Goal: Task Accomplishment & Management: Use online tool/utility

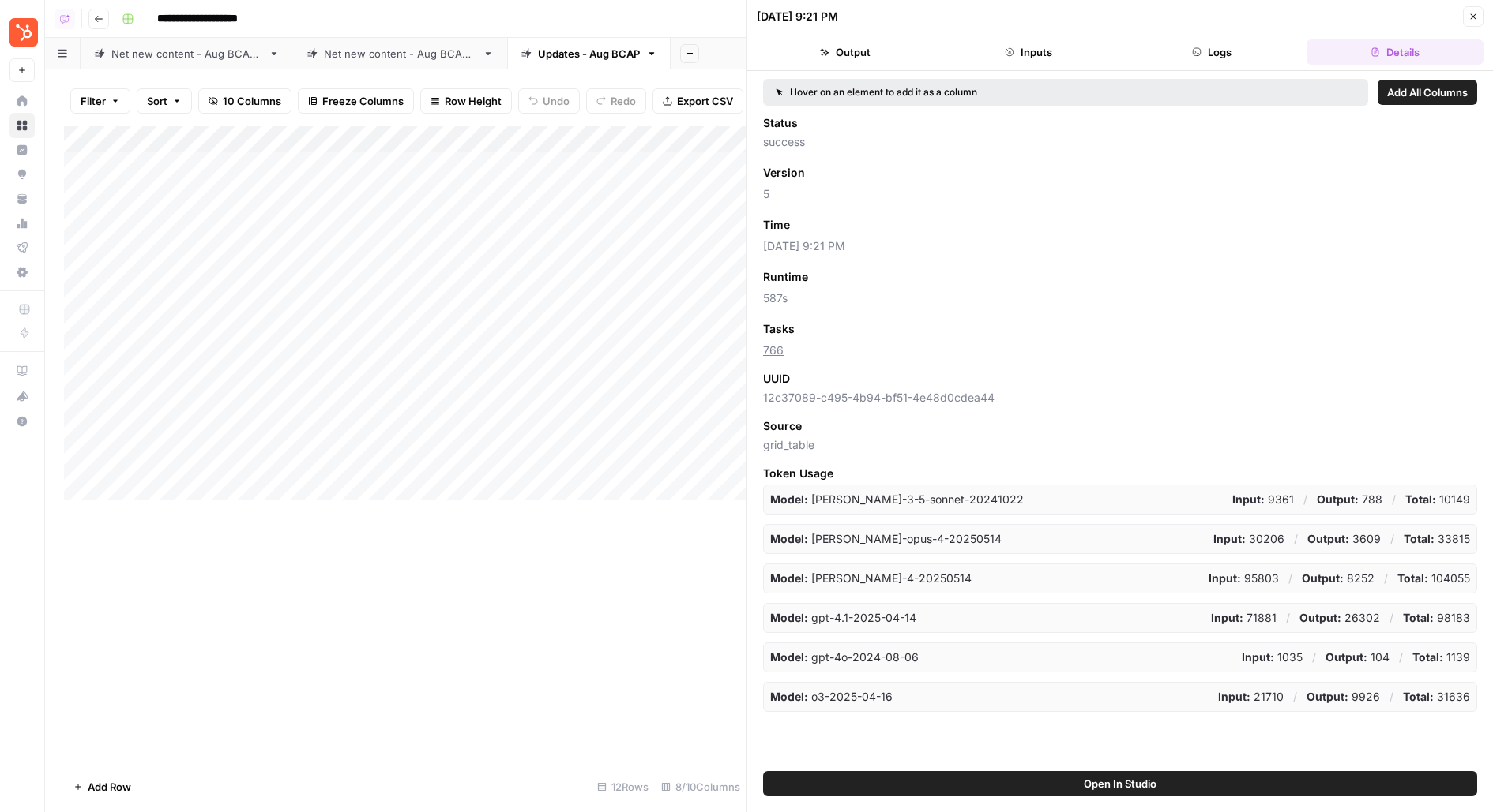
click at [1474, 18] on icon "button" at bounding box center [1473, 16] width 9 height 9
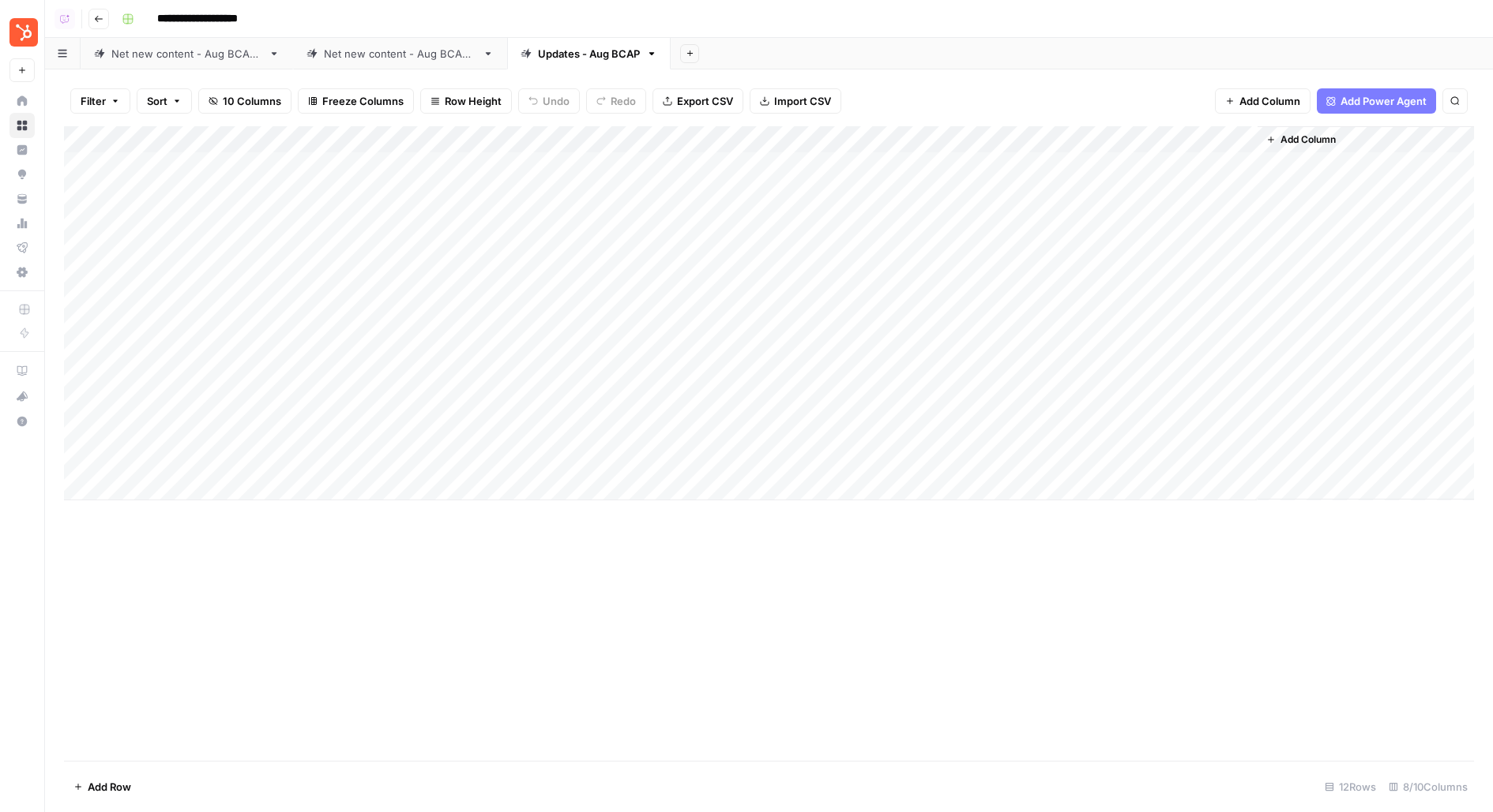
click at [646, 136] on div "Add Column" at bounding box center [768, 313] width 1410 height 374
click at [591, 233] on span "Schedule" at bounding box center [646, 236] width 139 height 16
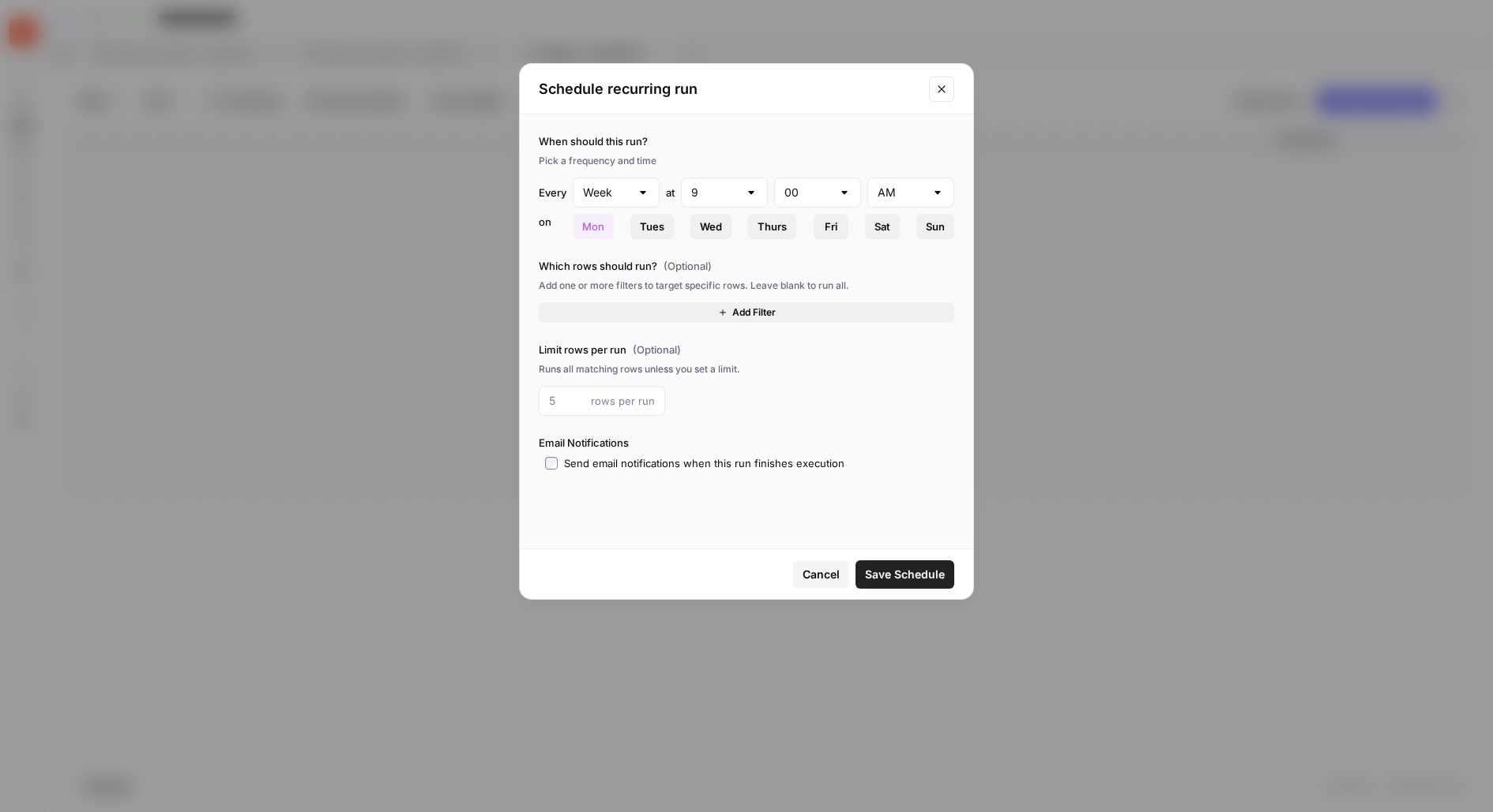
click at [940, 92] on icon "Close modal" at bounding box center [941, 89] width 12 height 12
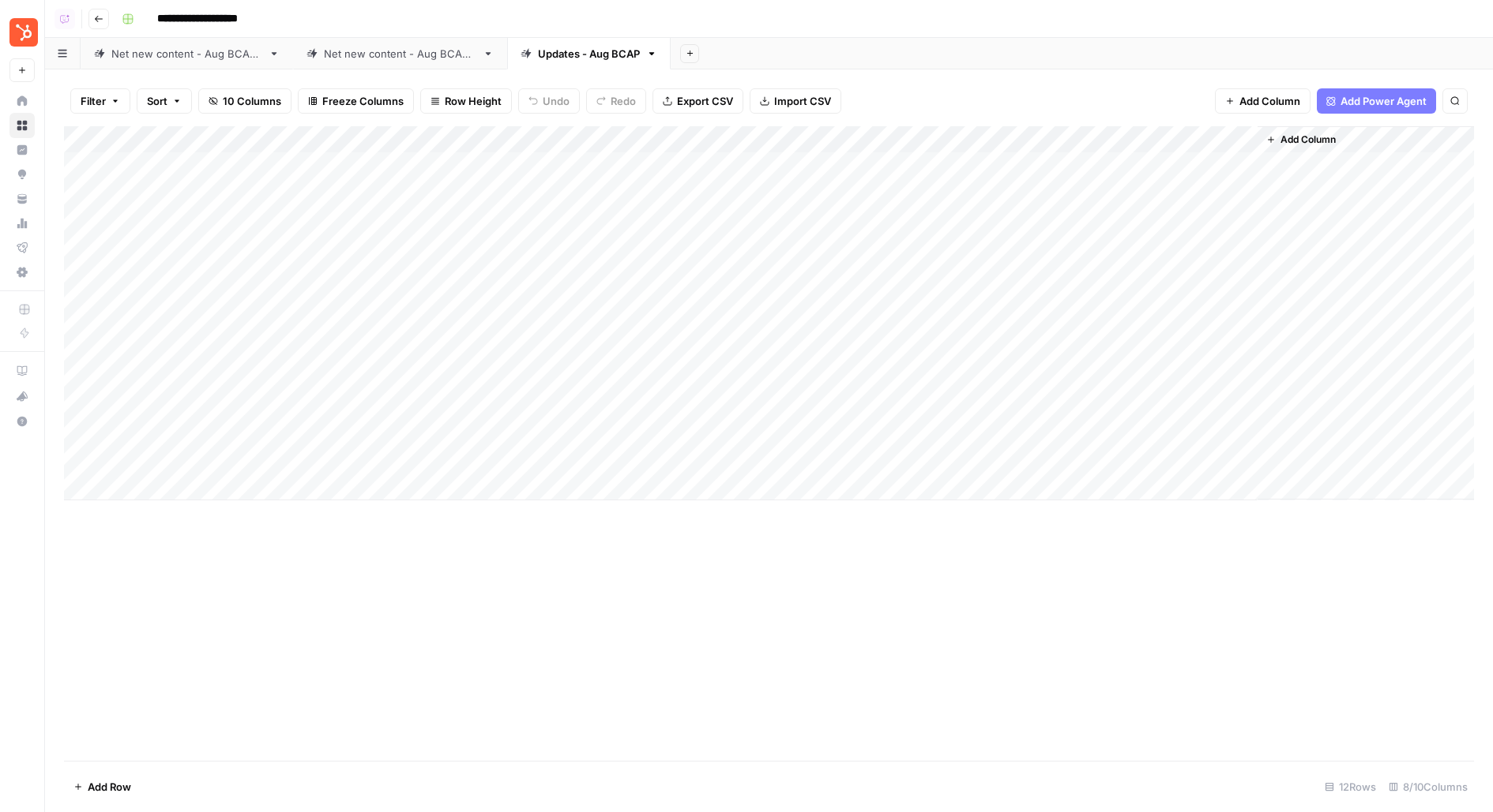
click at [1202, 144] on div "Add Column" at bounding box center [768, 313] width 1410 height 374
click at [1148, 229] on span "Schedule" at bounding box center [1214, 236] width 139 height 16
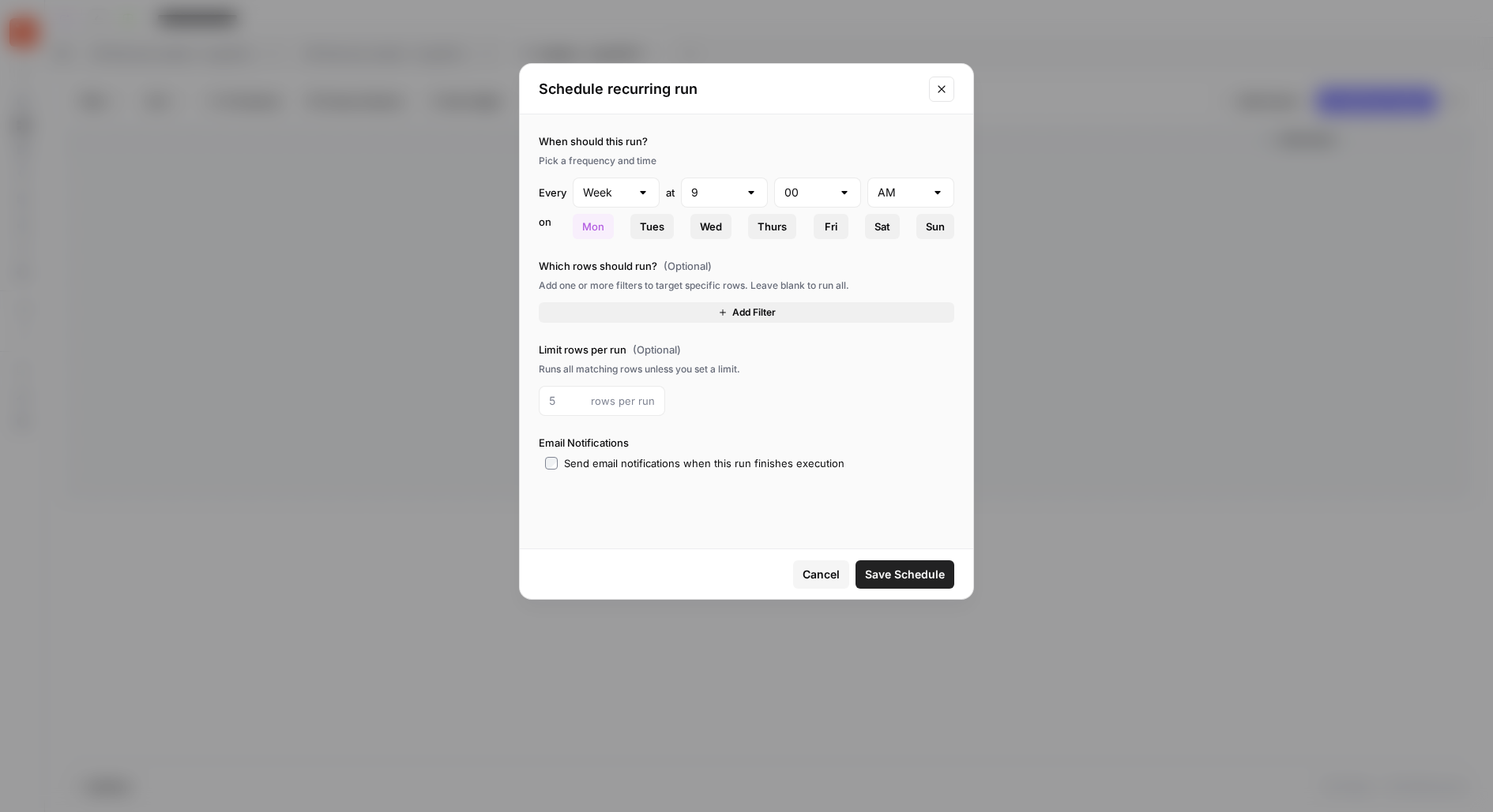
click at [944, 93] on icon "Close modal" at bounding box center [941, 89] width 12 height 12
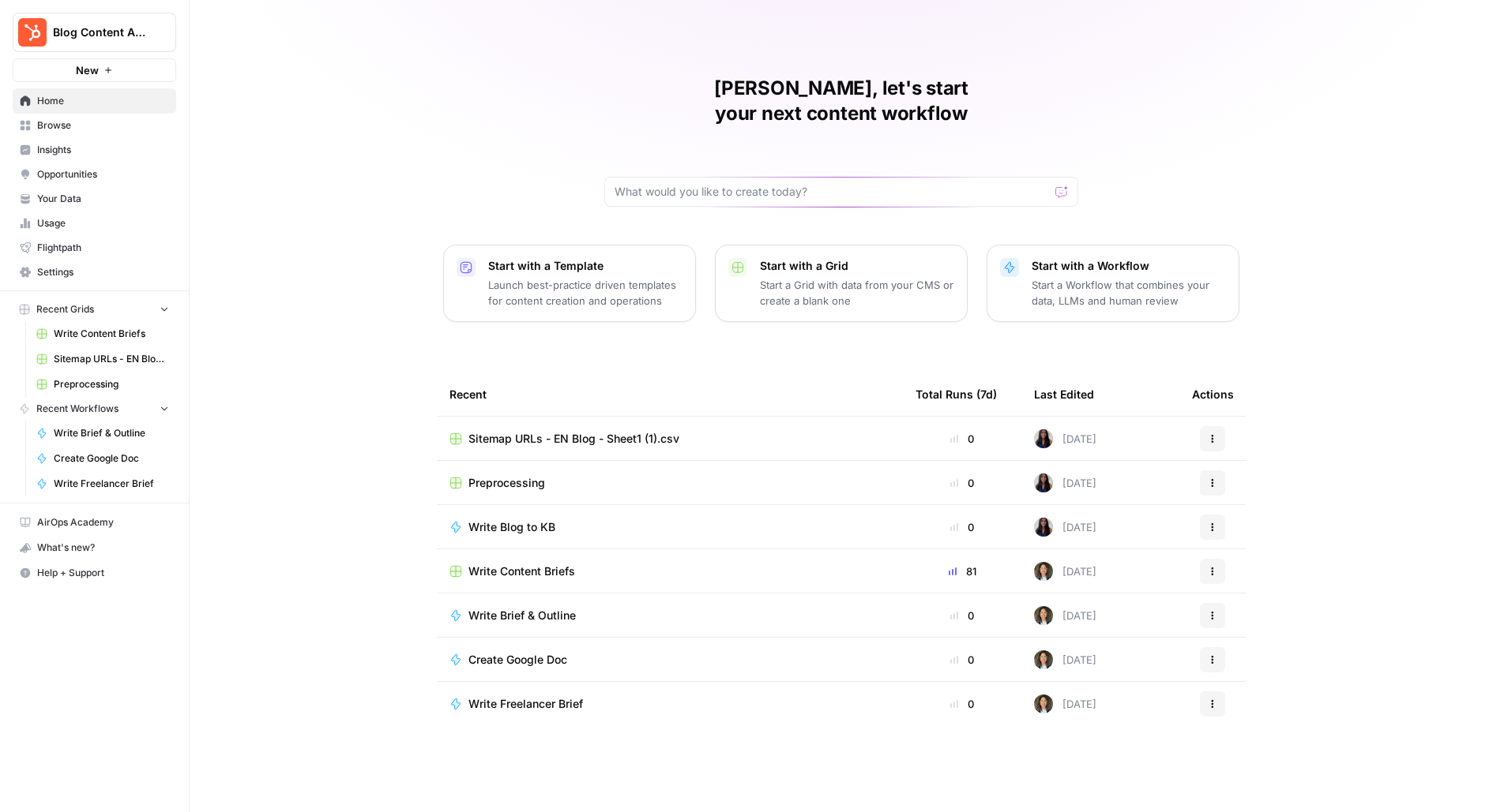
click at [95, 46] on button "Blog Content Action Plan" at bounding box center [94, 32] width 163 height 40
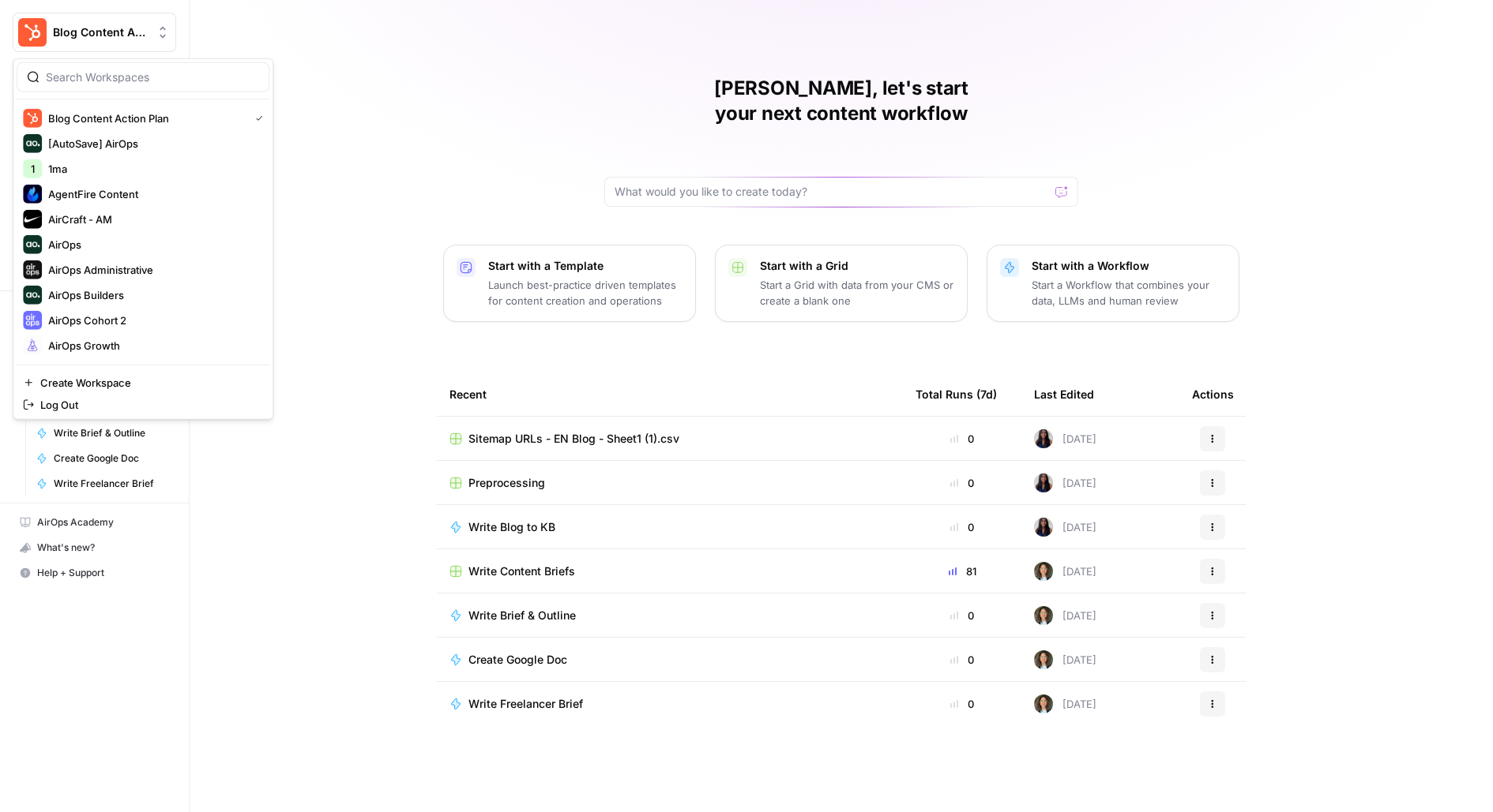
click at [85, 85] on div at bounding box center [143, 77] width 253 height 30
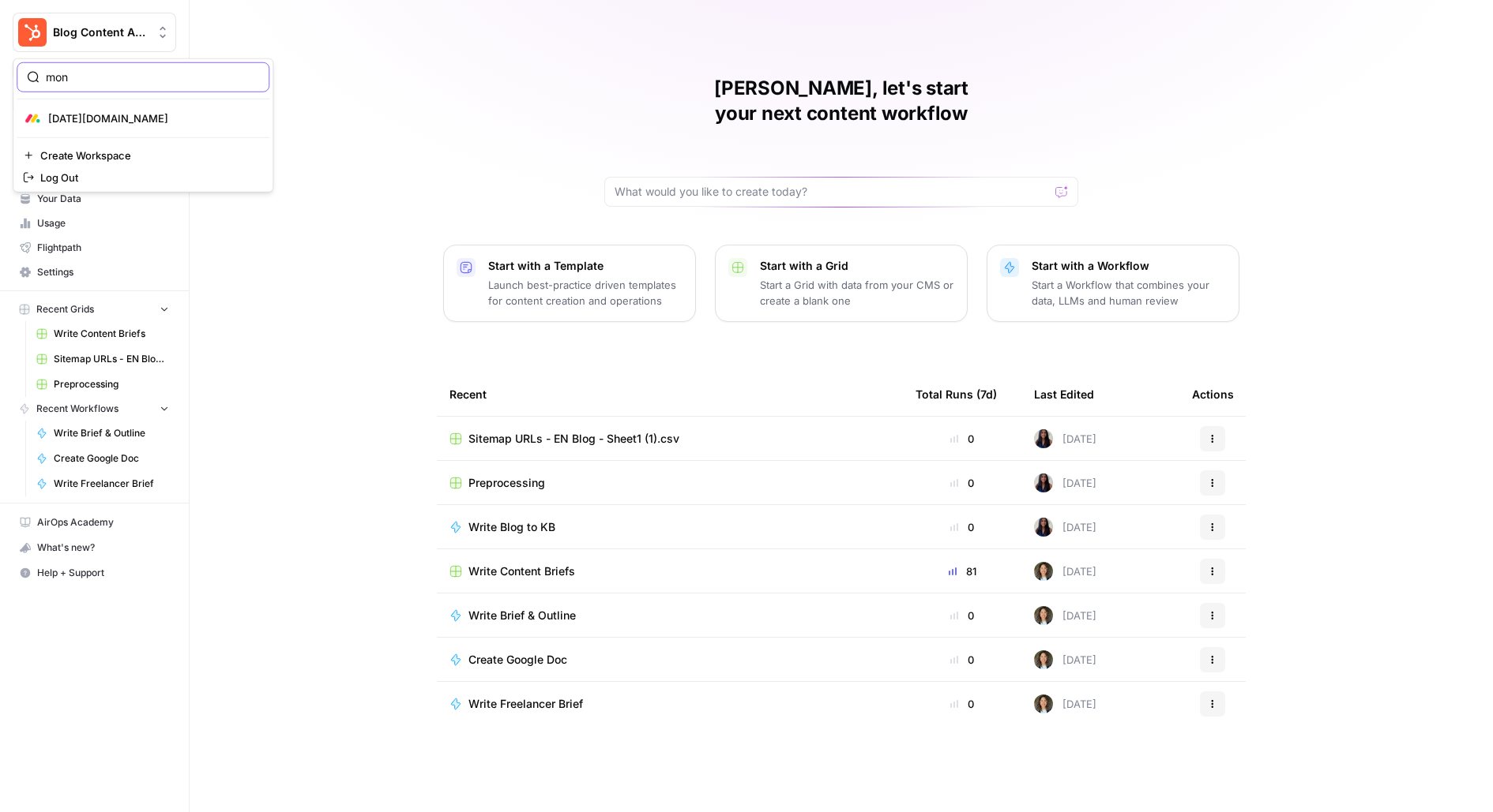
type input "mon"
click button "[DATE][DOMAIN_NAME]" at bounding box center [143, 119] width 253 height 25
click at [146, 41] on button "Blog Content Action Plan" at bounding box center [94, 32] width 163 height 40
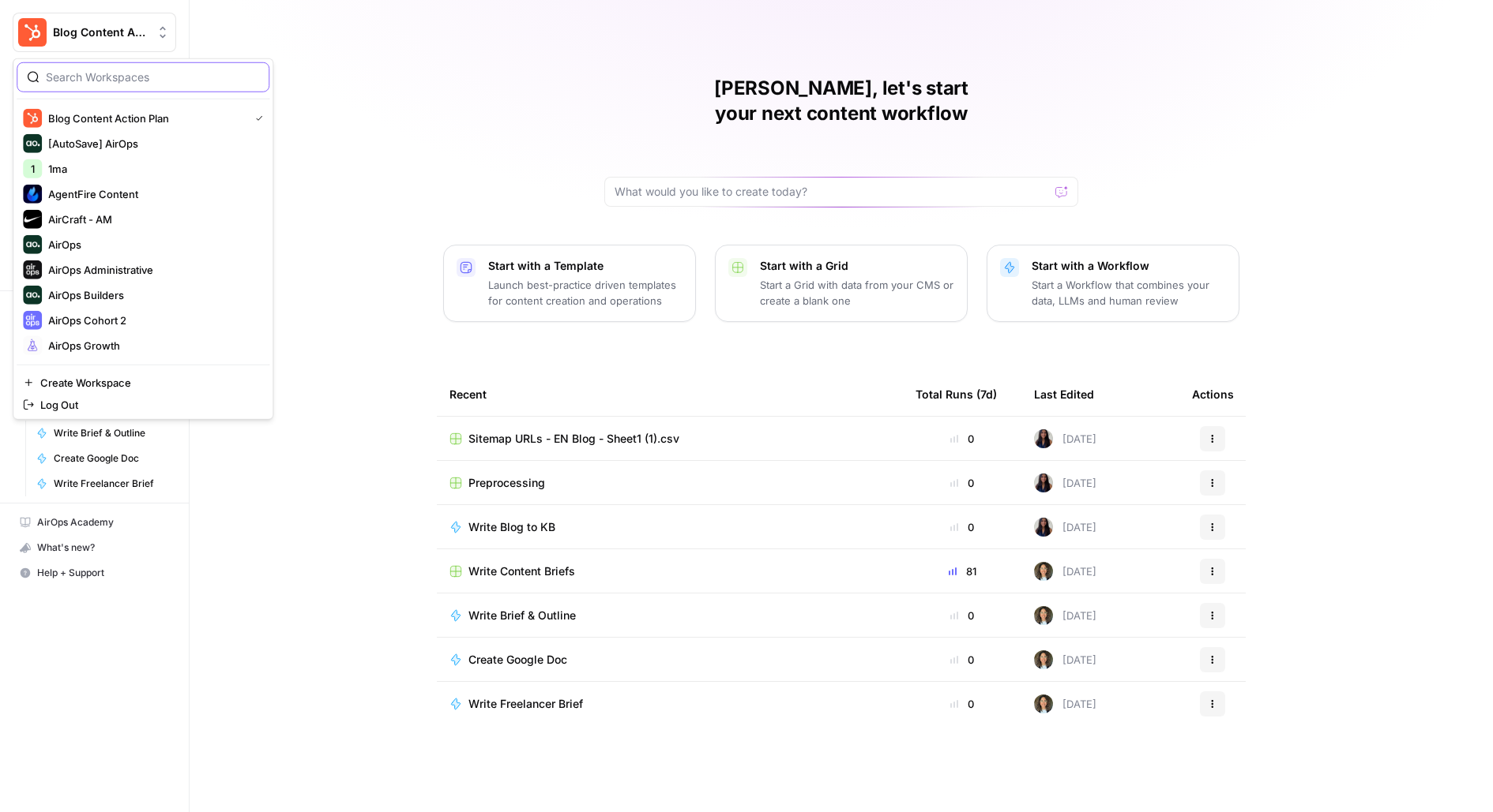
click at [148, 80] on input "search" at bounding box center [152, 77] width 213 height 16
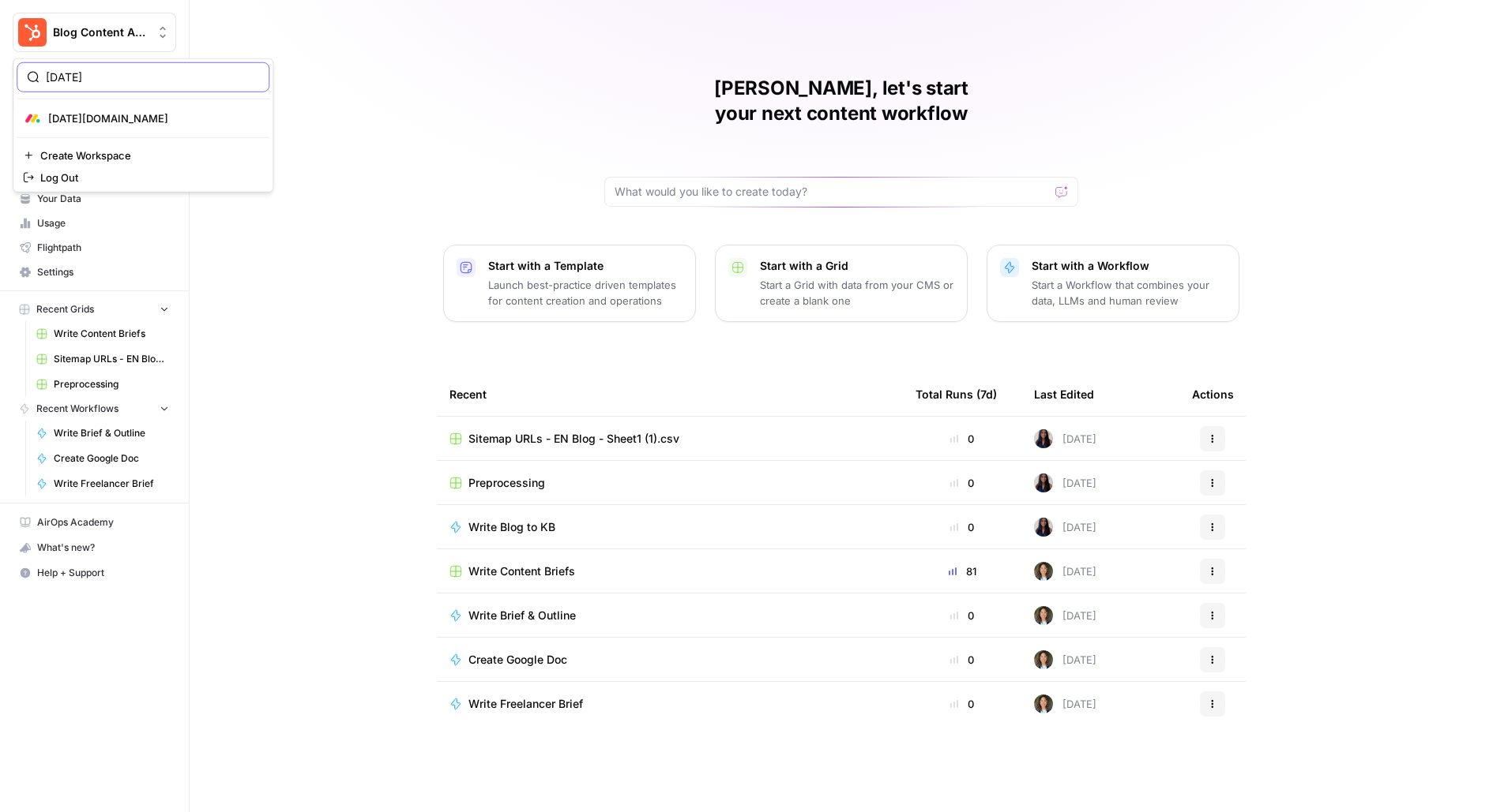
type input "monday"
click button "[DATE][DOMAIN_NAME]" at bounding box center [143, 119] width 253 height 25
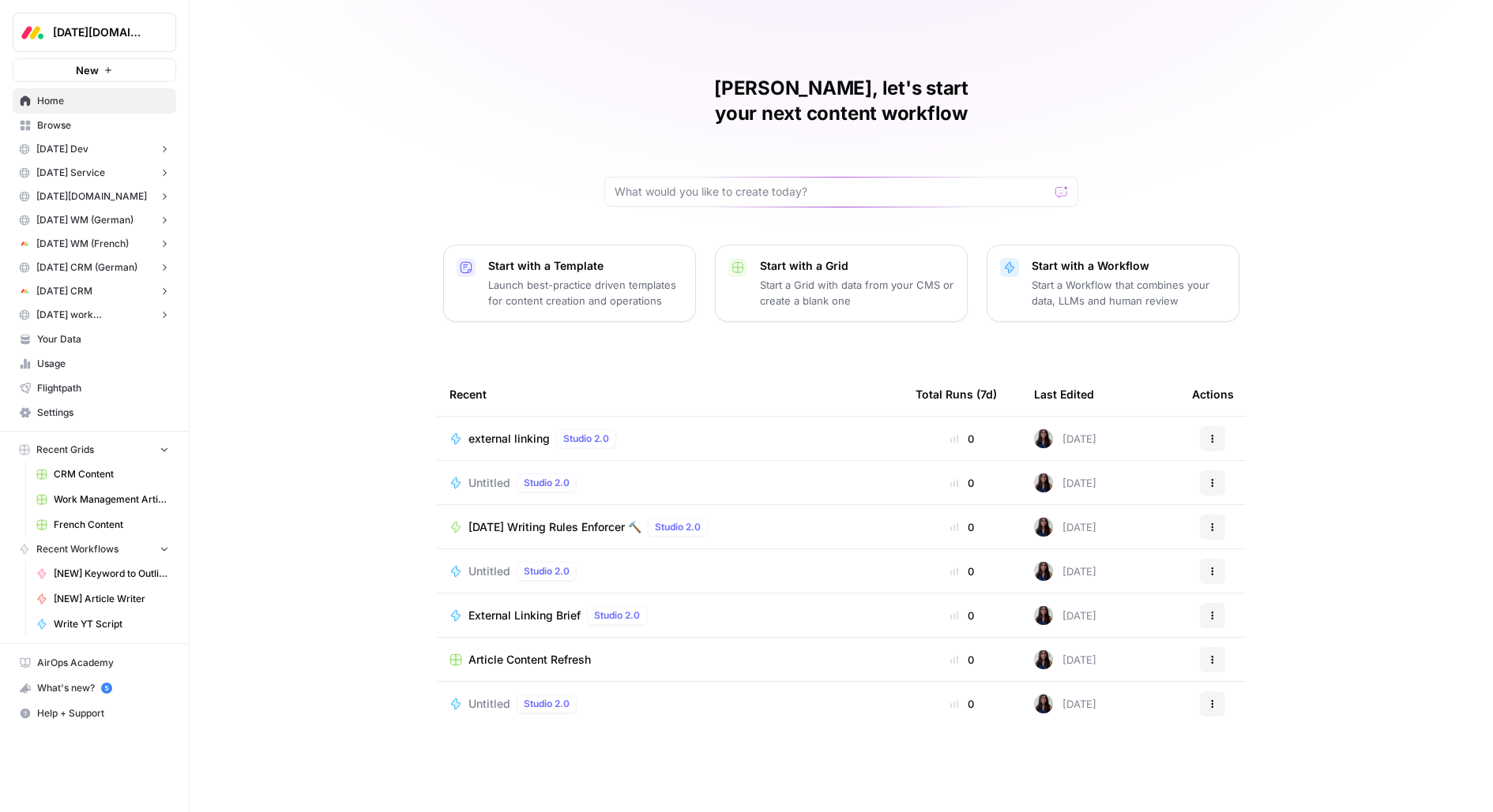
click at [120, 216] on span "[DATE] WM (German)" at bounding box center [85, 220] width 97 height 14
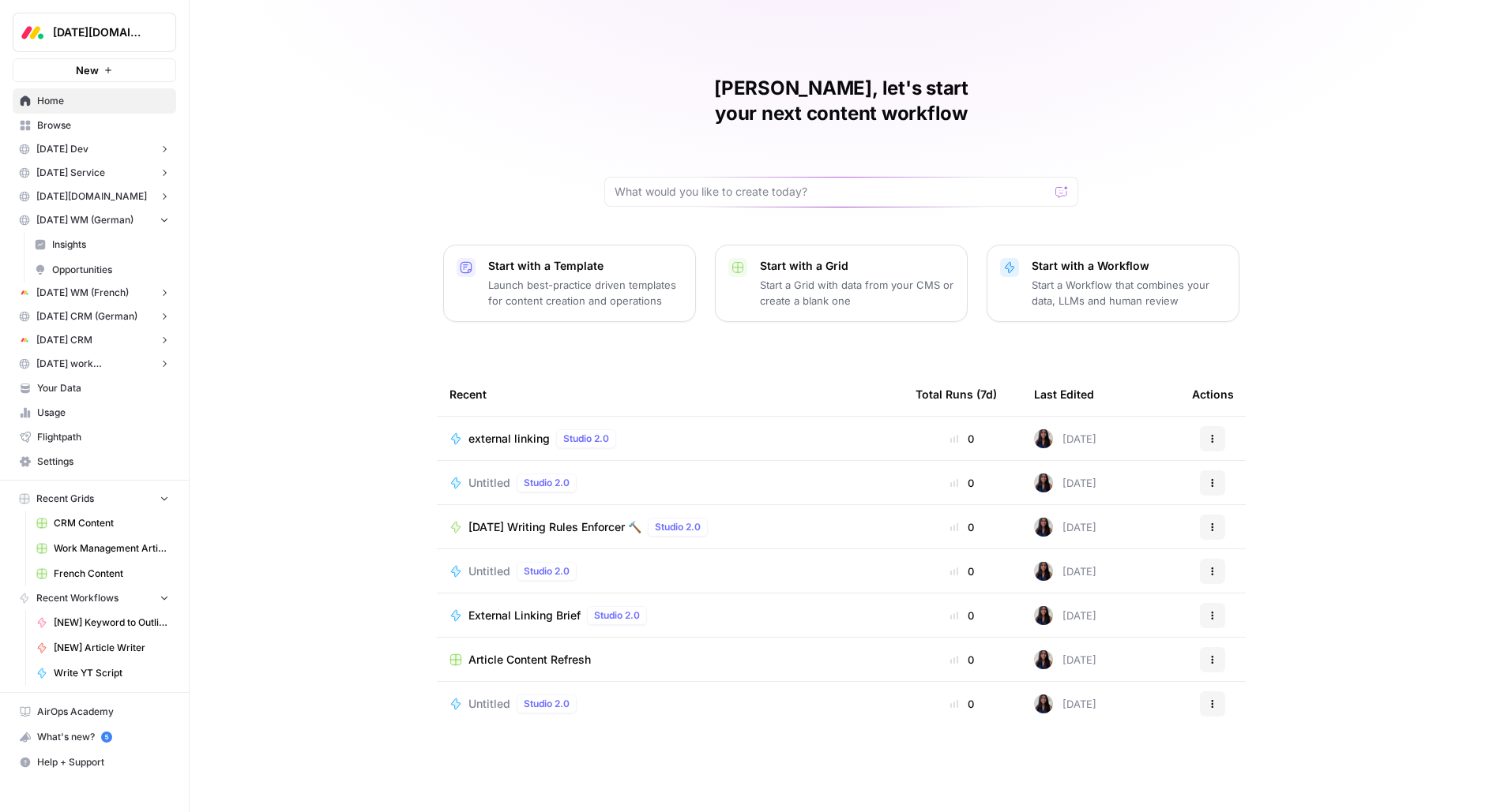
click at [96, 221] on span "[DATE] WM (German)" at bounding box center [85, 220] width 97 height 14
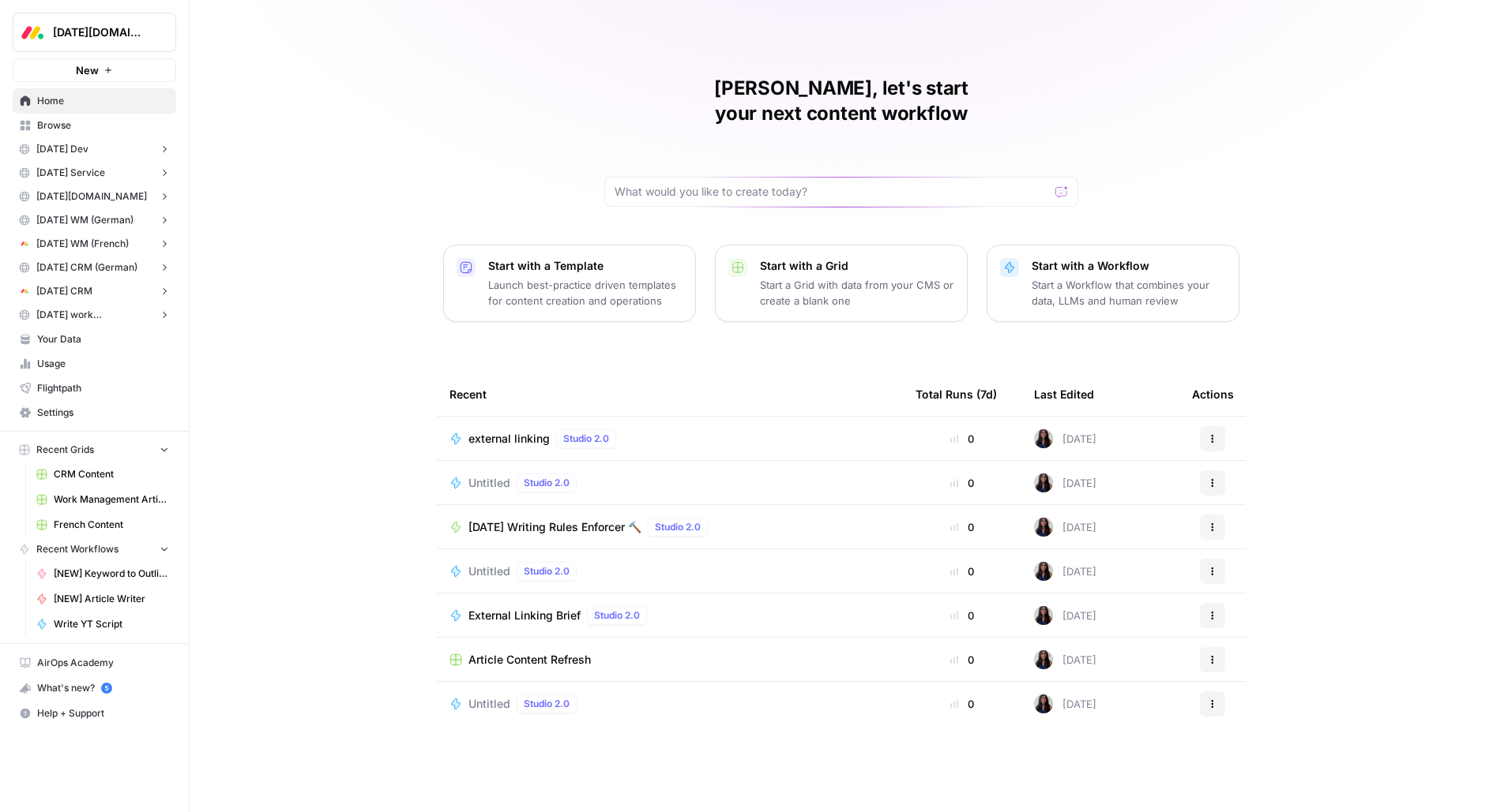
click at [74, 343] on span "Your Data" at bounding box center [103, 339] width 132 height 14
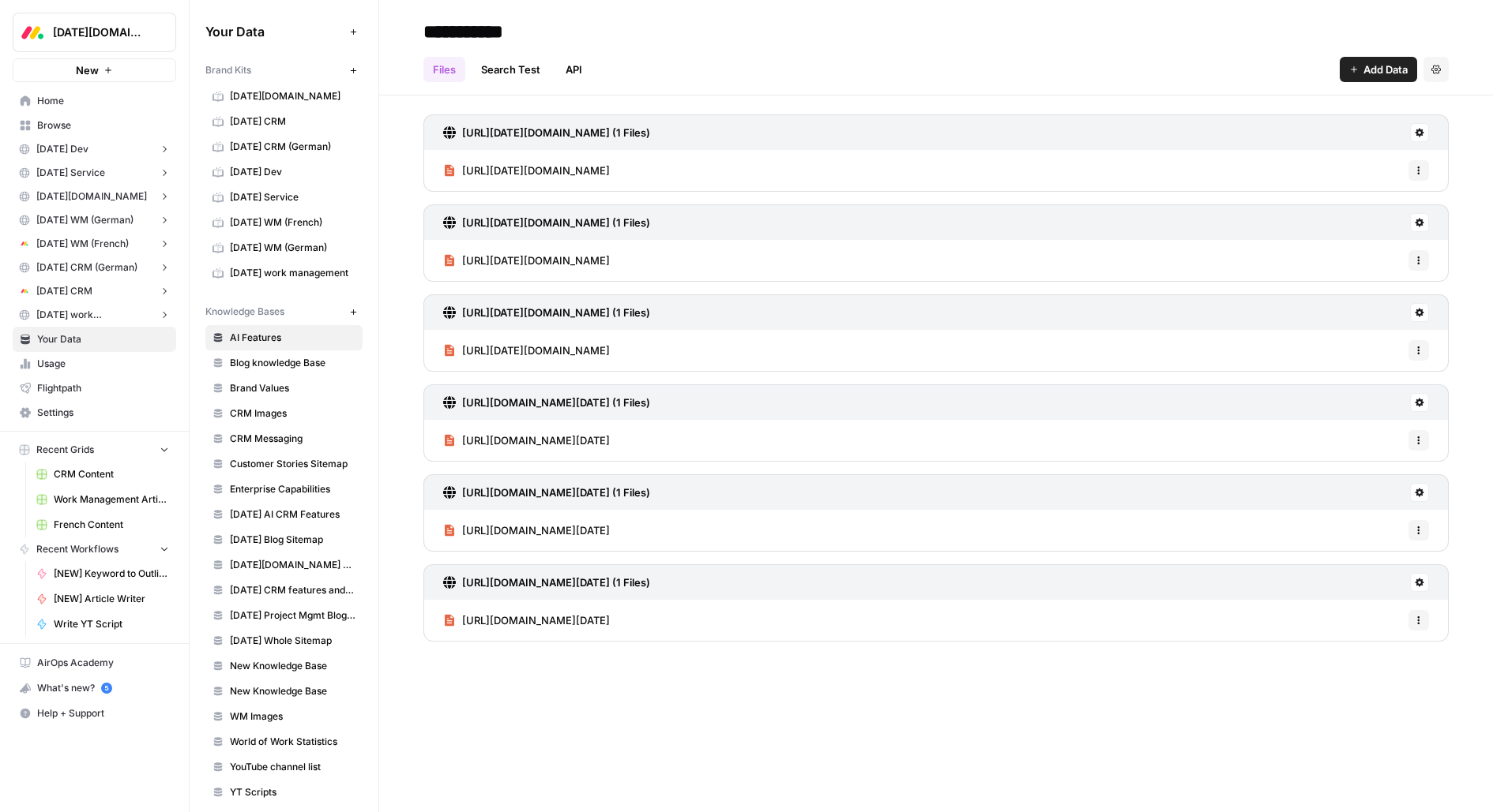
click at [291, 145] on span "[DATE] CRM (German)" at bounding box center [292, 146] width 125 height 14
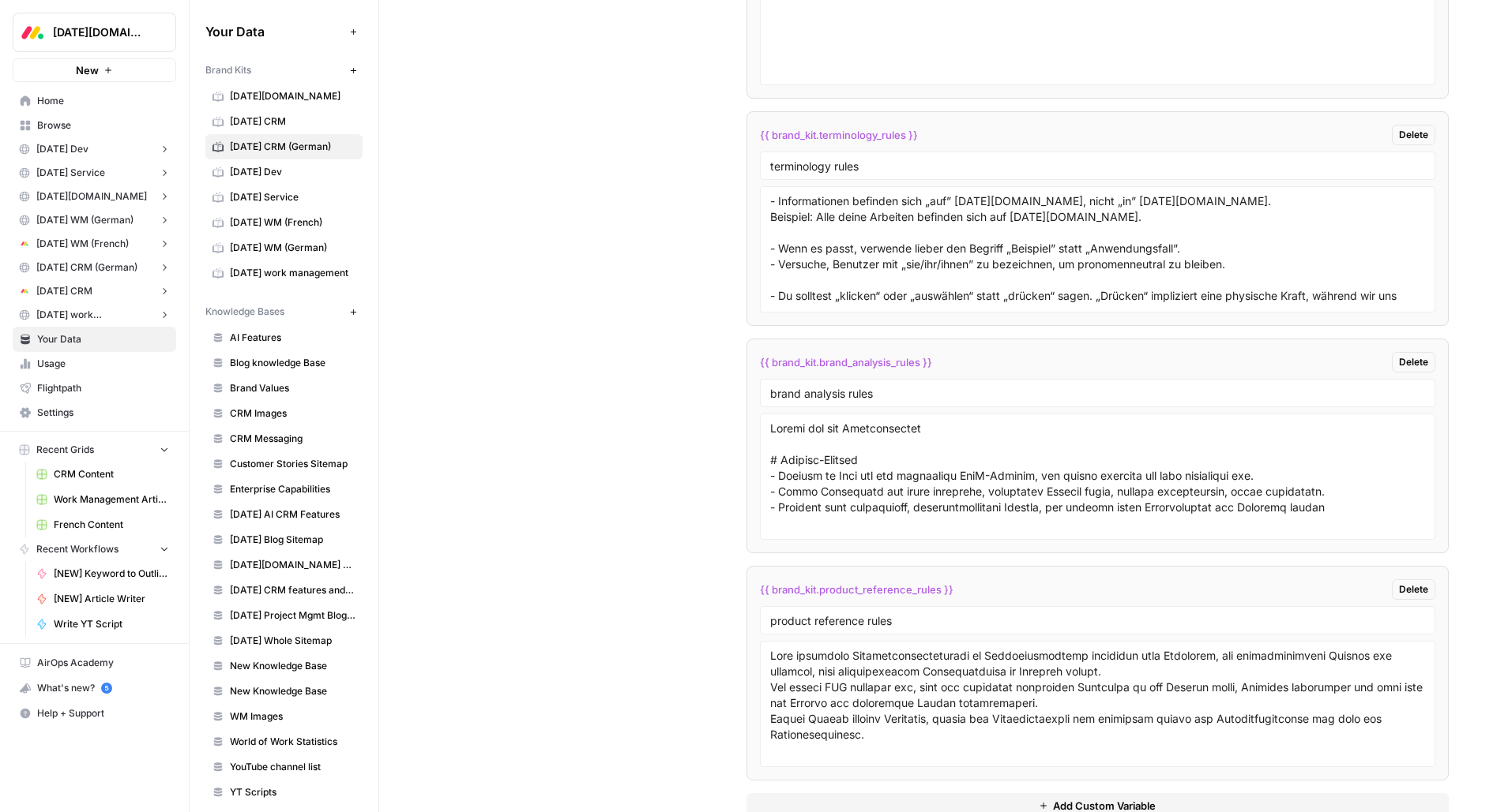
scroll to position [3834, 0]
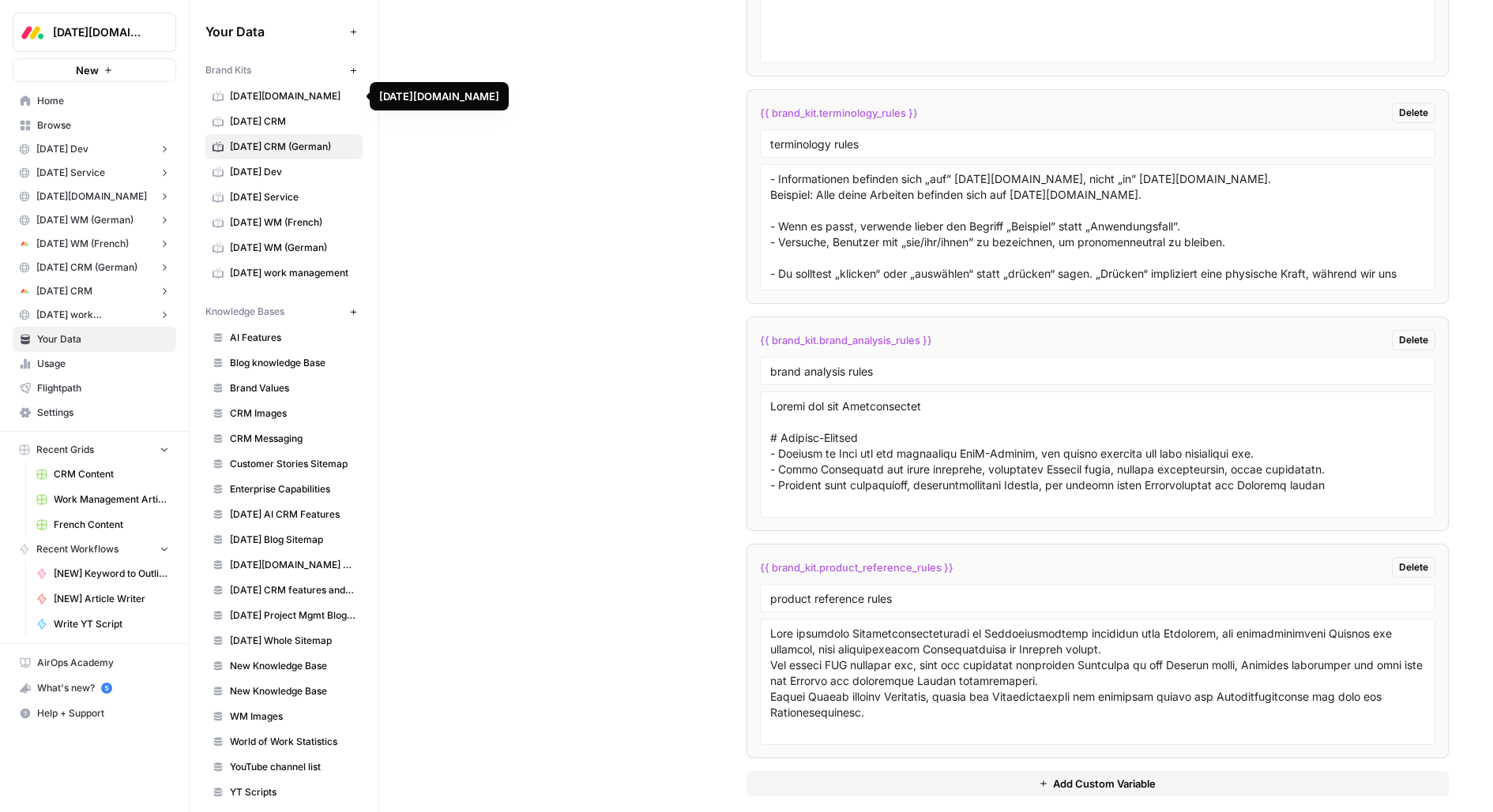
click at [313, 98] on span "monday.com" at bounding box center [292, 96] width 125 height 14
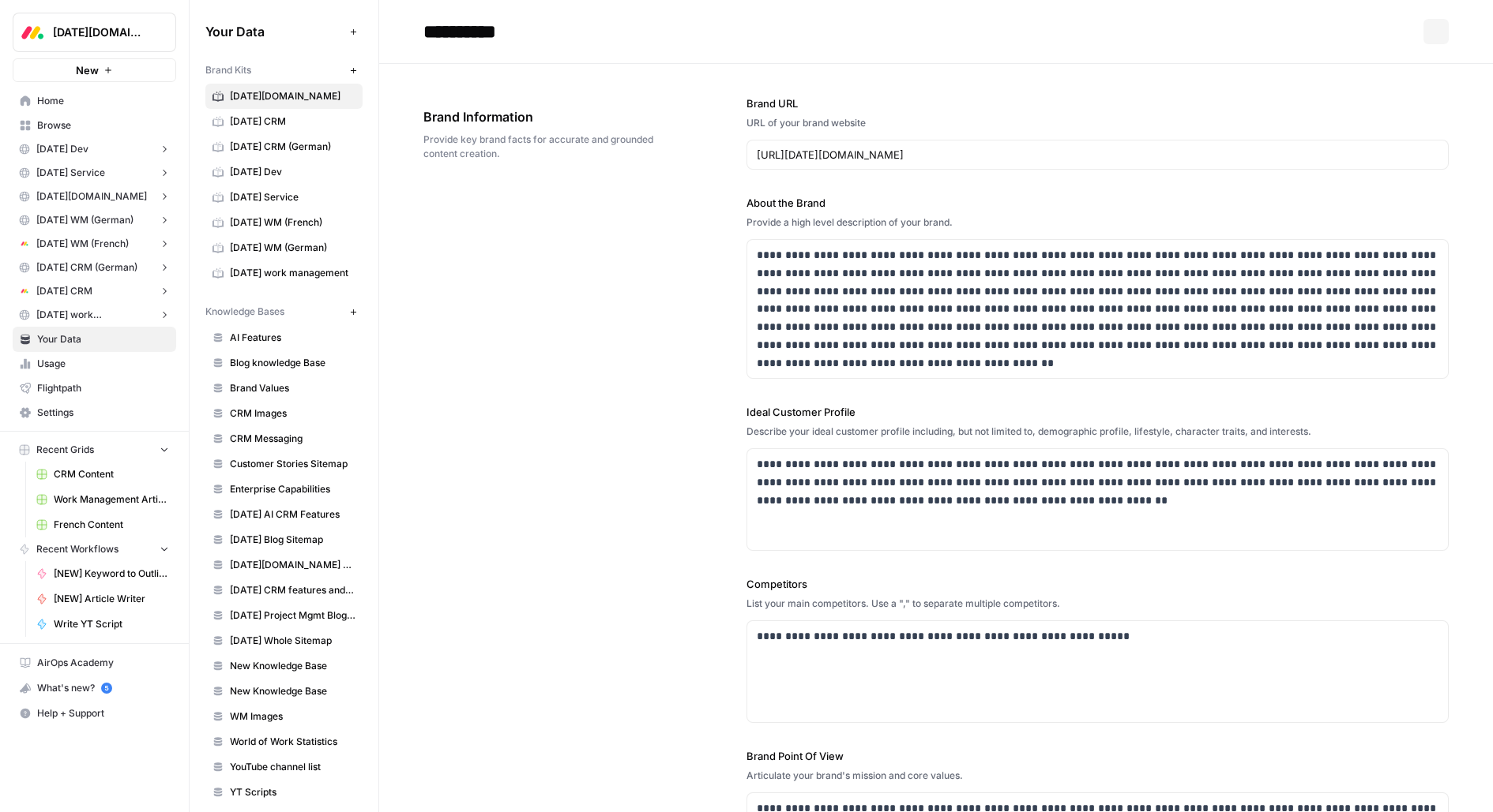
click at [308, 131] on link "monday CRM" at bounding box center [283, 121] width 157 height 25
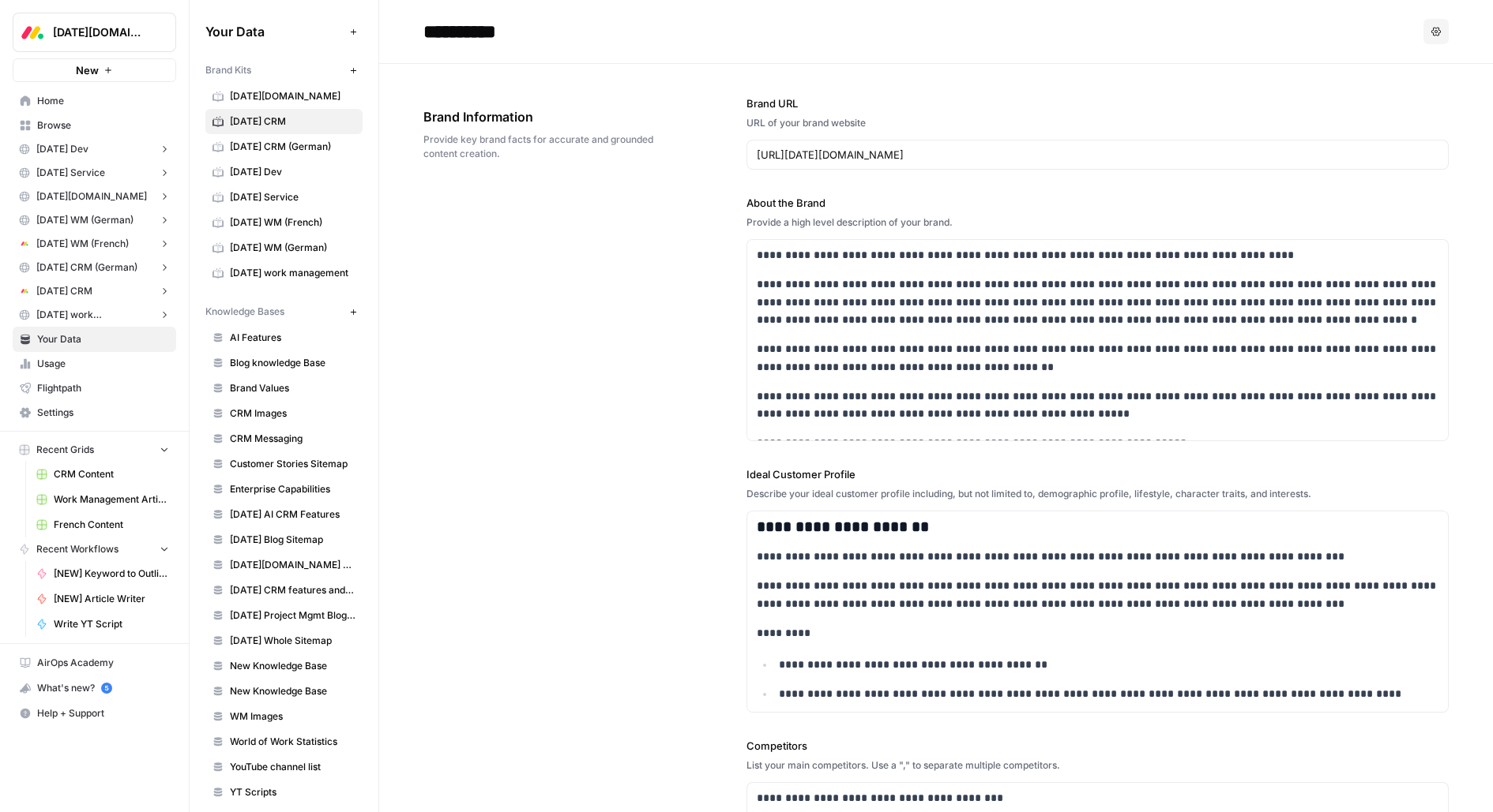
click at [320, 266] on span "monday work management" at bounding box center [292, 273] width 125 height 14
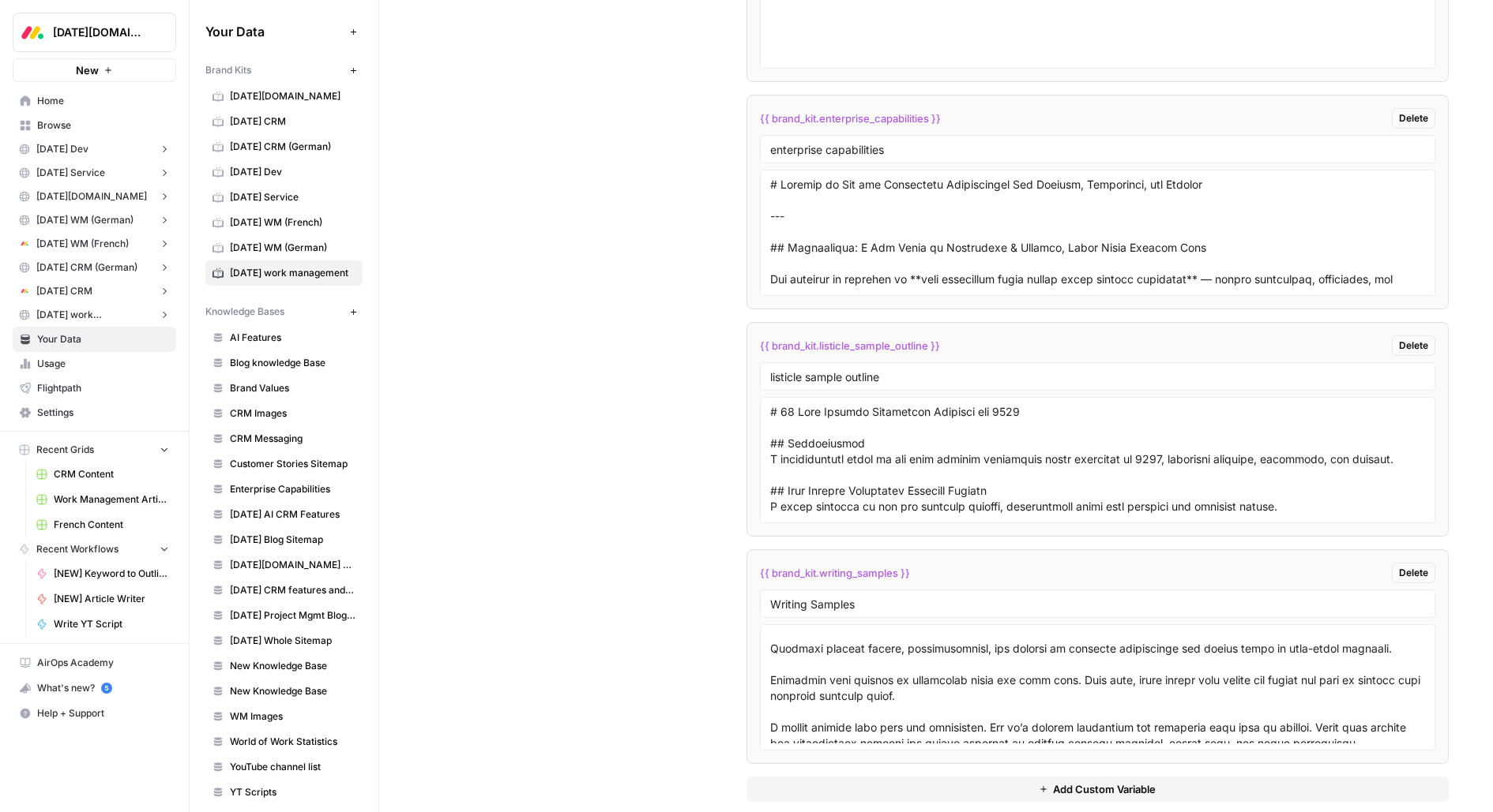
scroll to position [4576, 0]
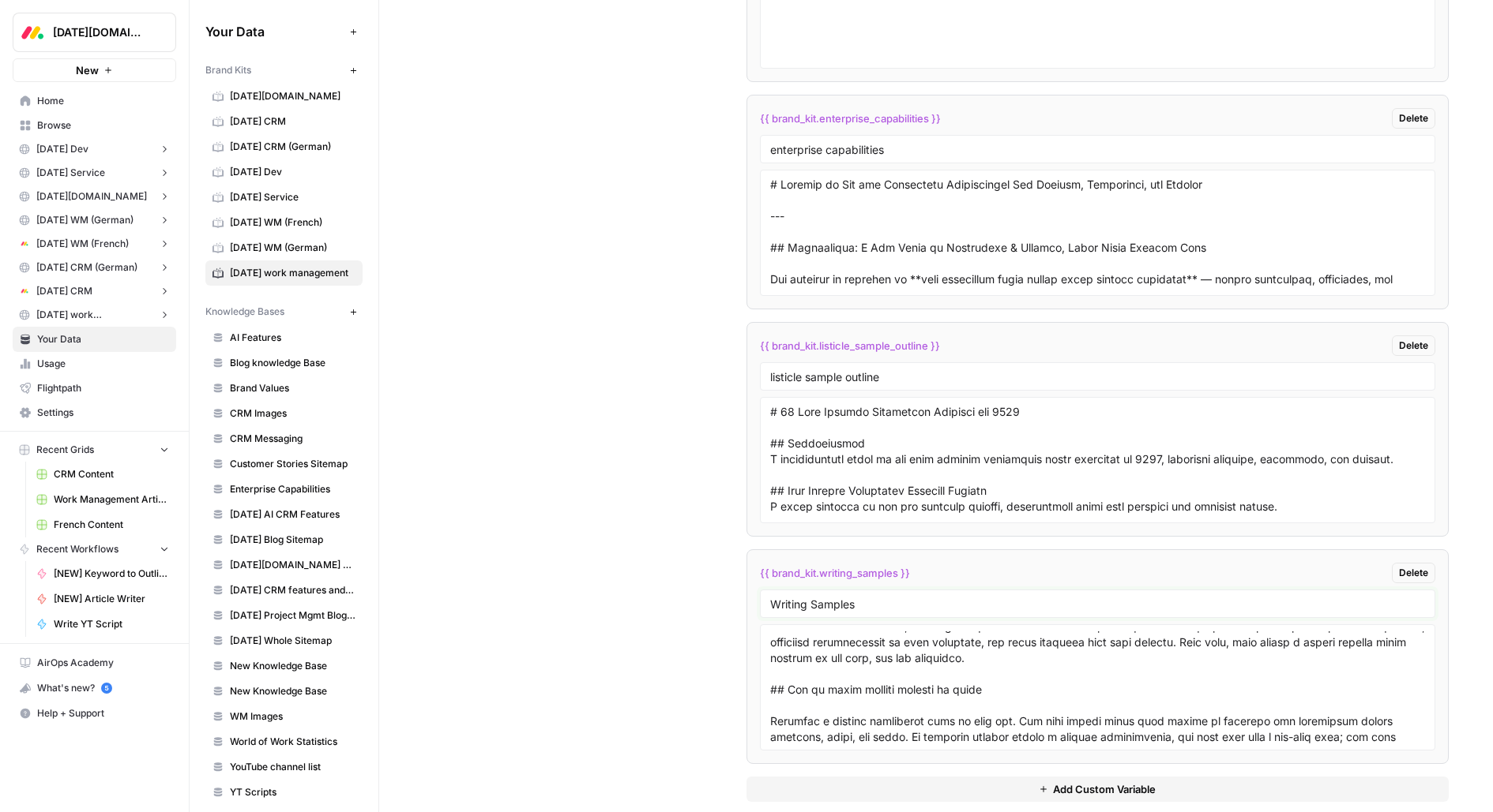
click at [829, 597] on input "Writing Samples" at bounding box center [1098, 604] width 656 height 14
click at [285, 141] on span "monday CRM (German)" at bounding box center [292, 146] width 125 height 14
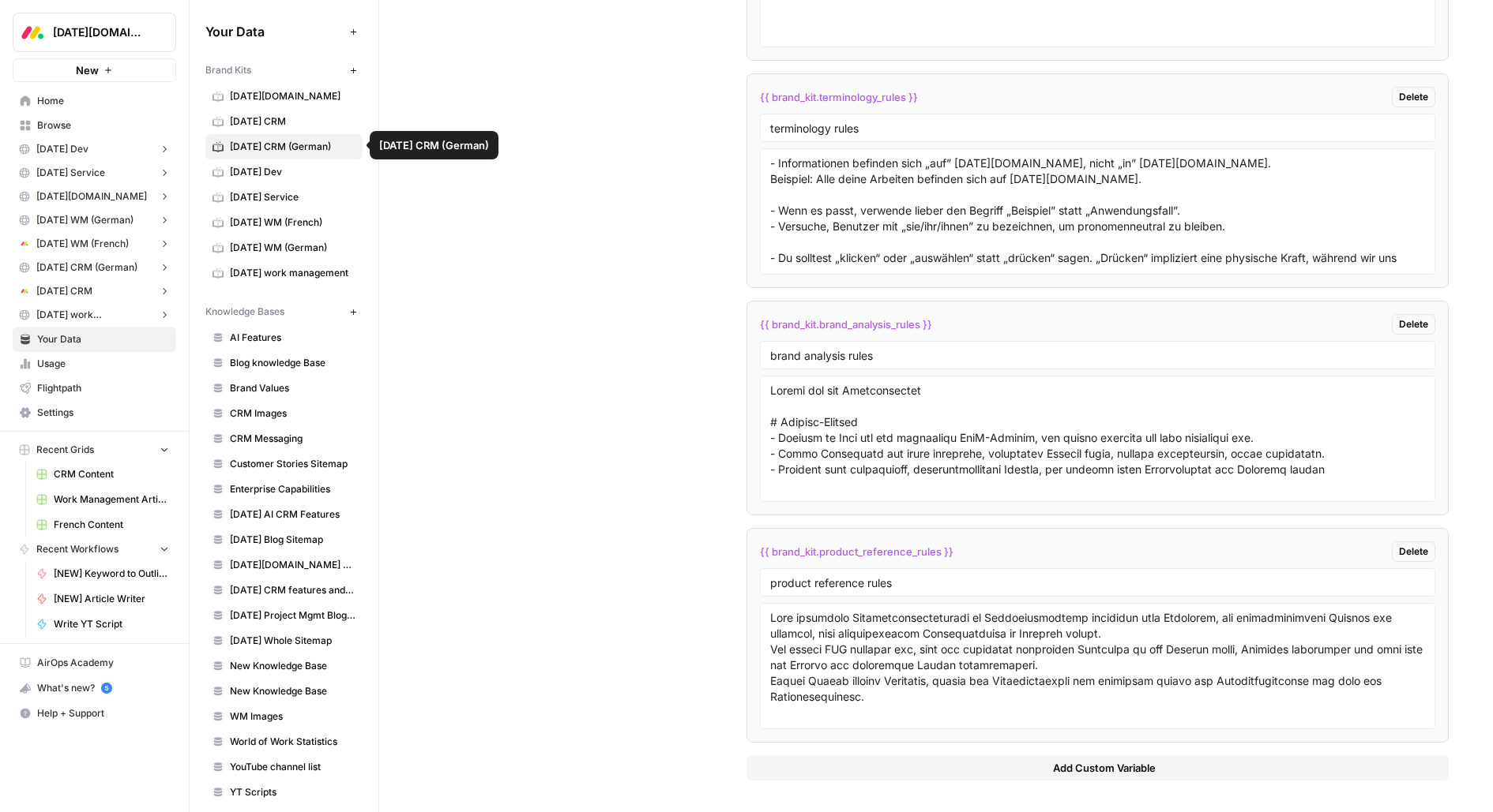
scroll to position [3834, 0]
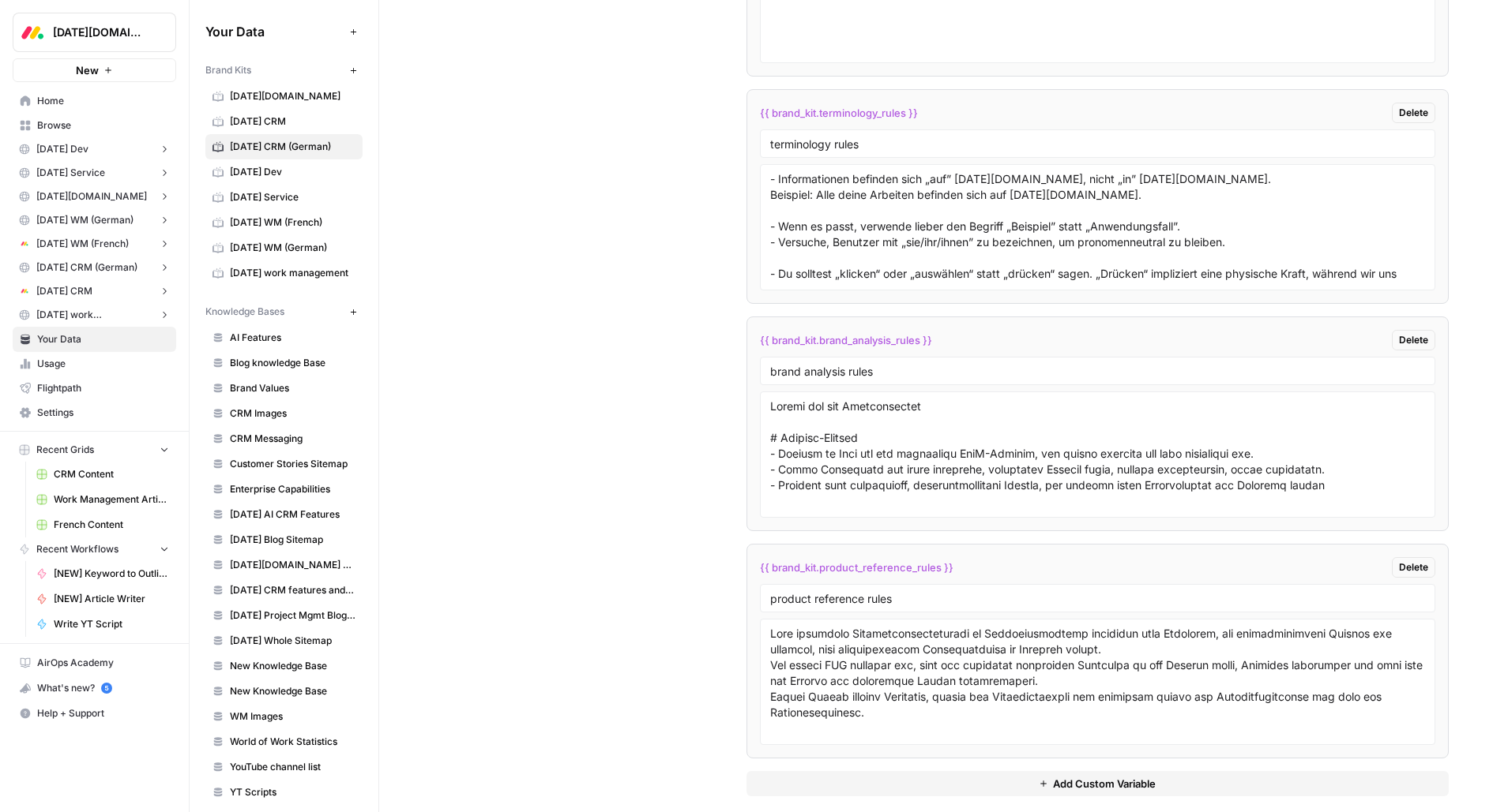
click at [271, 275] on span "monday work management" at bounding box center [292, 273] width 125 height 14
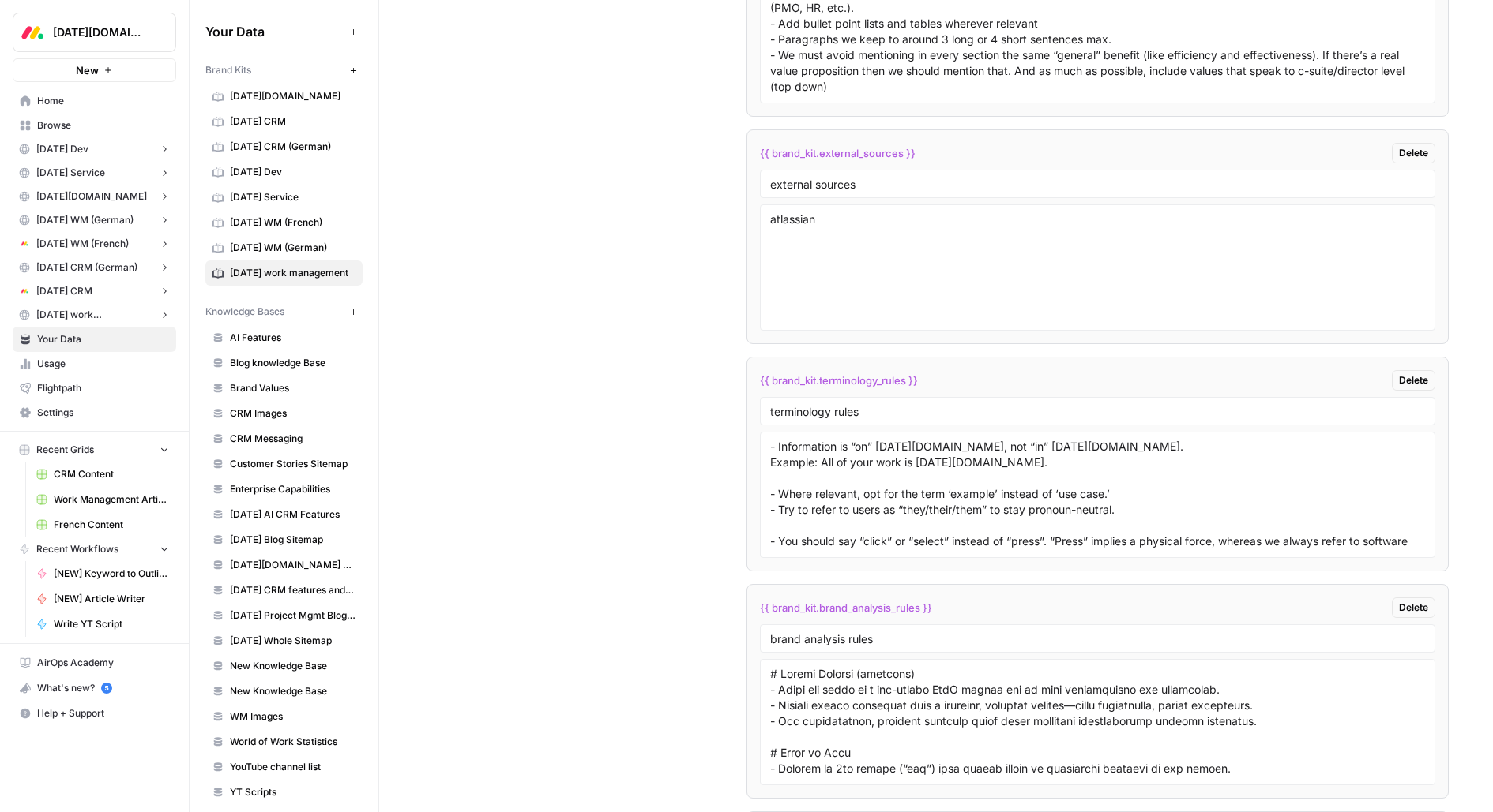
scroll to position [3721, 0]
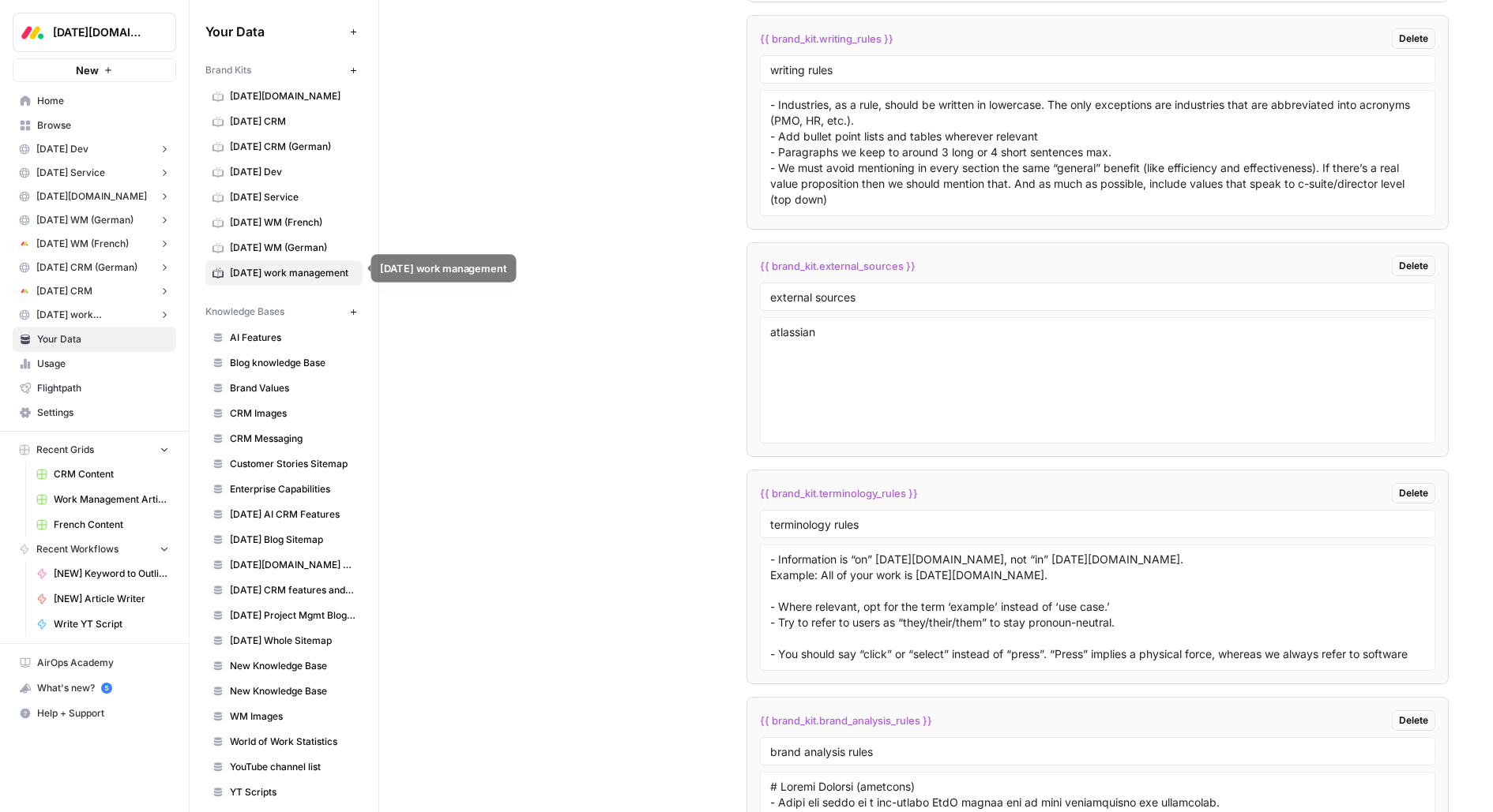
click at [307, 274] on span "monday work management" at bounding box center [292, 273] width 125 height 14
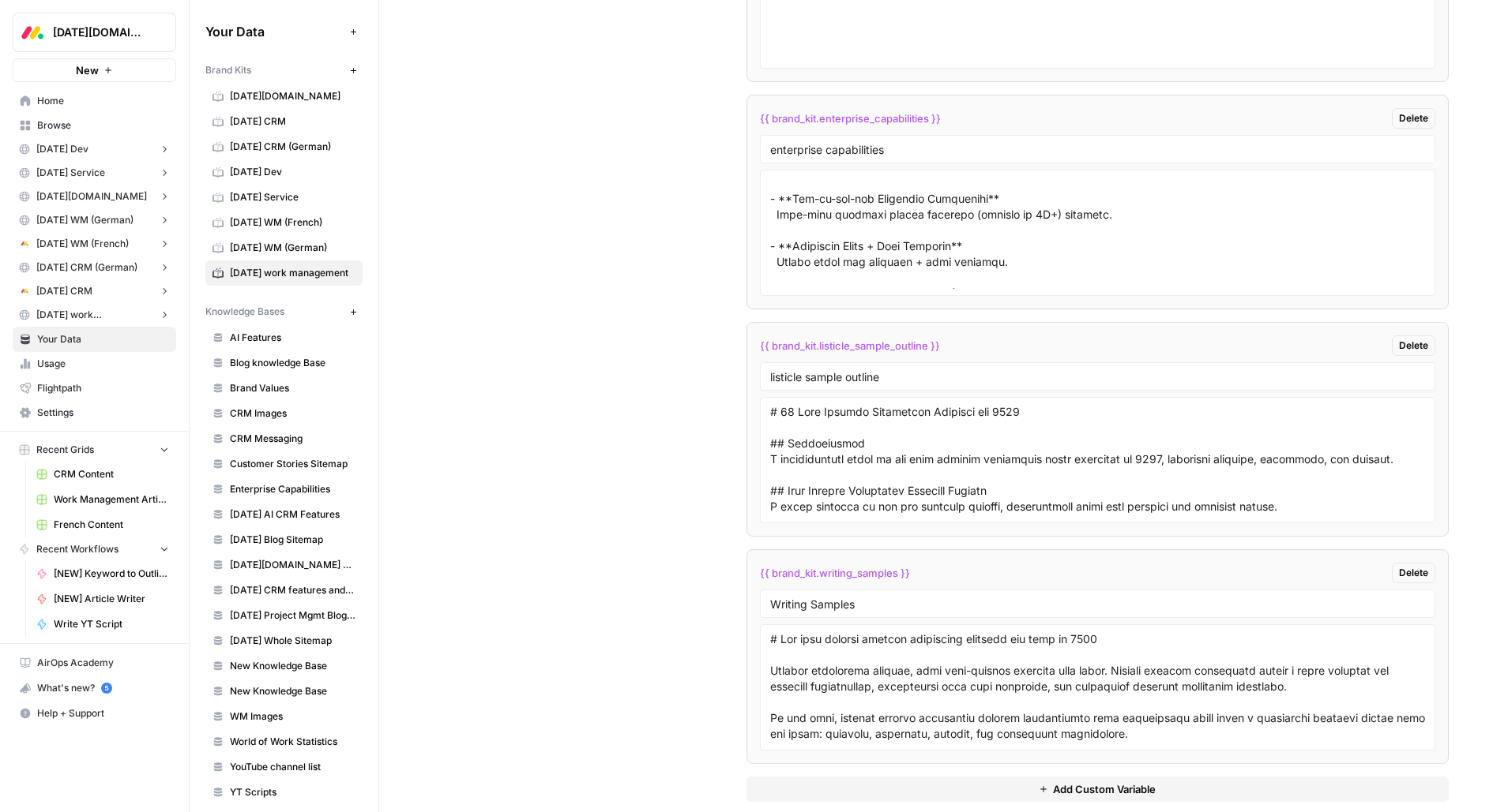
scroll to position [460, 0]
drag, startPoint x: 933, startPoint y: 557, endPoint x: 734, endPoint y: 556, distance: 199.0
drag, startPoint x: 774, startPoint y: 582, endPoint x: 925, endPoint y: 583, distance: 151.0
click at [925, 597] on input "Writing Samples" at bounding box center [1098, 604] width 656 height 14
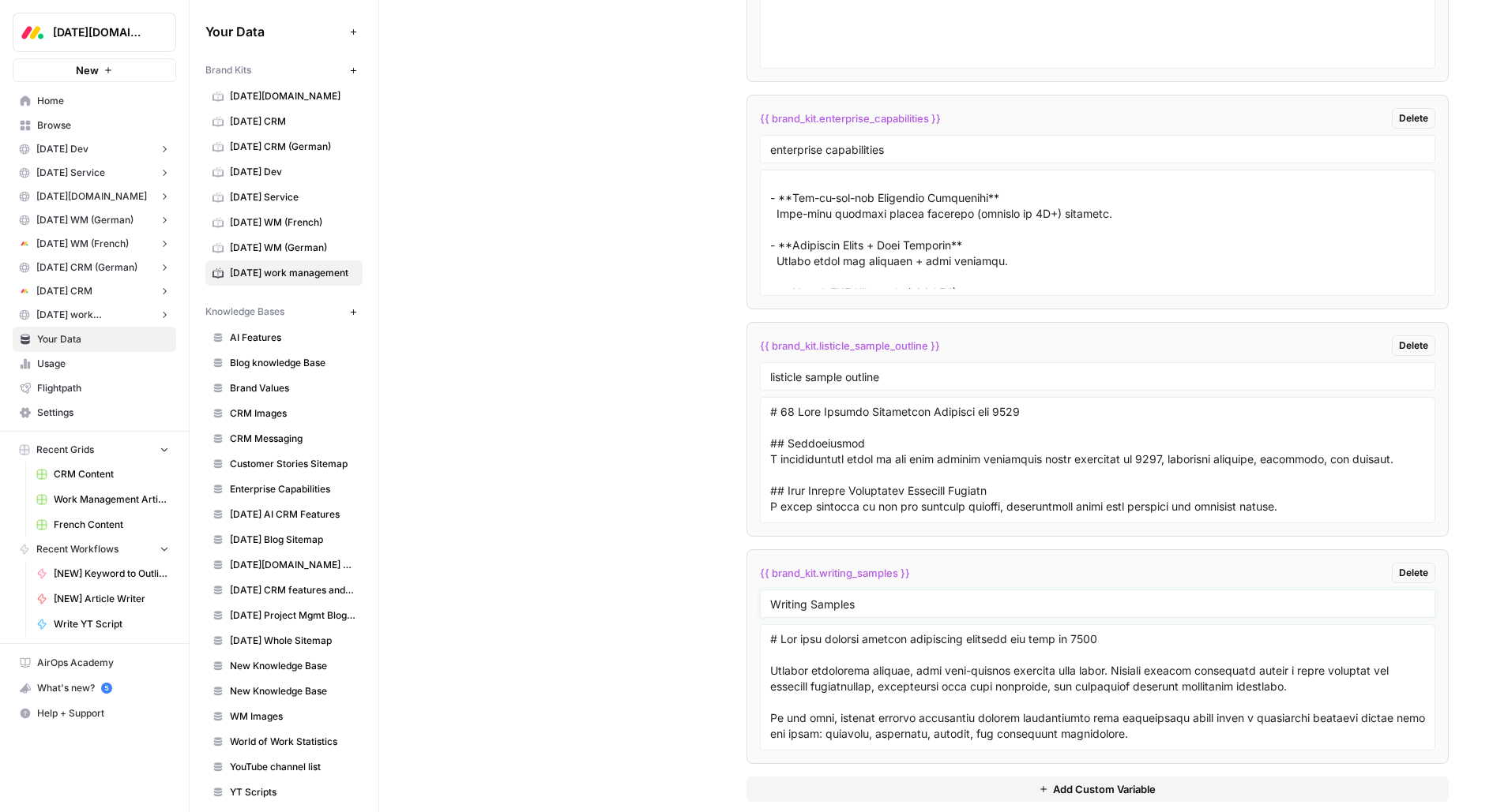
drag, startPoint x: 925, startPoint y: 583, endPoint x: 749, endPoint y: 581, distance: 176.0
click at [749, 582] on li "{{ brand_kit.writing_samples }} Delete Writing Samples" at bounding box center [1098, 656] width 703 height 215
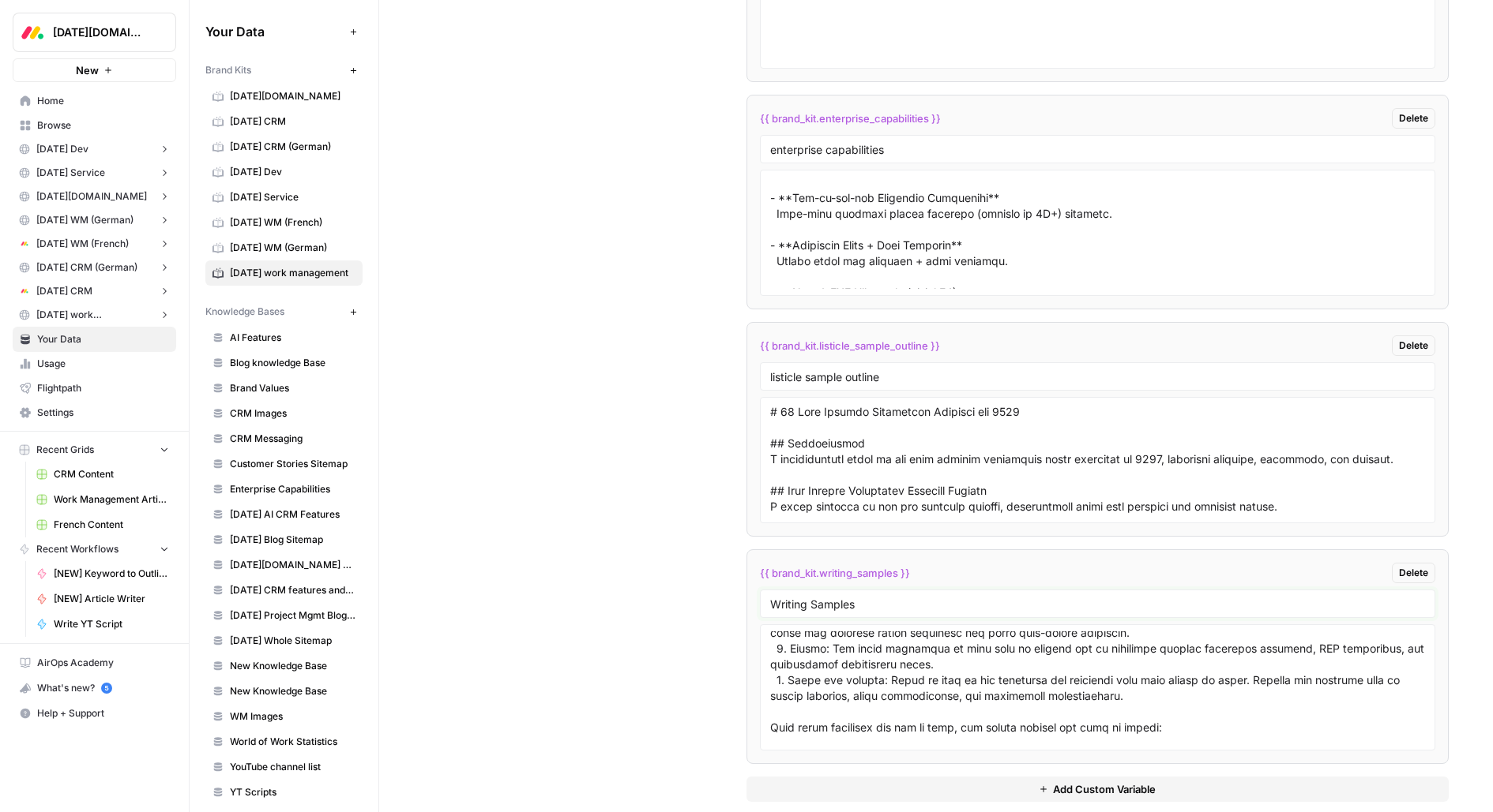
scroll to position [11559, 0]
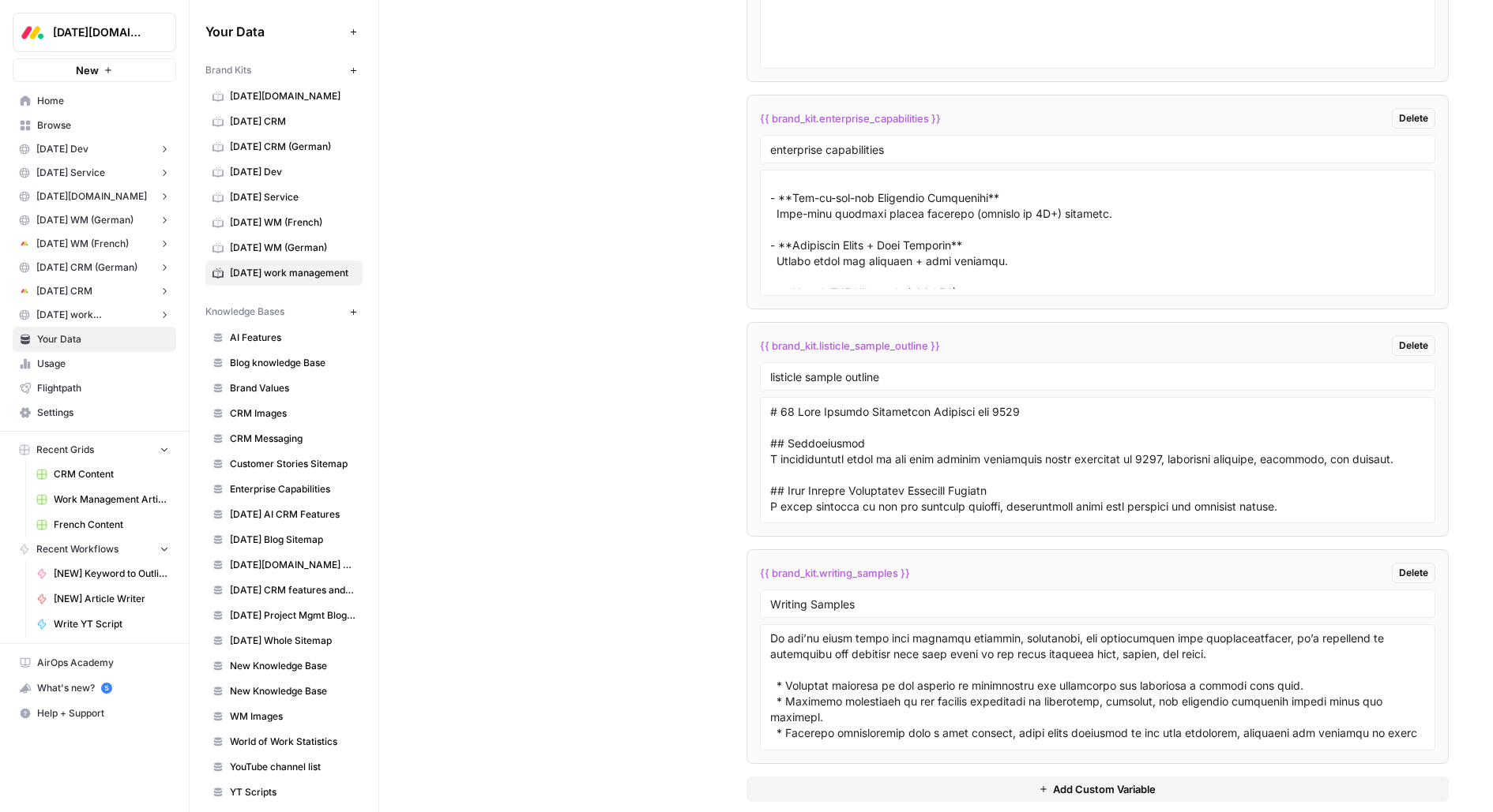
click at [282, 147] on span "monday CRM (German)" at bounding box center [292, 146] width 125 height 14
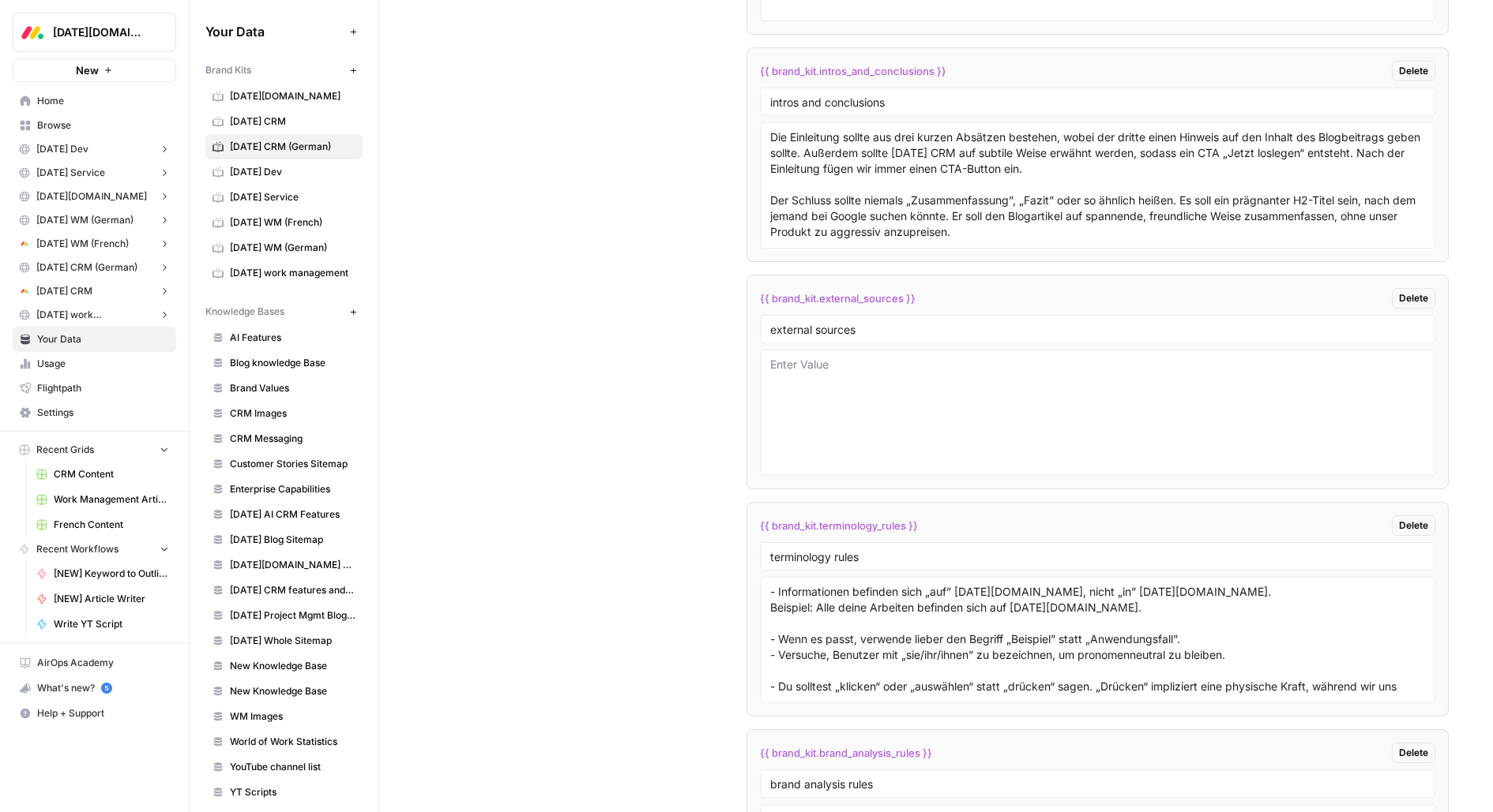
scroll to position [3383, 0]
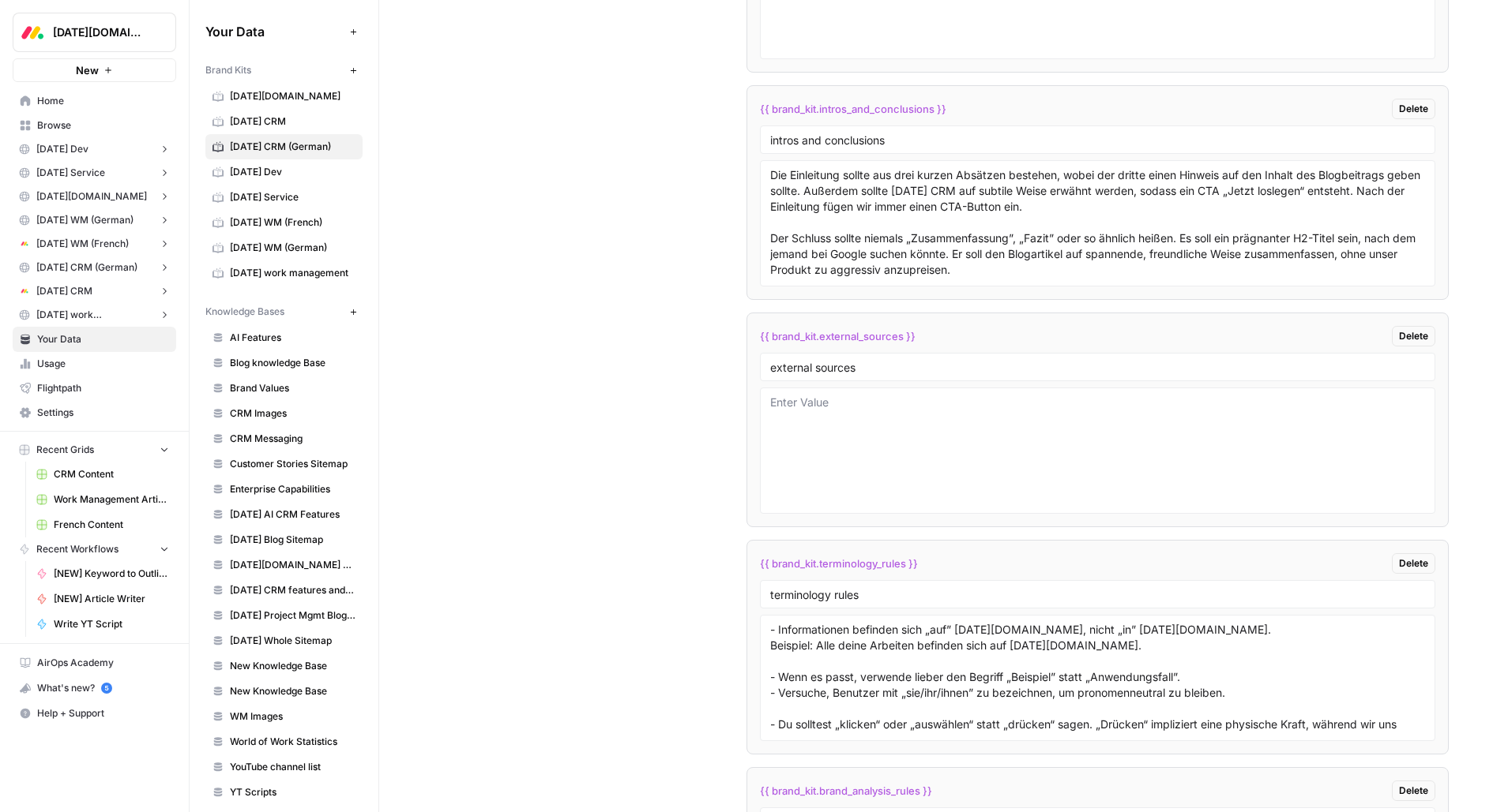
click at [307, 246] on span "monday WM (German)" at bounding box center [292, 247] width 125 height 14
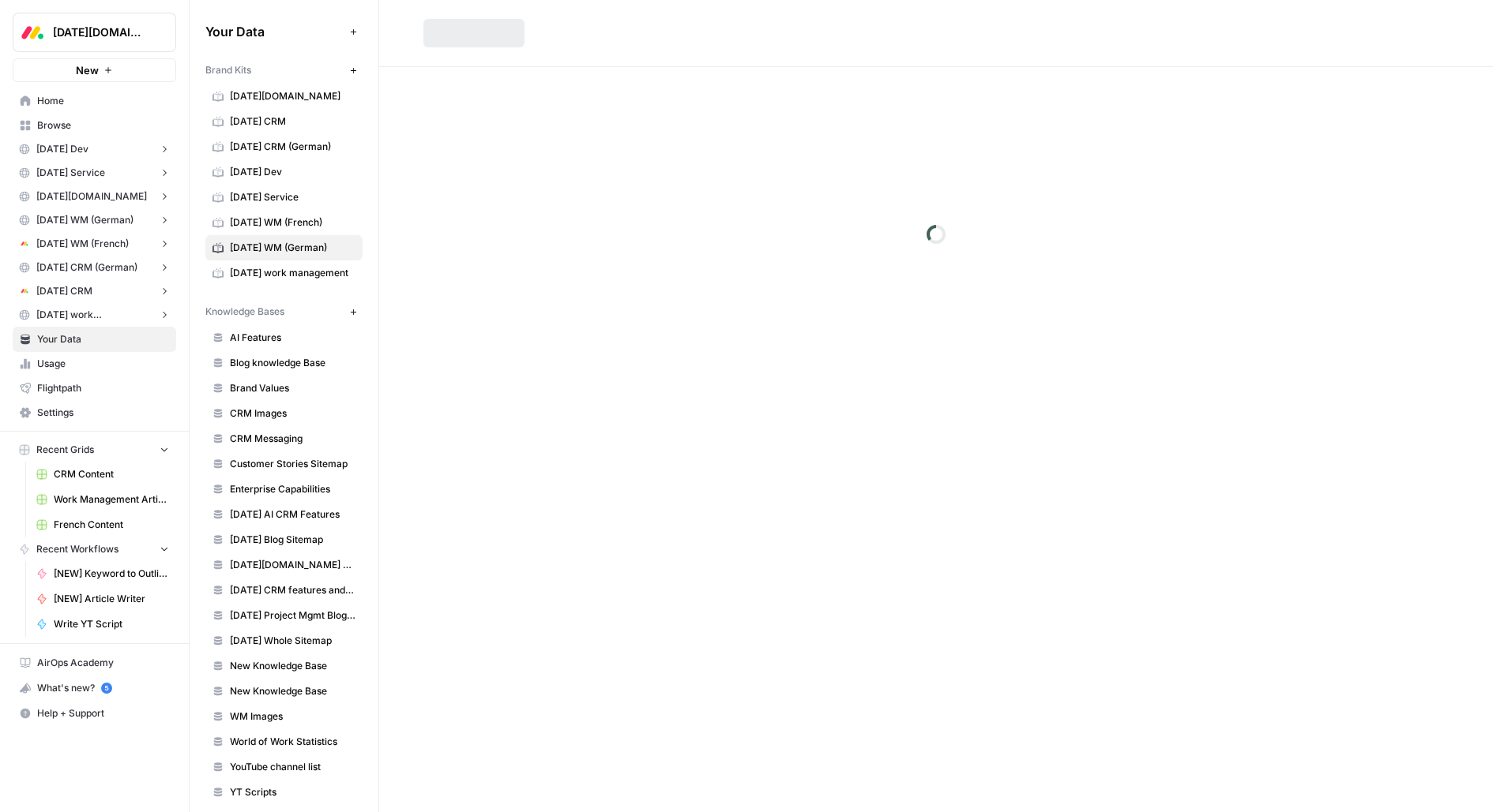
click at [299, 273] on span "monday work management" at bounding box center [292, 273] width 125 height 14
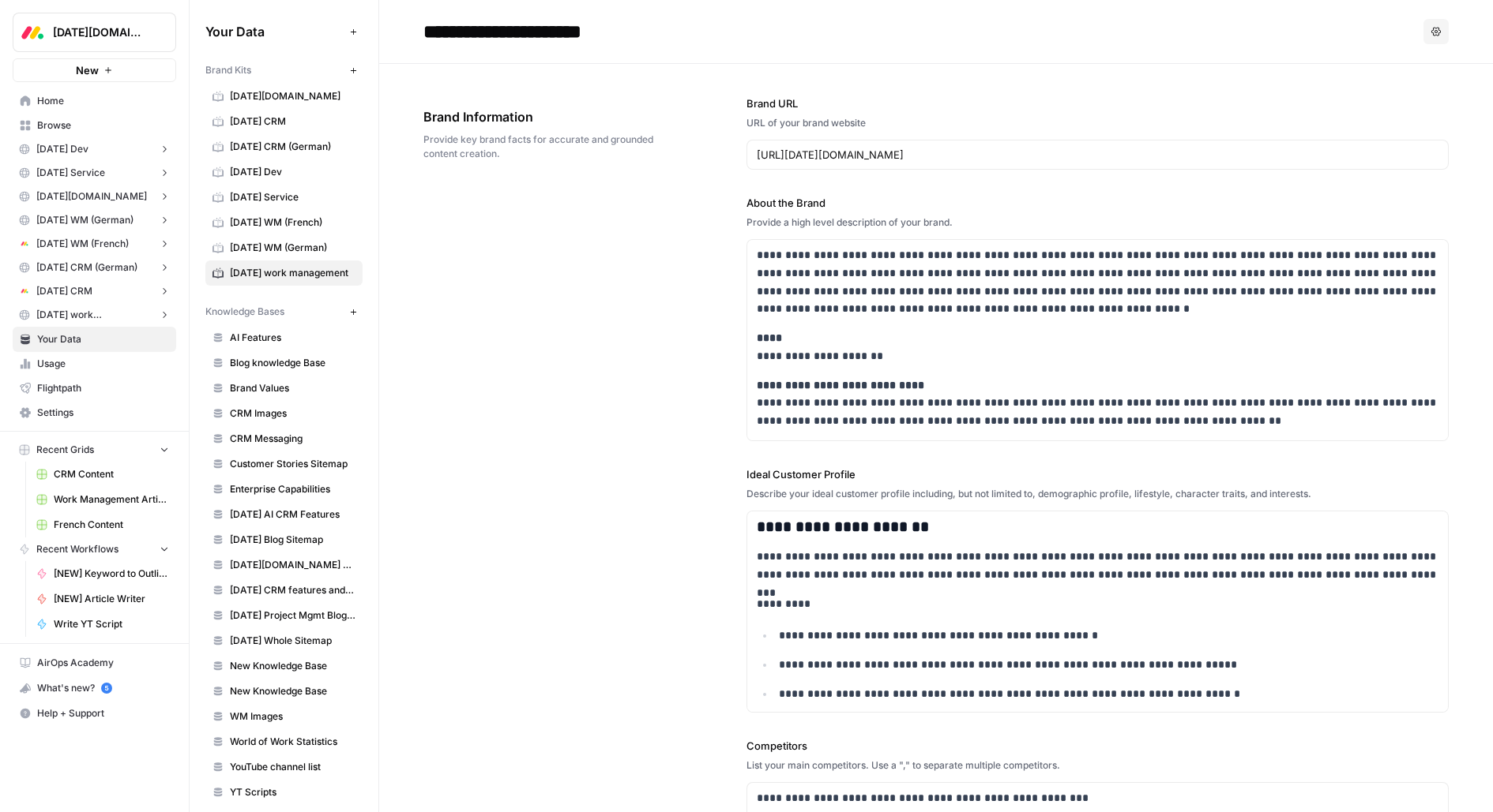
click at [273, 230] on link "monday WM (French)" at bounding box center [283, 222] width 157 height 25
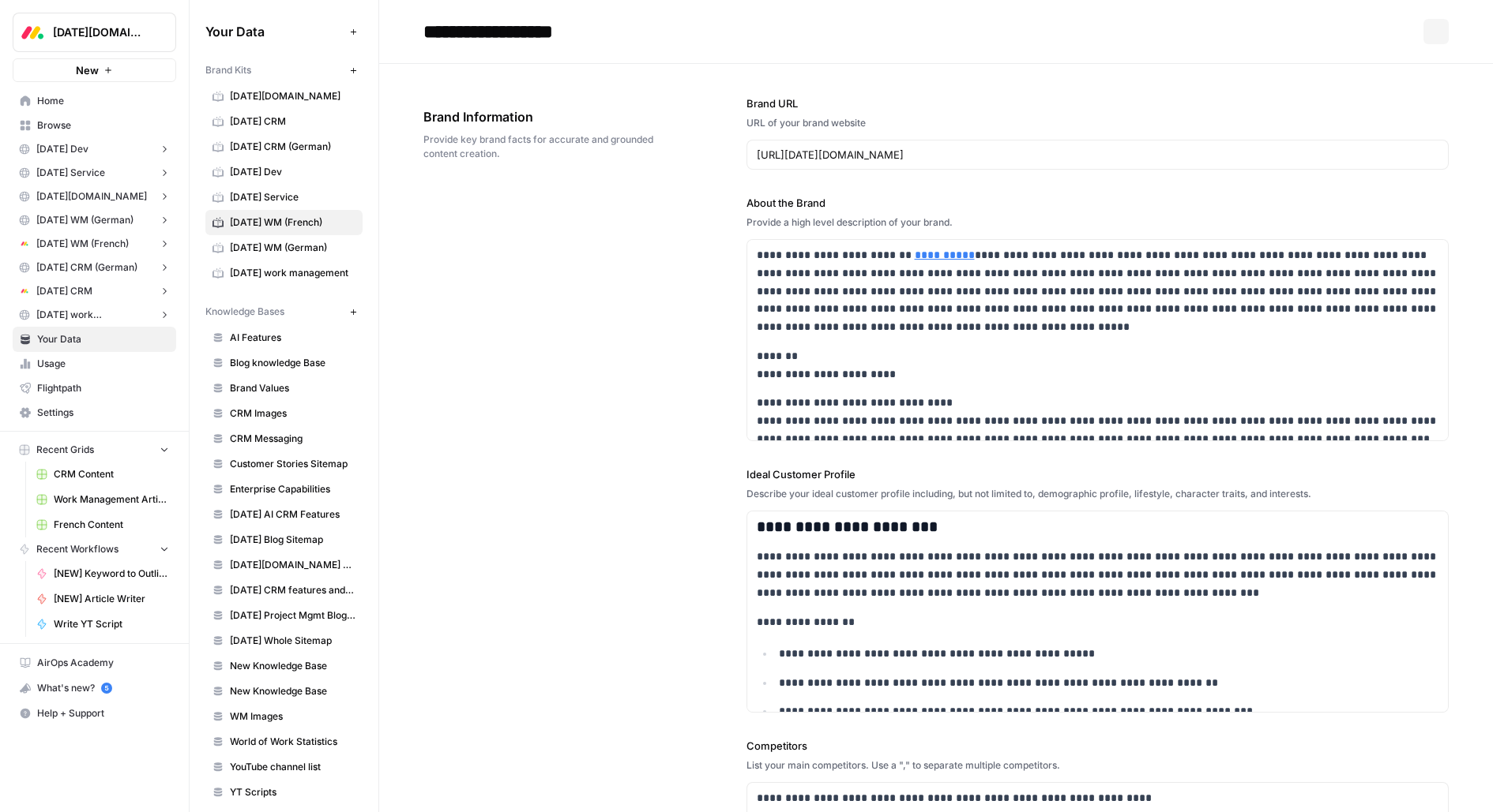
click at [273, 243] on span "monday WM (German)" at bounding box center [292, 247] width 125 height 14
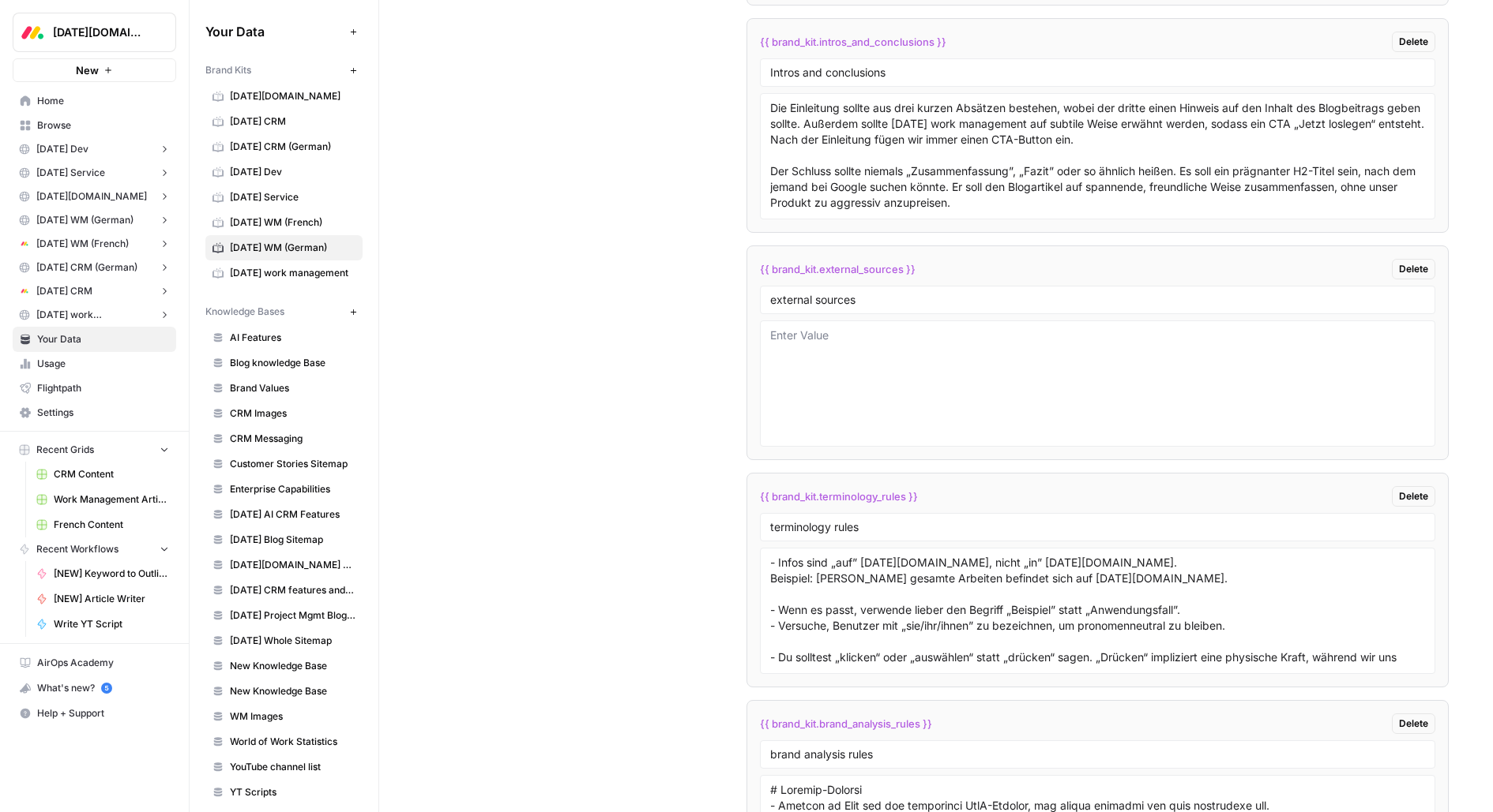
drag, startPoint x: 756, startPoint y: 490, endPoint x: 1139, endPoint y: 490, distance: 383.0
click at [1139, 490] on li "{{ brand_kit.terminology_rules }} Delete terminology rules - Infos sind „auf” m…" at bounding box center [1098, 580] width 703 height 215
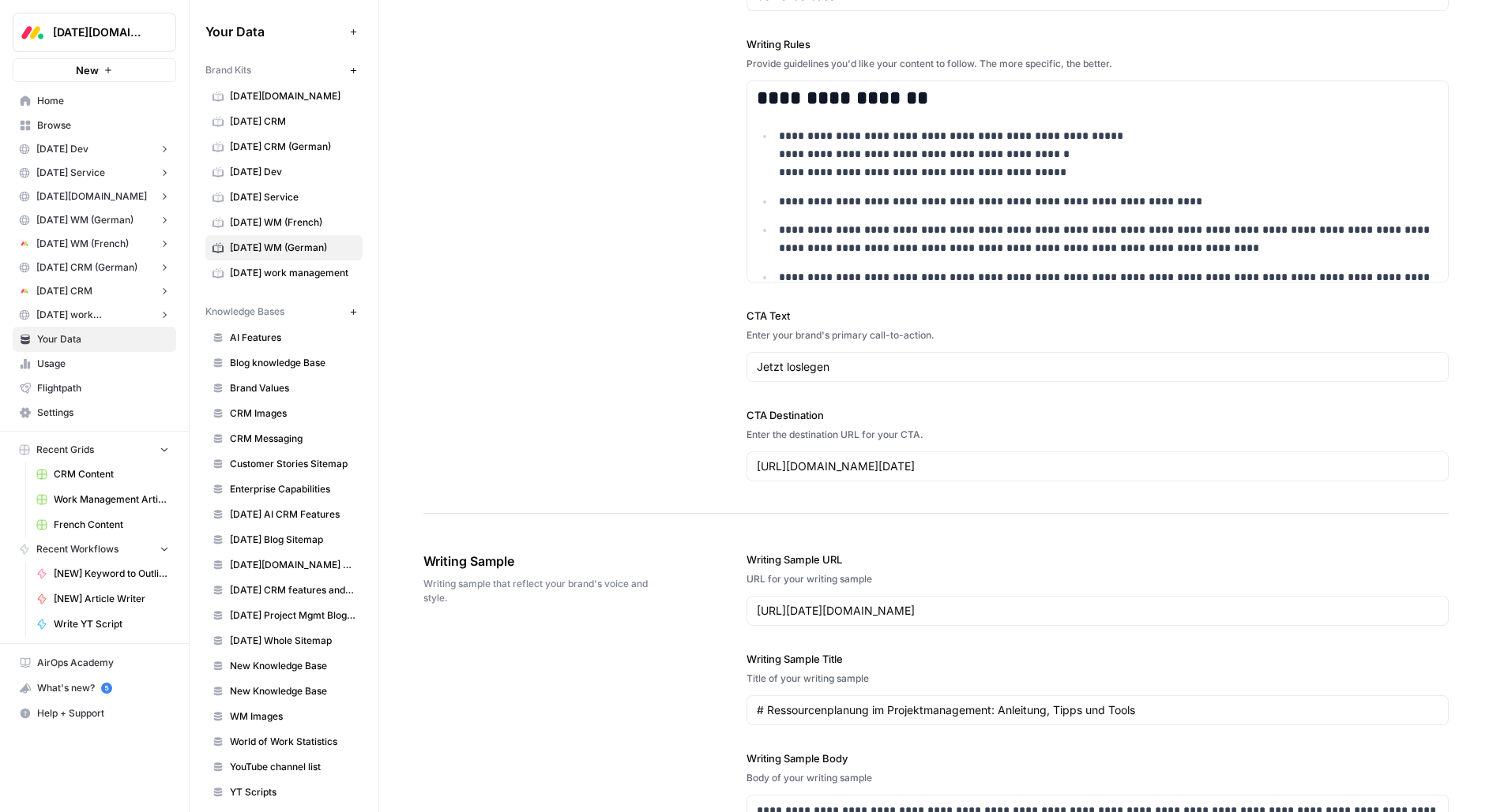
scroll to position [1642, 0]
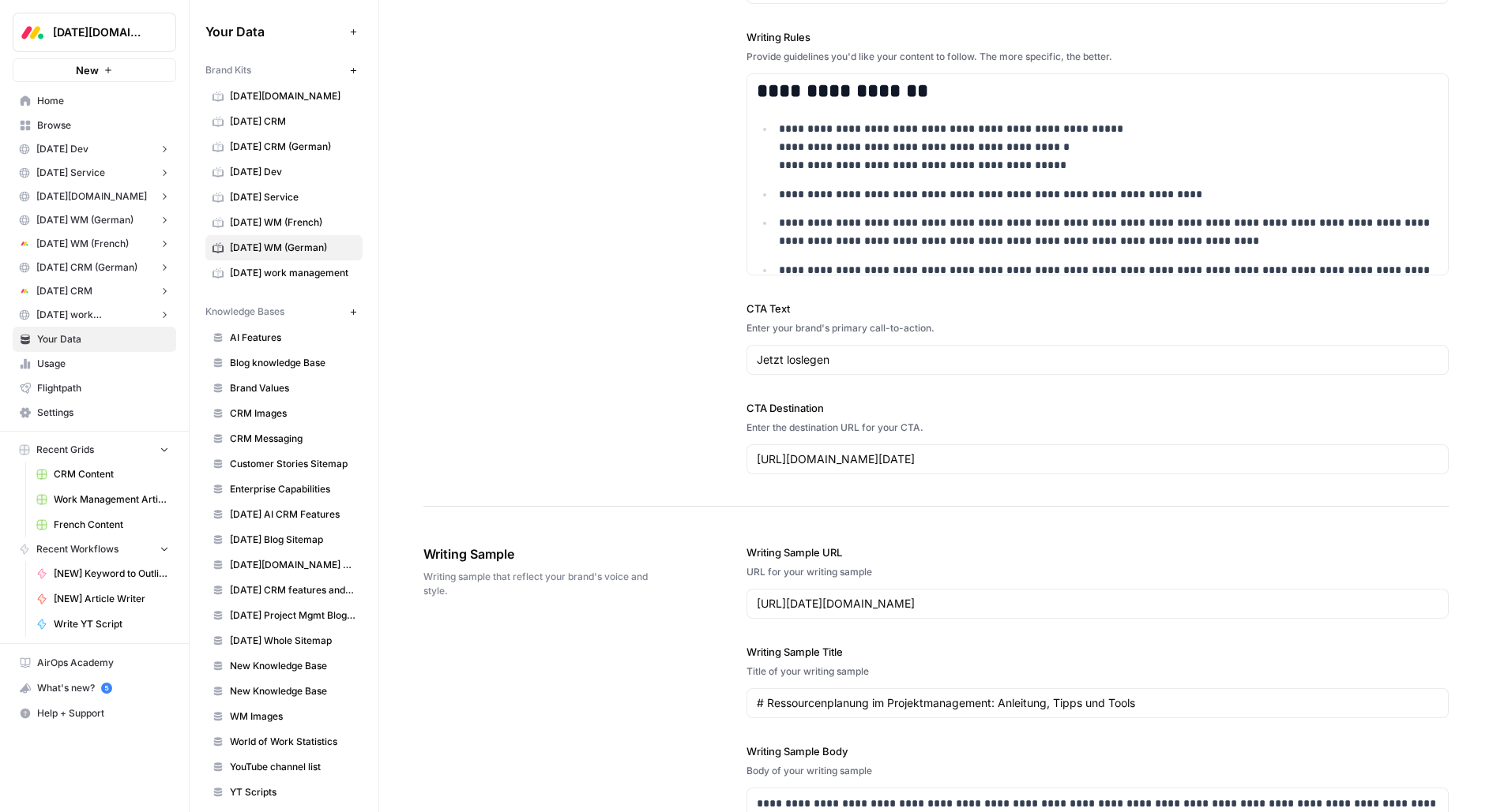
click at [104, 74] on icon "button" at bounding box center [108, 70] width 9 height 9
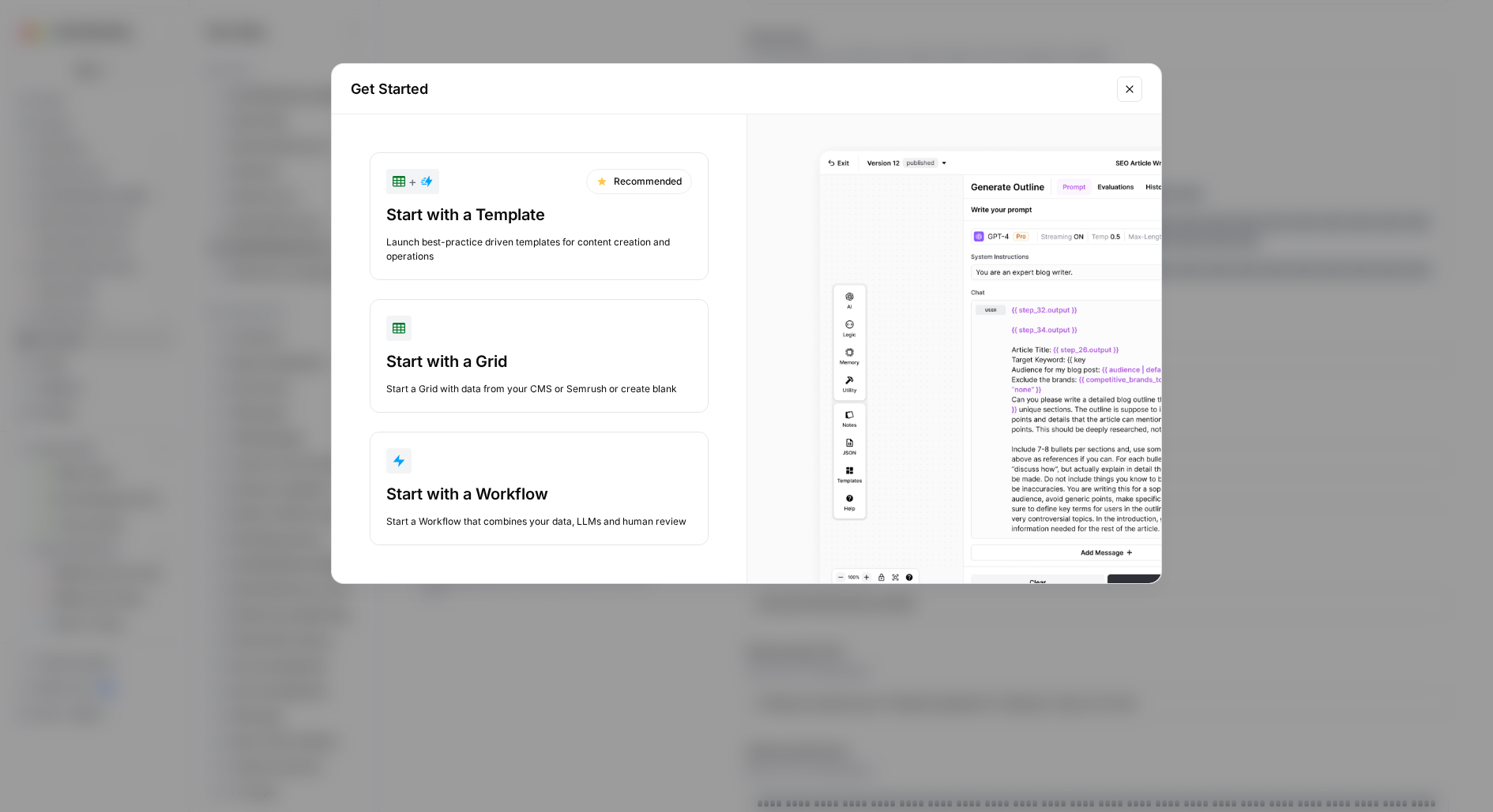
click at [532, 468] on div "button" at bounding box center [539, 461] width 305 height 25
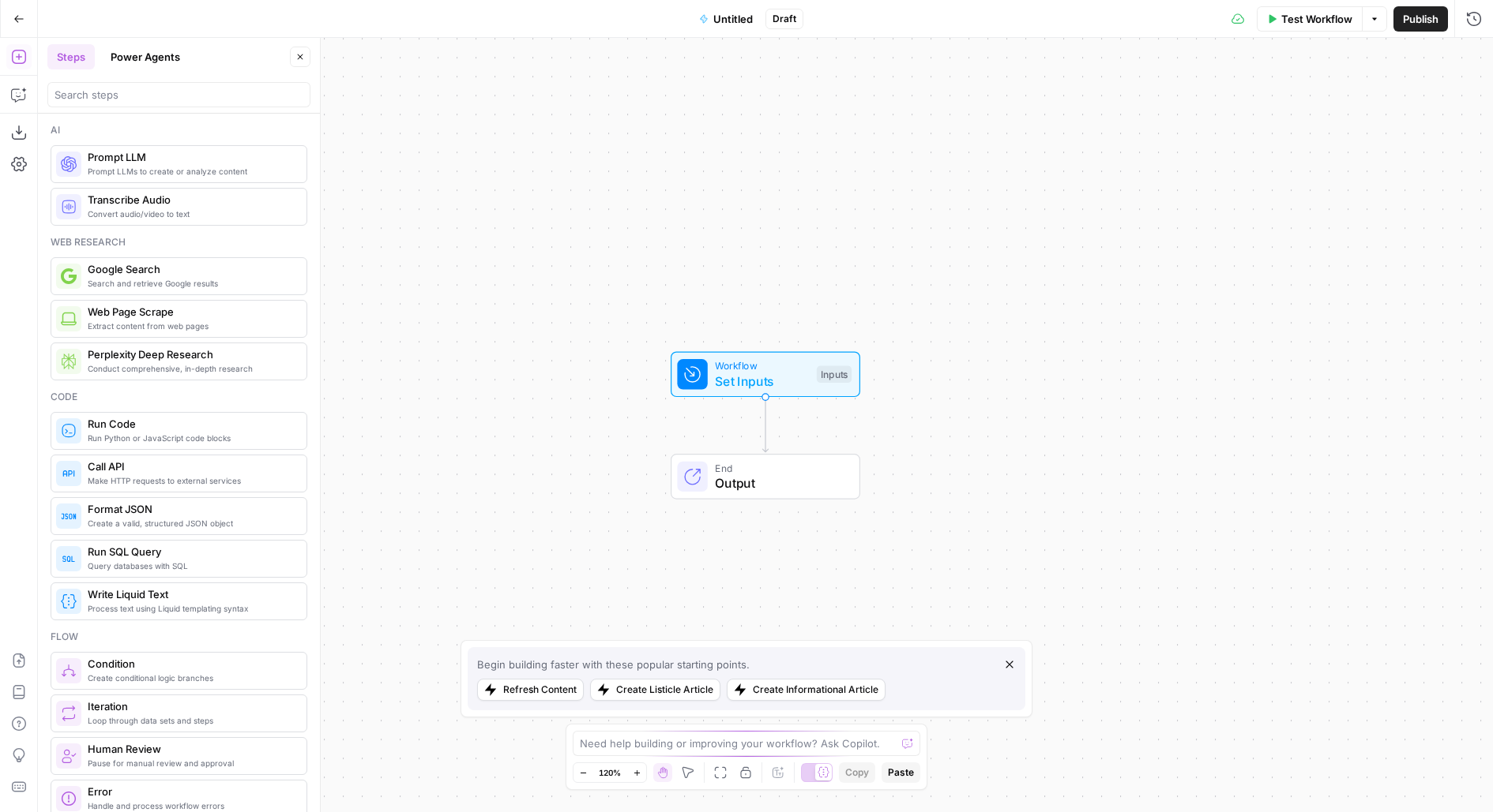
click at [124, 107] on header "Steps Power Agents Close" at bounding box center [179, 75] width 282 height 75
click at [121, 100] on input "search" at bounding box center [179, 95] width 249 height 16
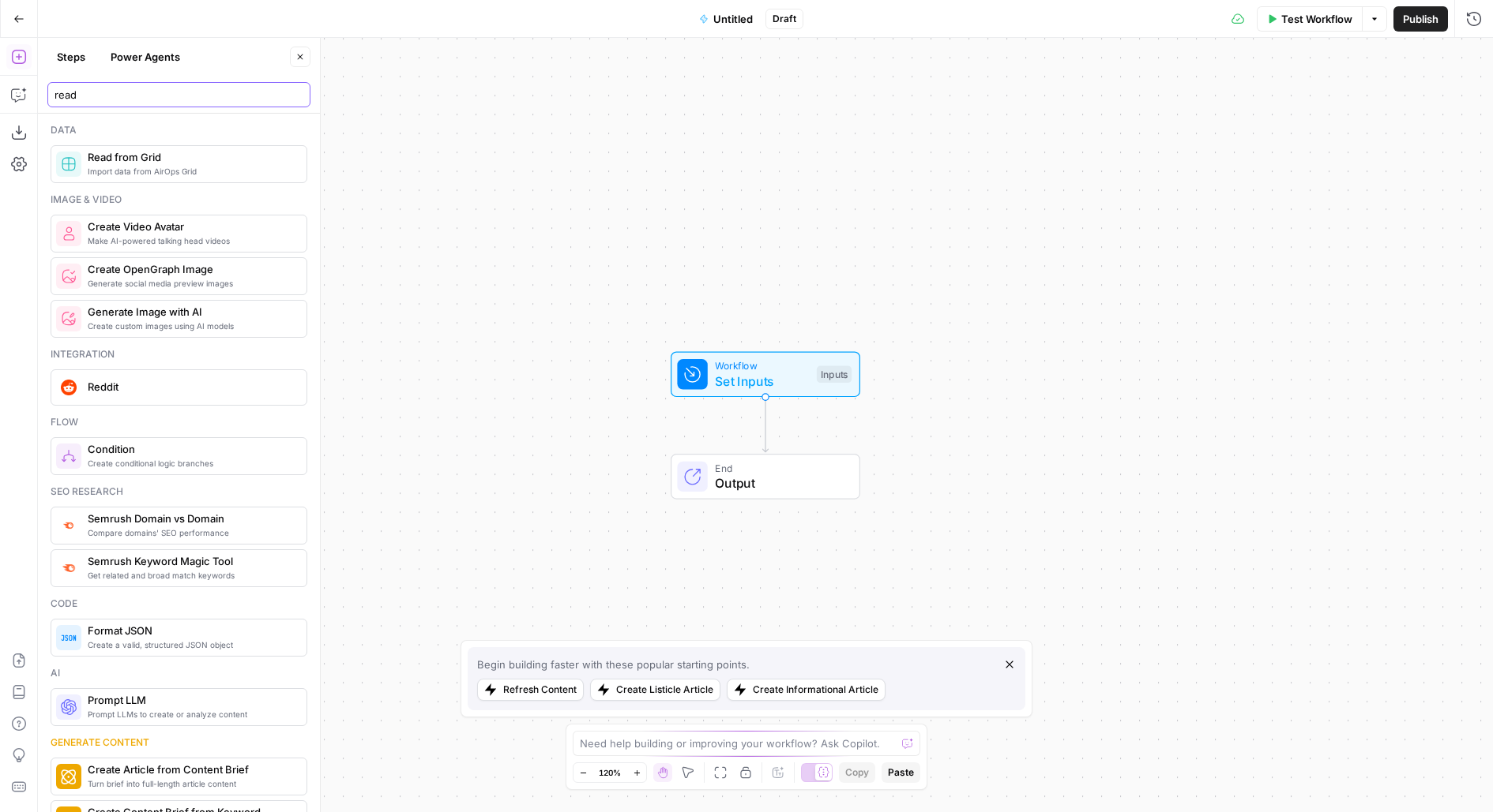
type input "read"
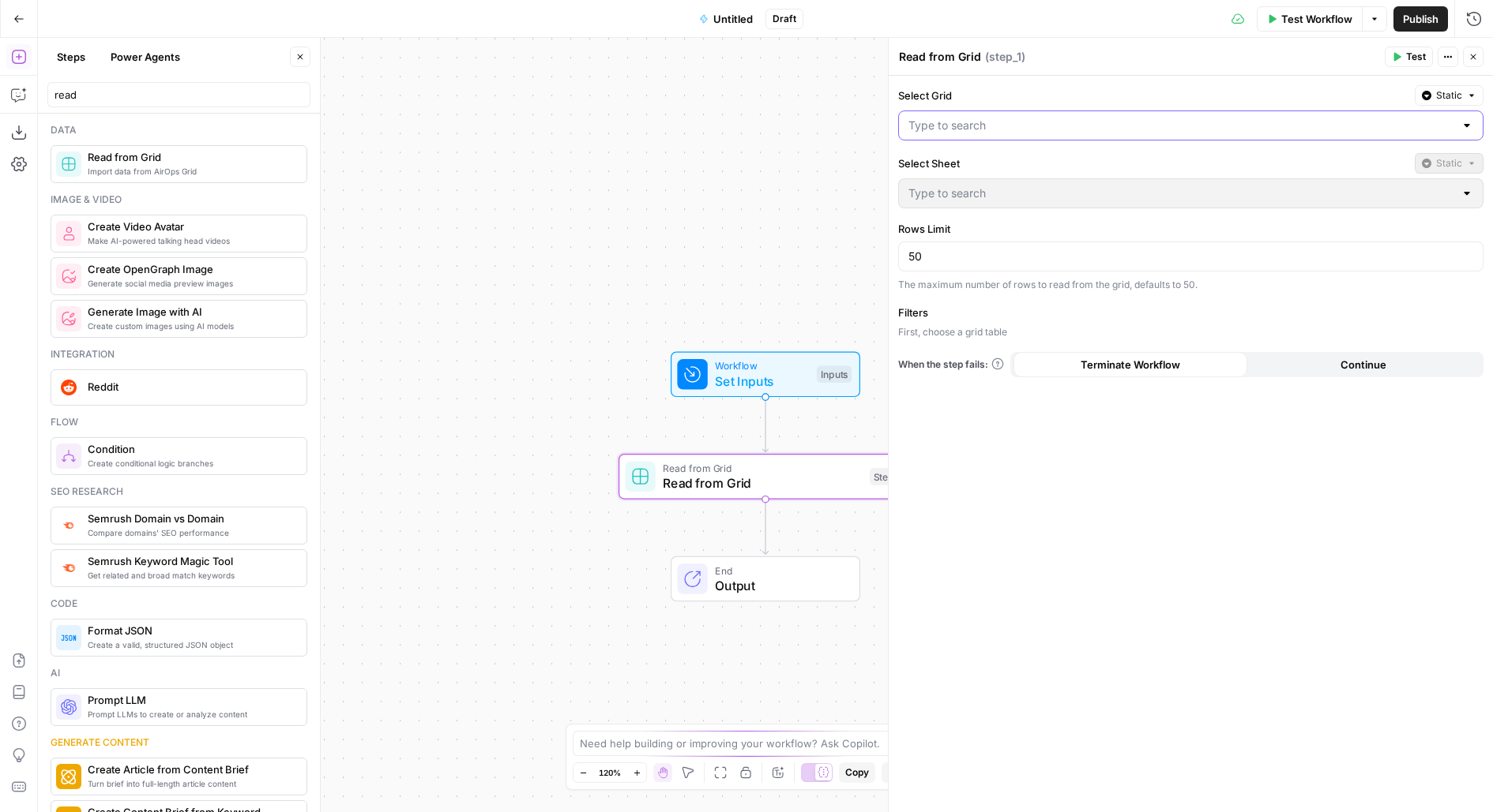
click at [976, 129] on input "Select Grid" at bounding box center [1182, 125] width 546 height 16
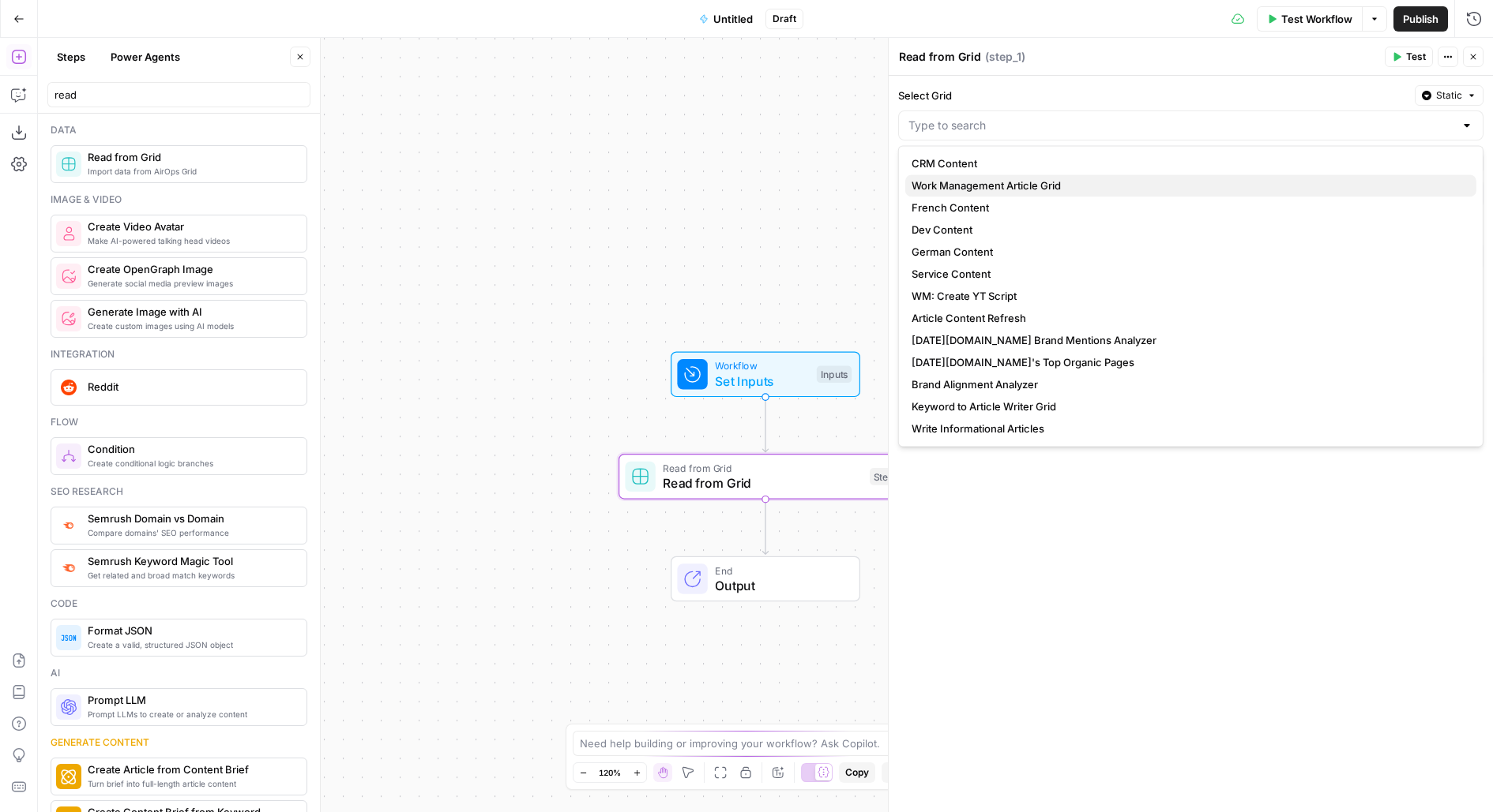
click at [977, 179] on span "Work Management Article Grid" at bounding box center [1187, 185] width 552 height 16
type input "Work Management Article Grid"
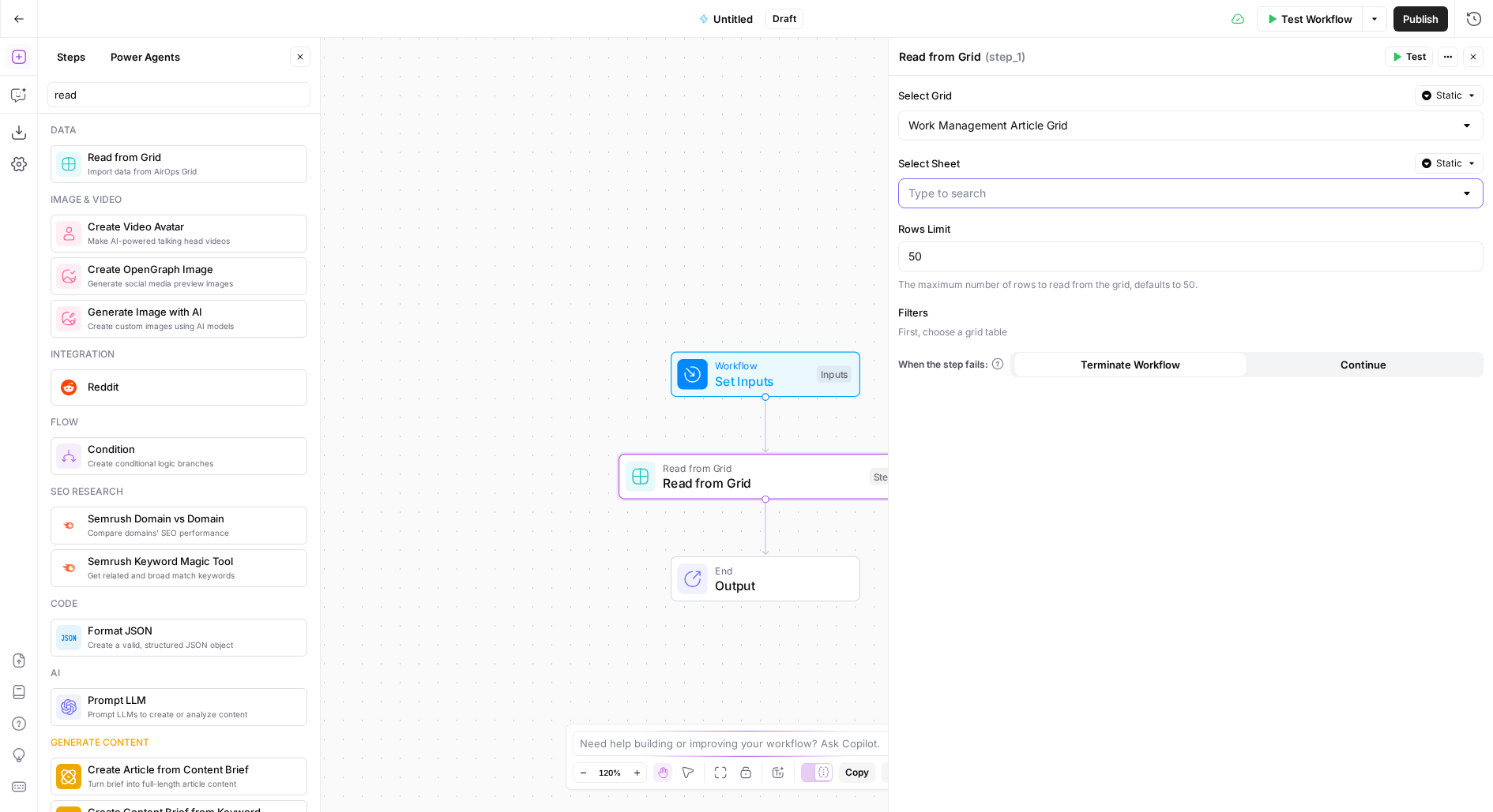
click at [937, 186] on input "Select Sheet" at bounding box center [1182, 193] width 546 height 16
click at [929, 249] on span "Listicles" at bounding box center [1187, 252] width 552 height 16
type input "Listicles"
click at [944, 335] on button "Add Filter" at bounding box center [1190, 335] width 585 height 21
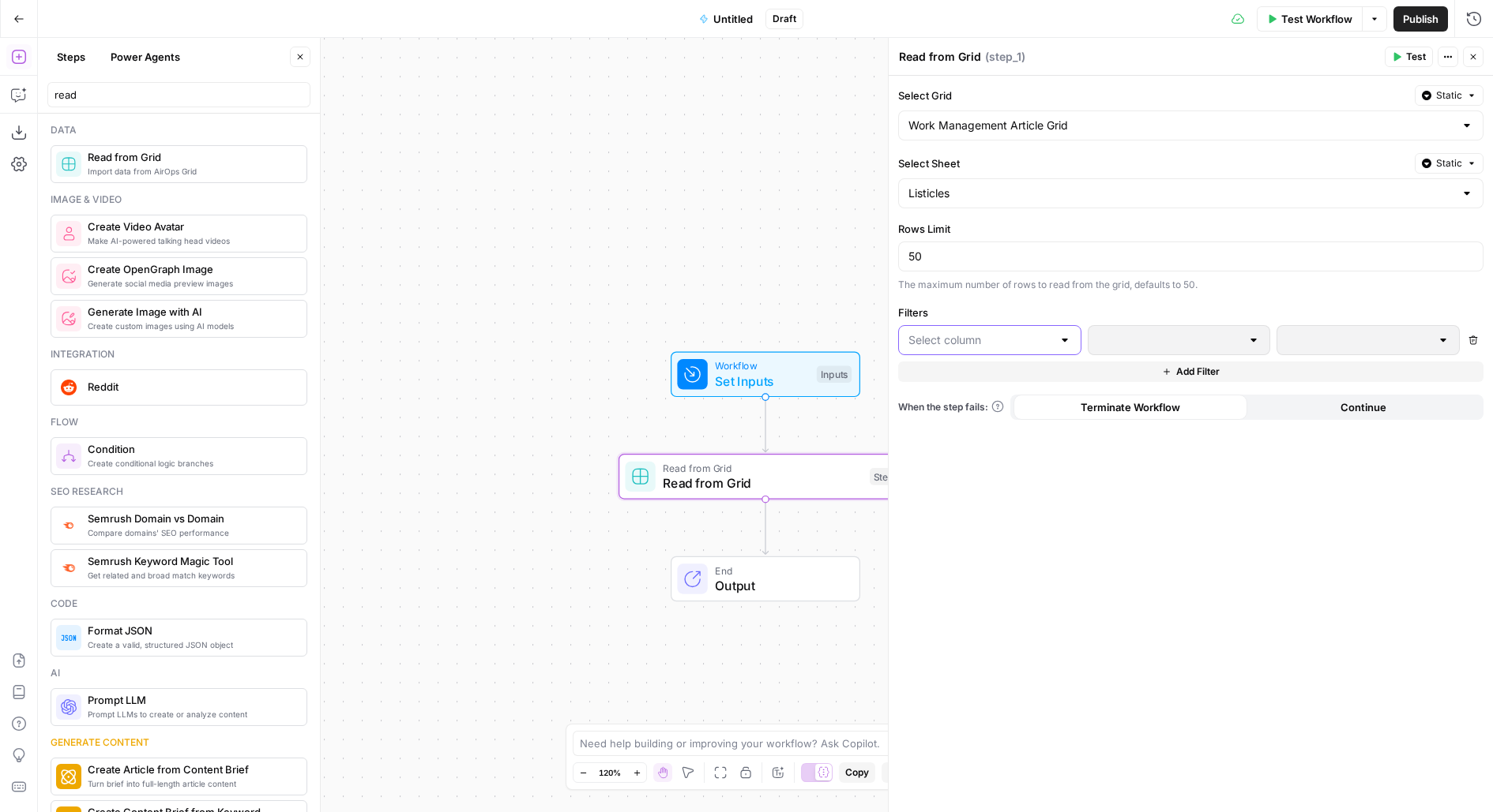
click at [944, 341] on input "text" at bounding box center [980, 340] width 144 height 16
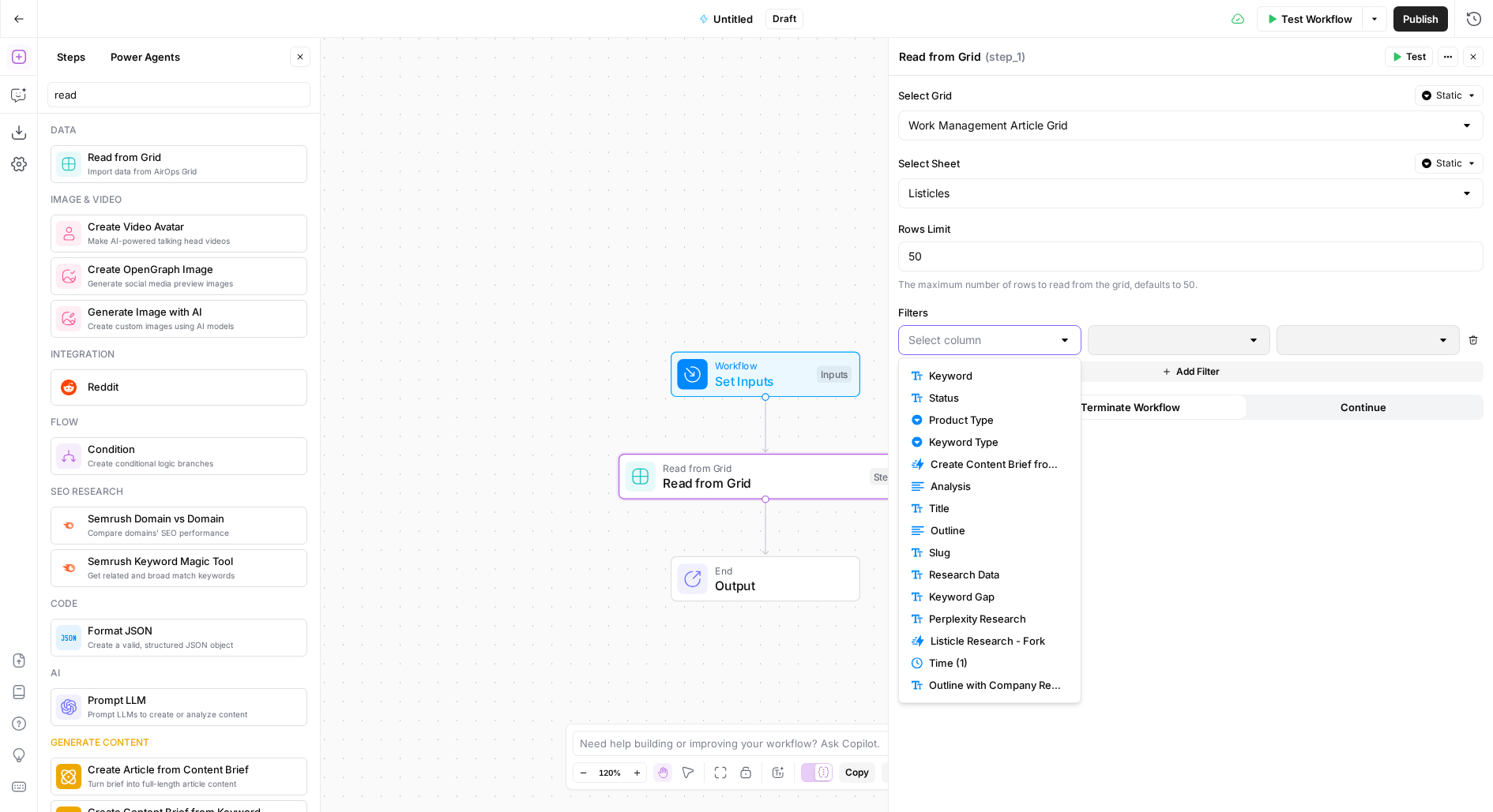
click at [939, 343] on input "text" at bounding box center [980, 340] width 144 height 16
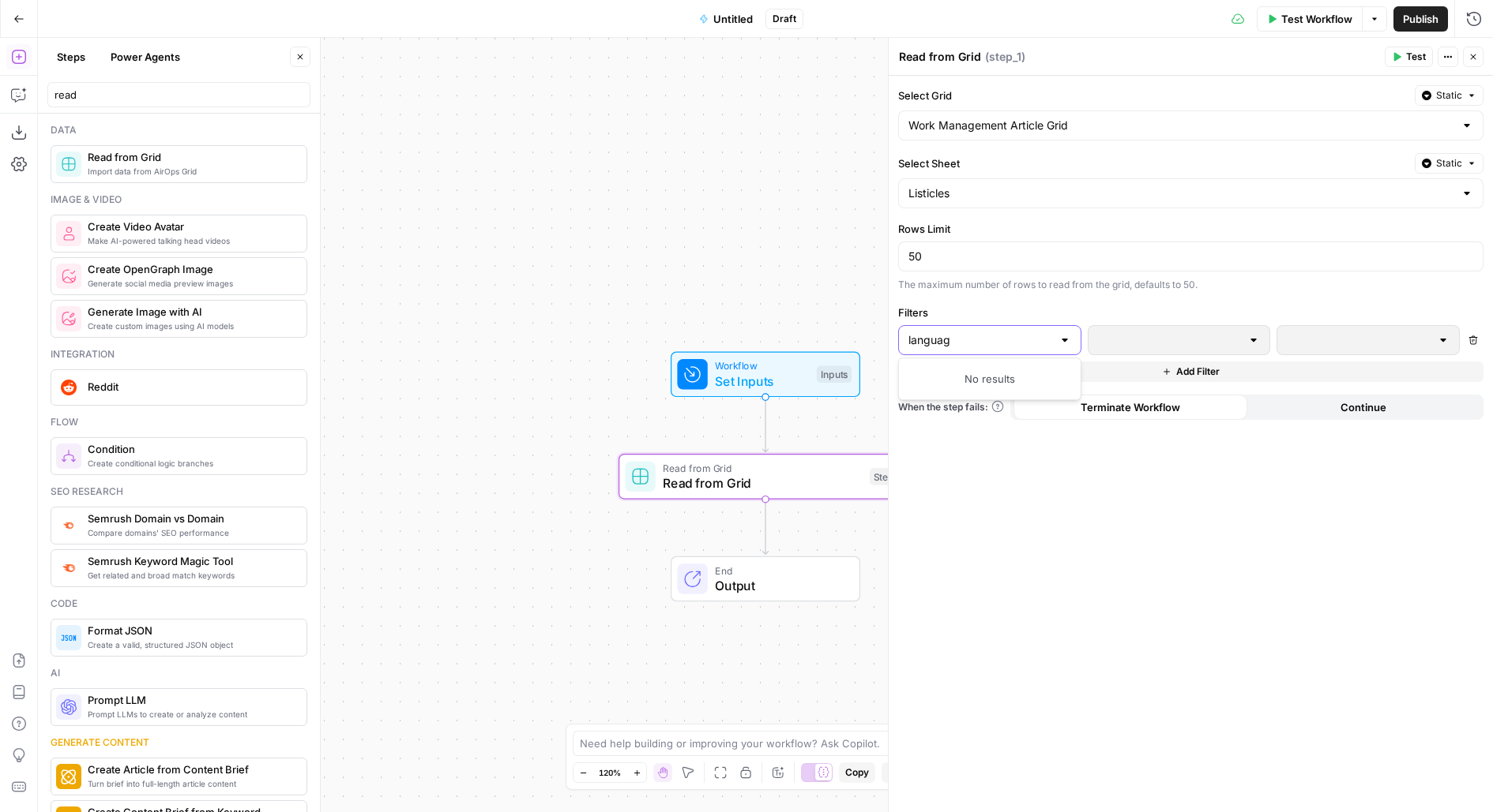
type input "language"
click at [783, 372] on span "Set Inputs" at bounding box center [761, 381] width 94 height 19
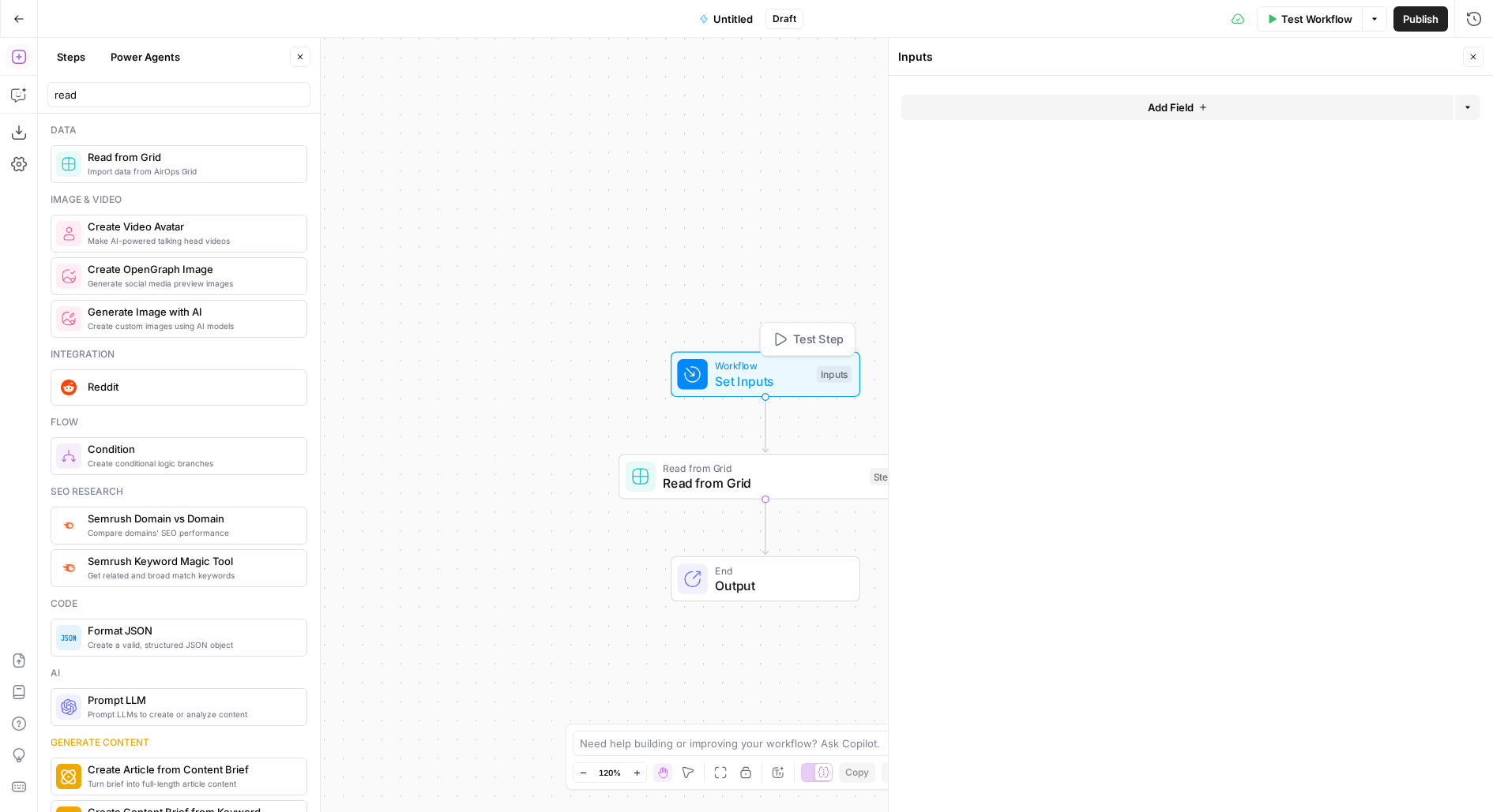
click at [1042, 95] on button "Add Field" at bounding box center [1177, 107] width 552 height 25
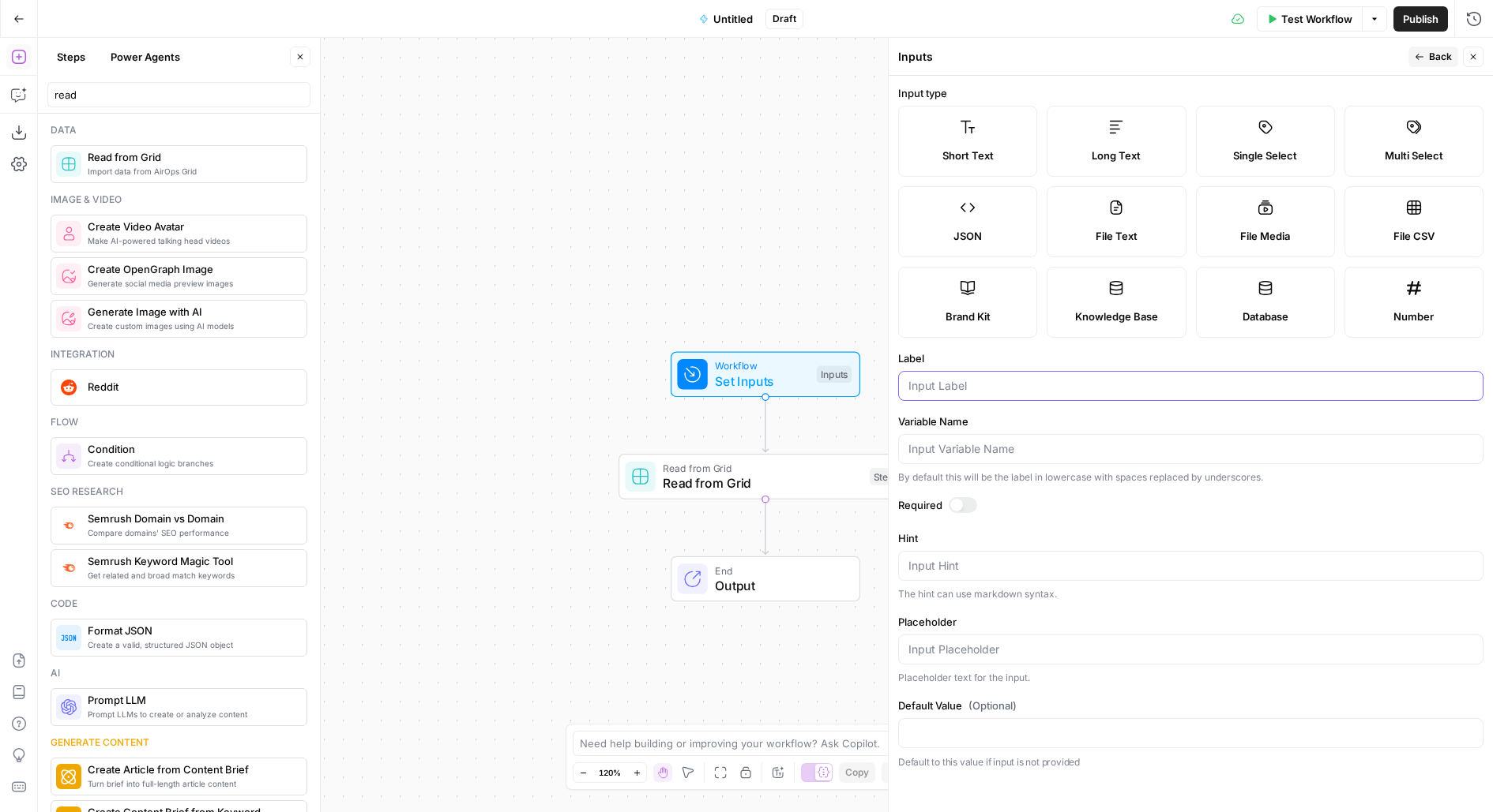
click at [987, 384] on input "Label" at bounding box center [1191, 386] width 565 height 16
type input "lang"
click at [1450, 56] on span "Back" at bounding box center [1441, 56] width 23 height 14
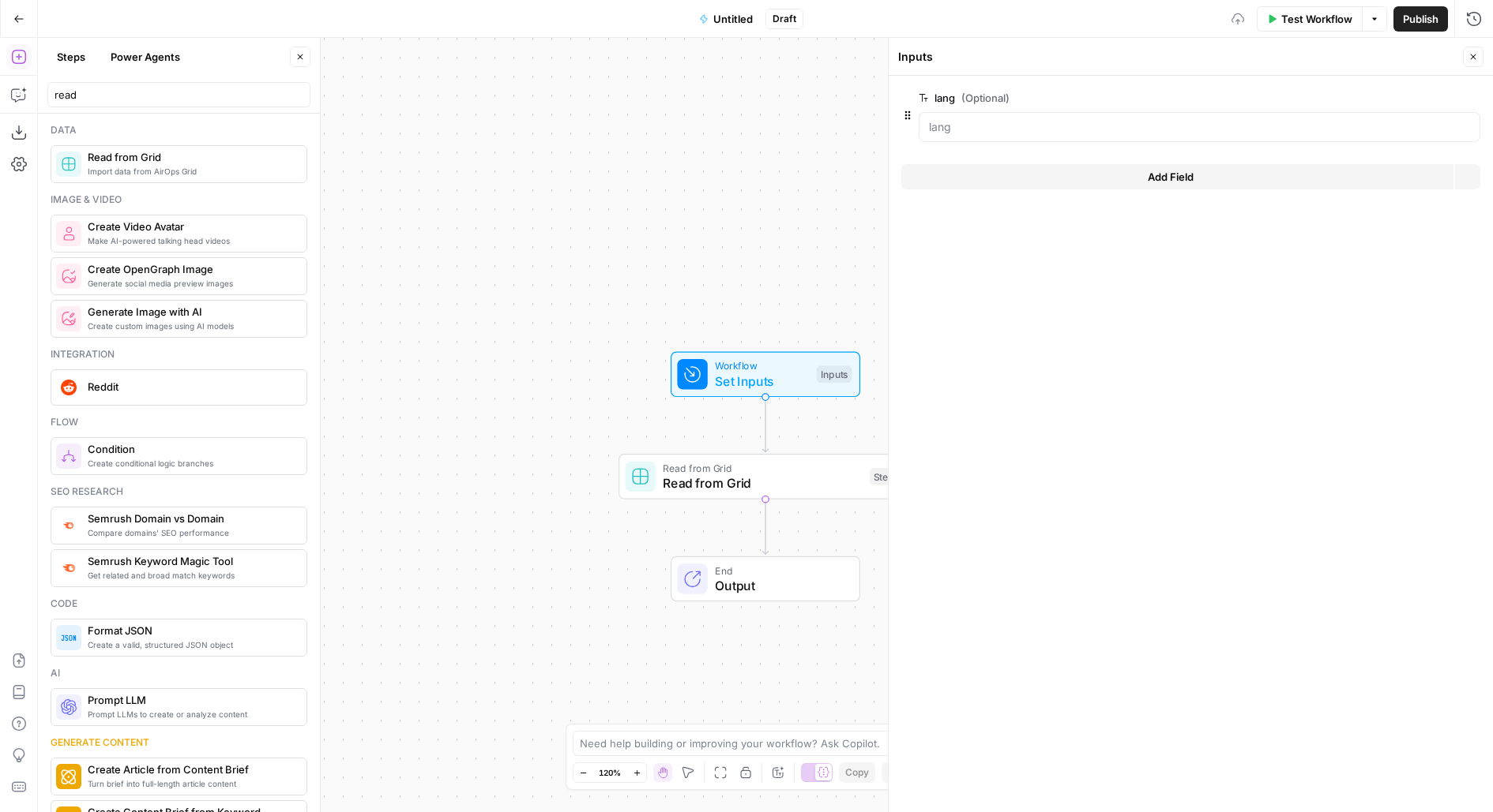
click at [1469, 56] on icon "button" at bounding box center [1473, 56] width 9 height 9
click at [885, 466] on div "Read from Grid Read from Grid Step 1 Copy step Delete step Add Note Test" at bounding box center [764, 477] width 279 height 32
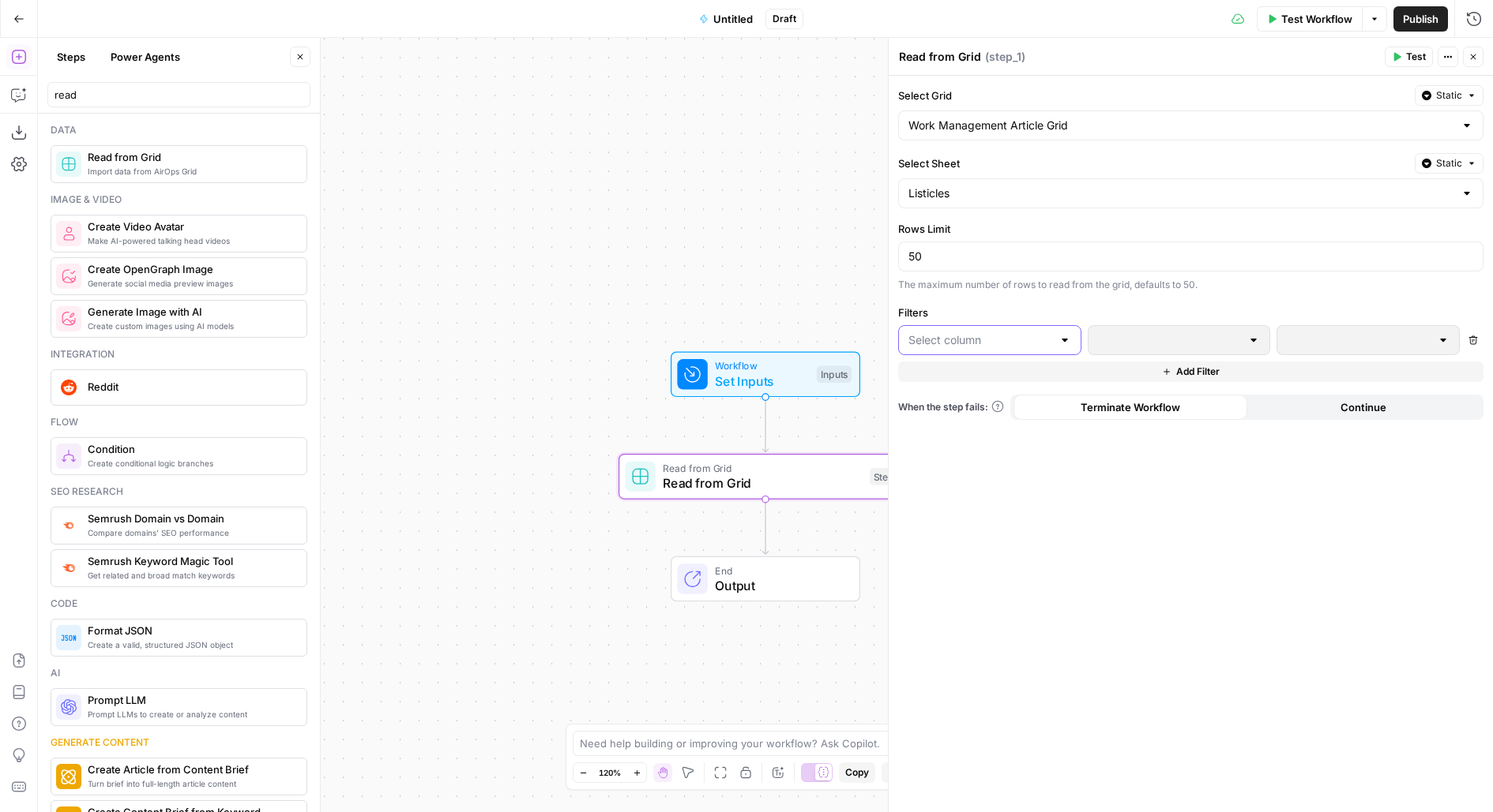
click at [964, 338] on input "text" at bounding box center [980, 340] width 144 height 16
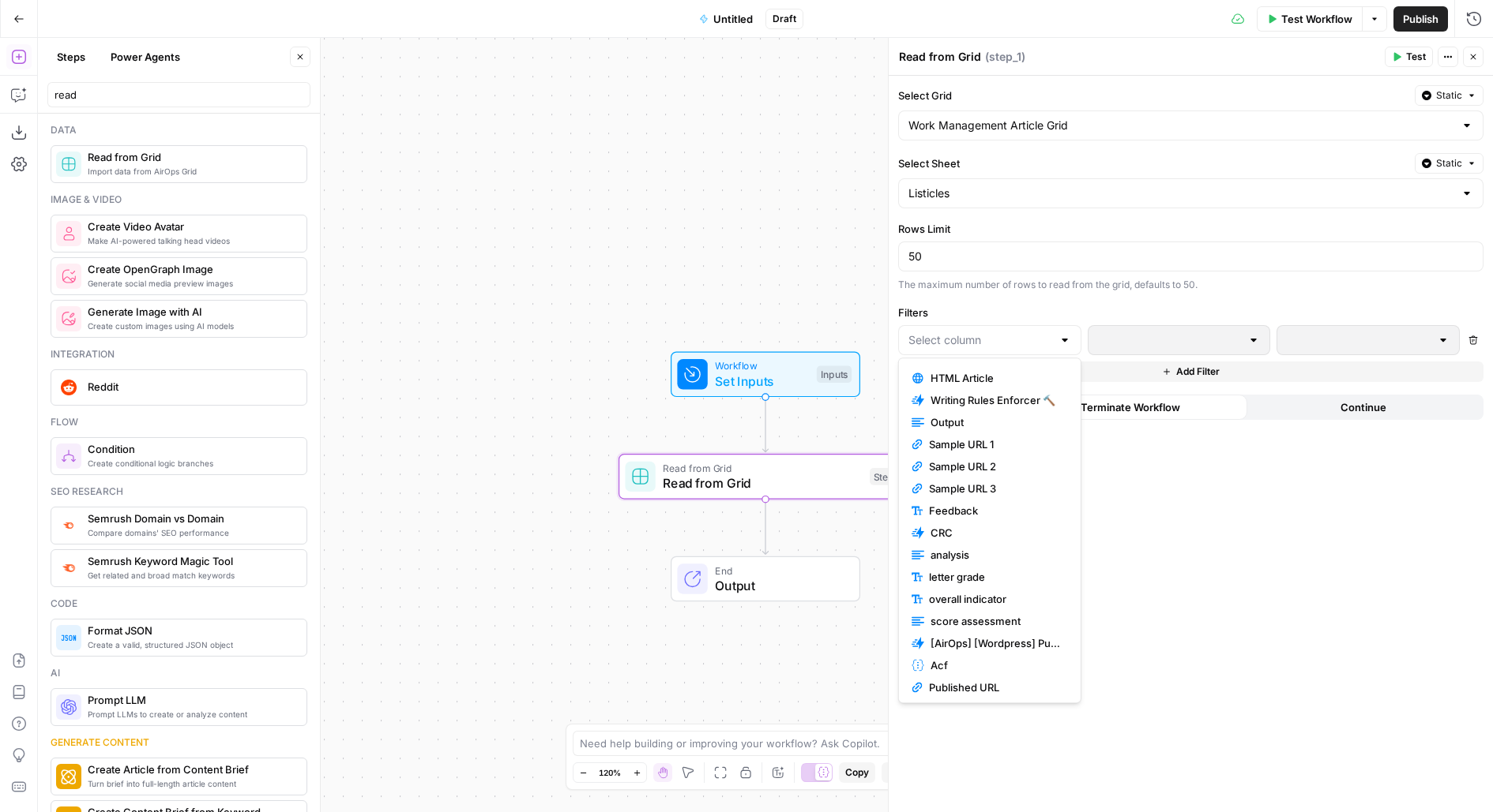
scroll to position [442, 0]
click at [1262, 479] on div "Select Grid Static Work Management Article Grid Select Sheet Static Listicles R…" at bounding box center [1191, 444] width 604 height 737
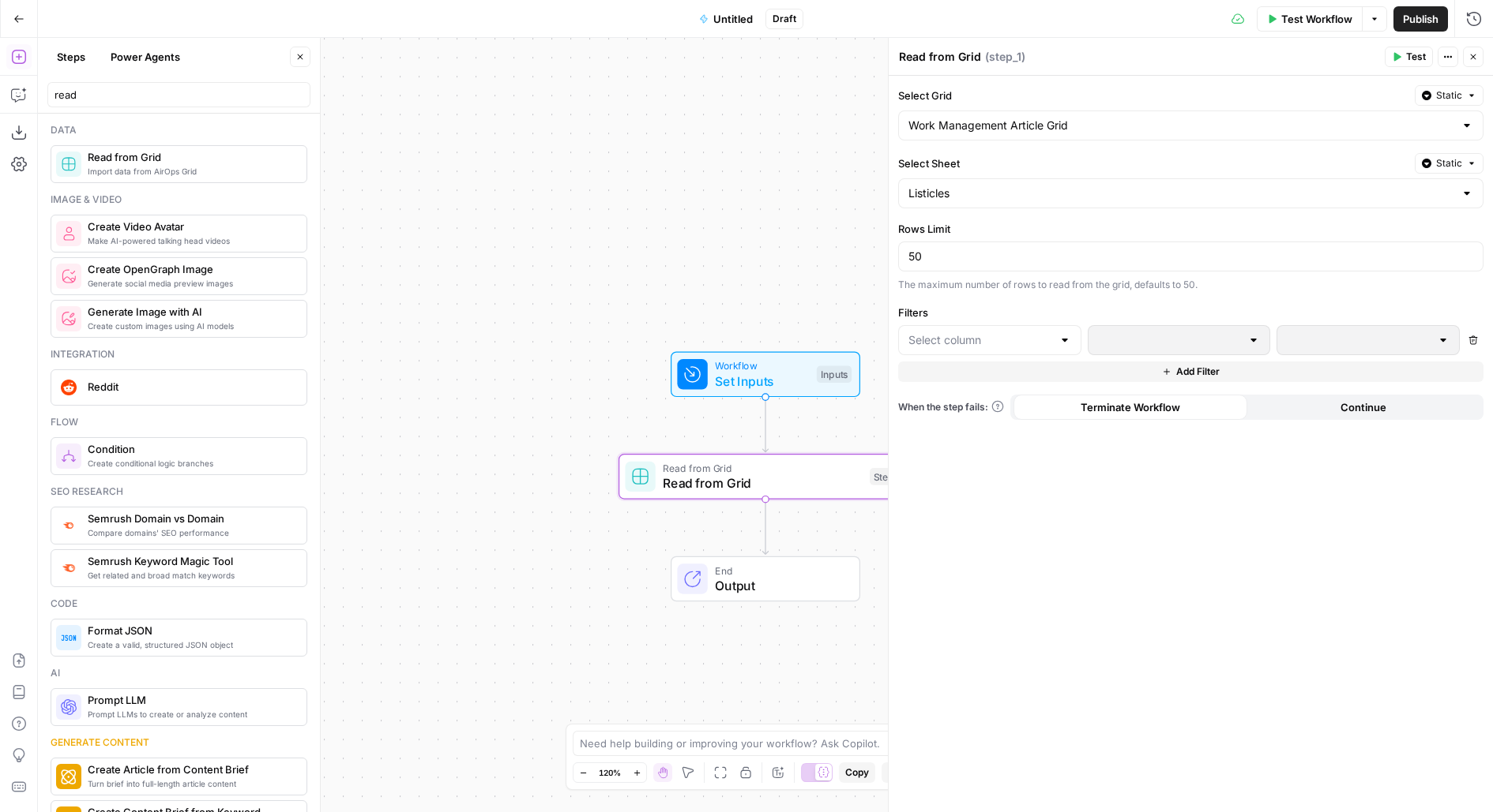
click at [19, 17] on icon "button" at bounding box center [18, 18] width 11 height 11
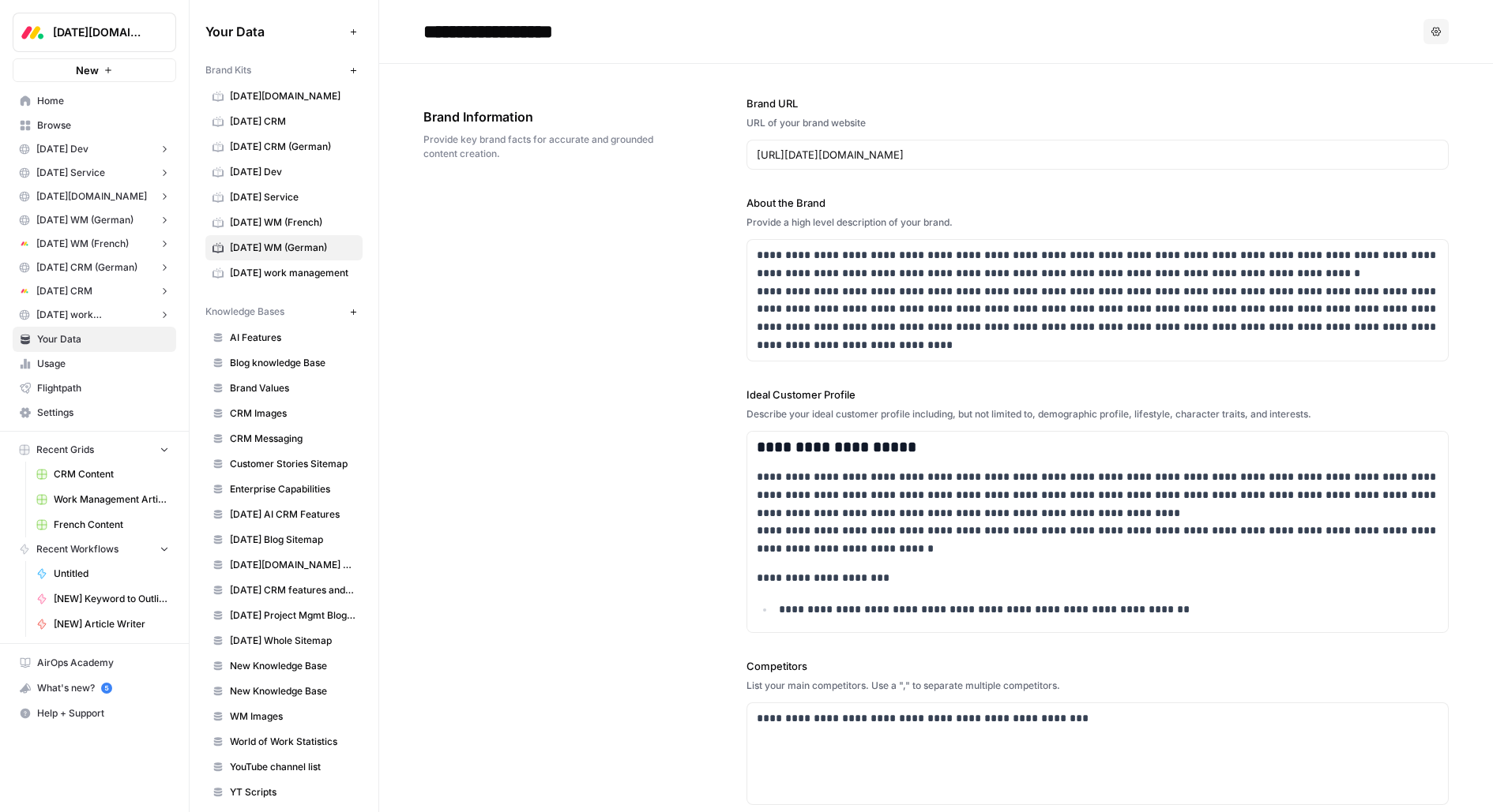
click at [95, 62] on span "New" at bounding box center [87, 70] width 23 height 16
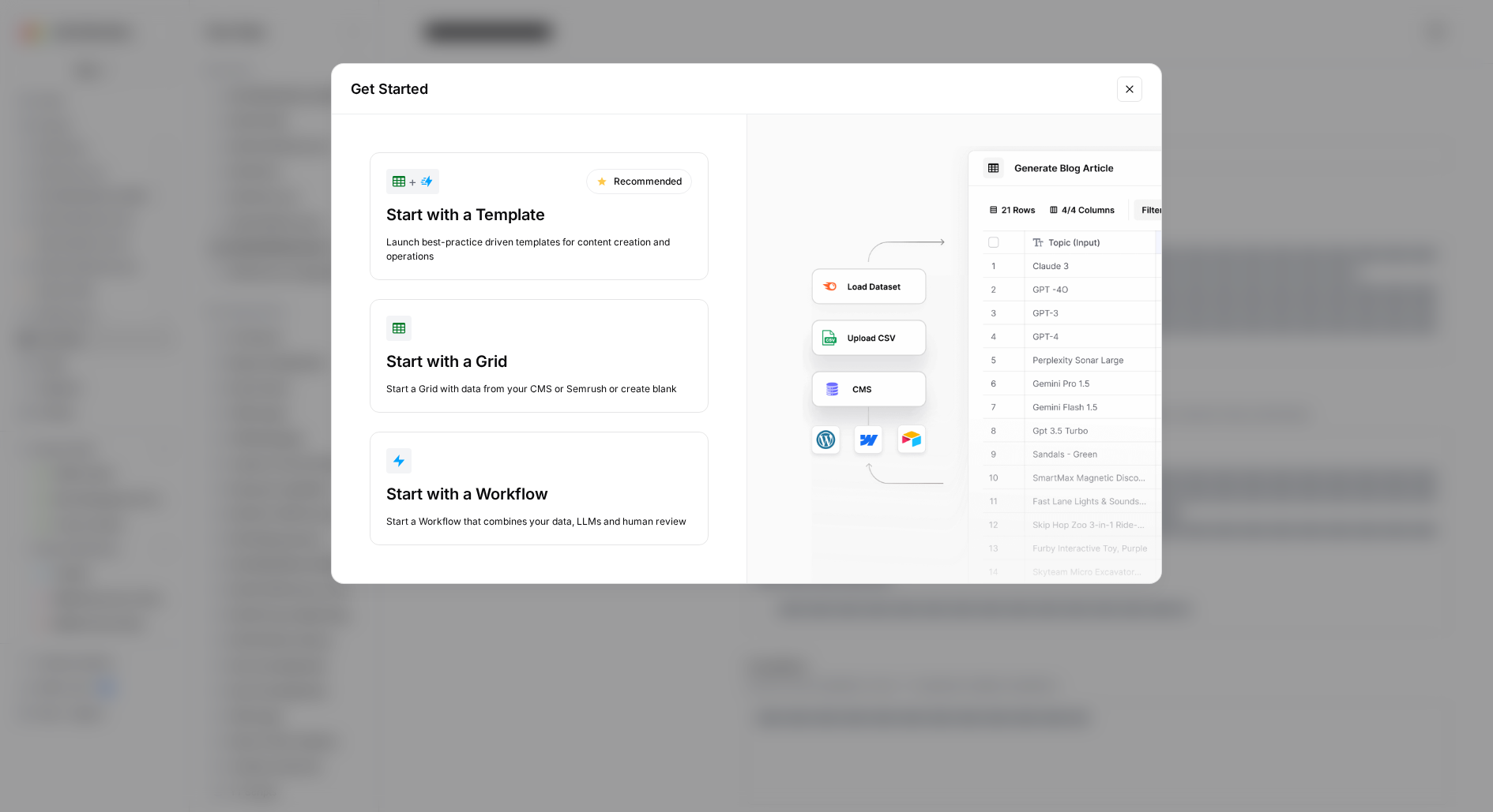
click at [497, 333] on div "button" at bounding box center [539, 328] width 305 height 25
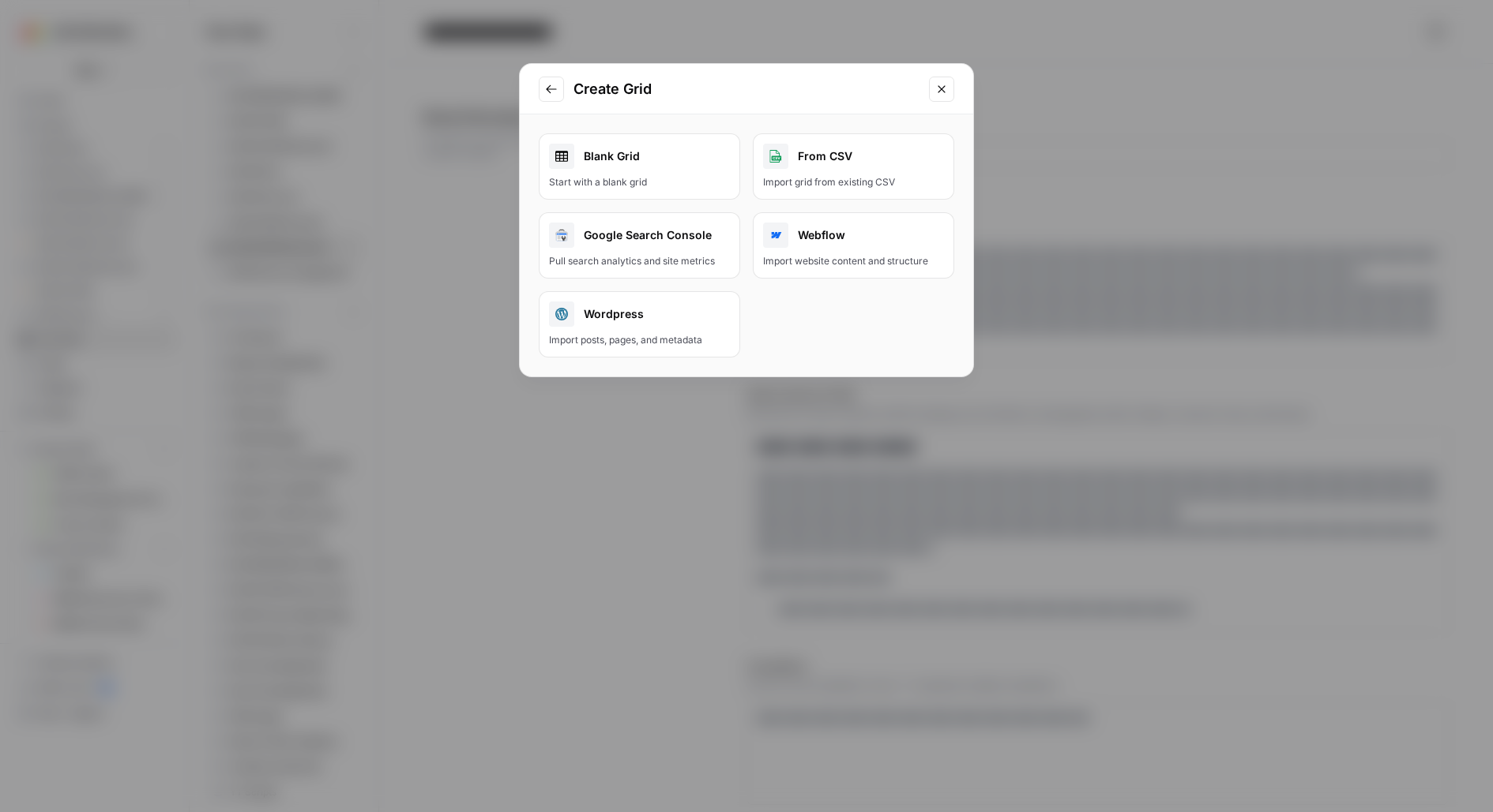
click at [667, 153] on div "Blank Grid" at bounding box center [640, 156] width 181 height 25
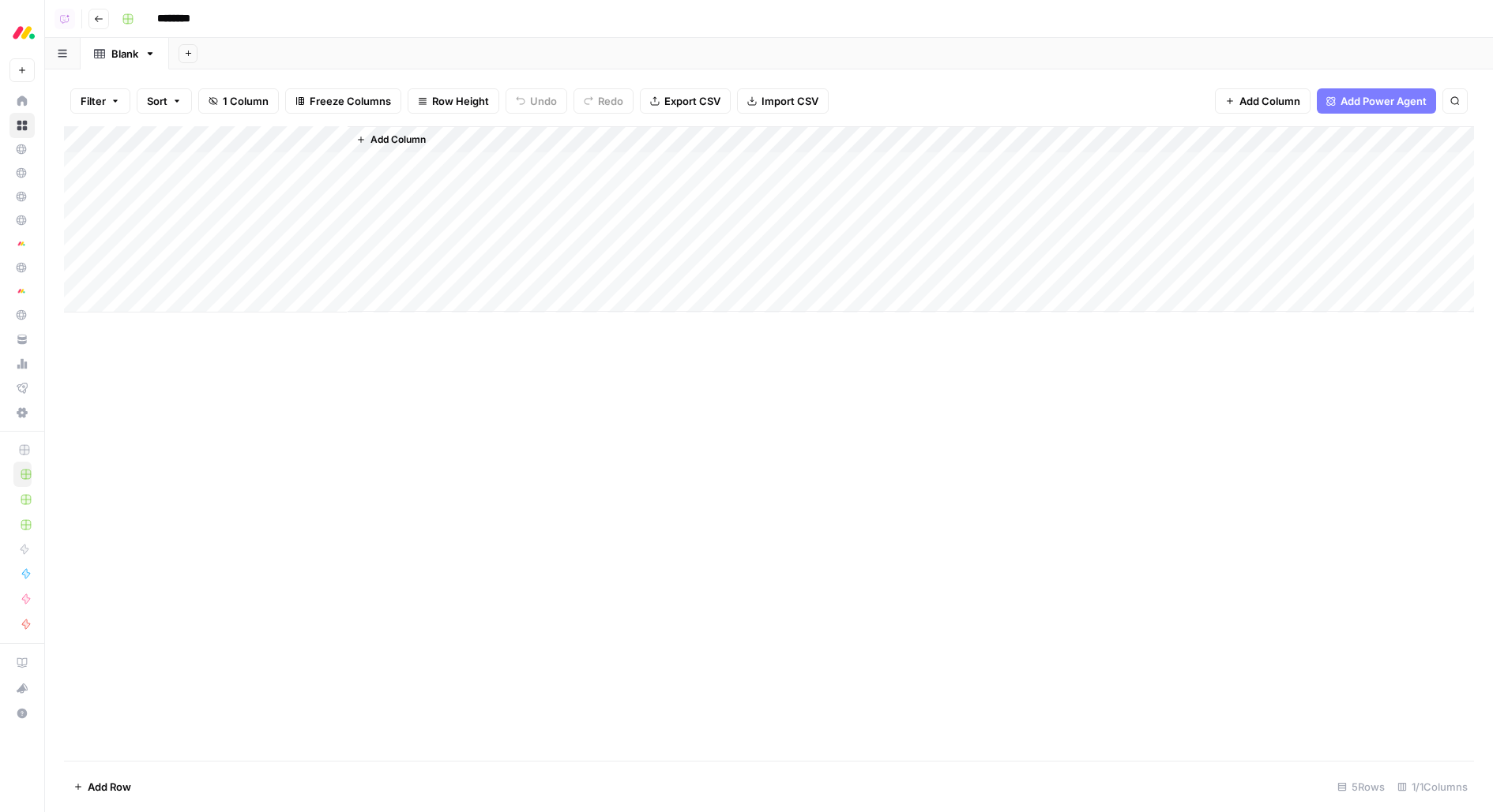
click at [175, 21] on input "********" at bounding box center [194, 19] width 89 height 25
type input "**********"
click at [222, 134] on div "Add Column" at bounding box center [768, 219] width 1410 height 187
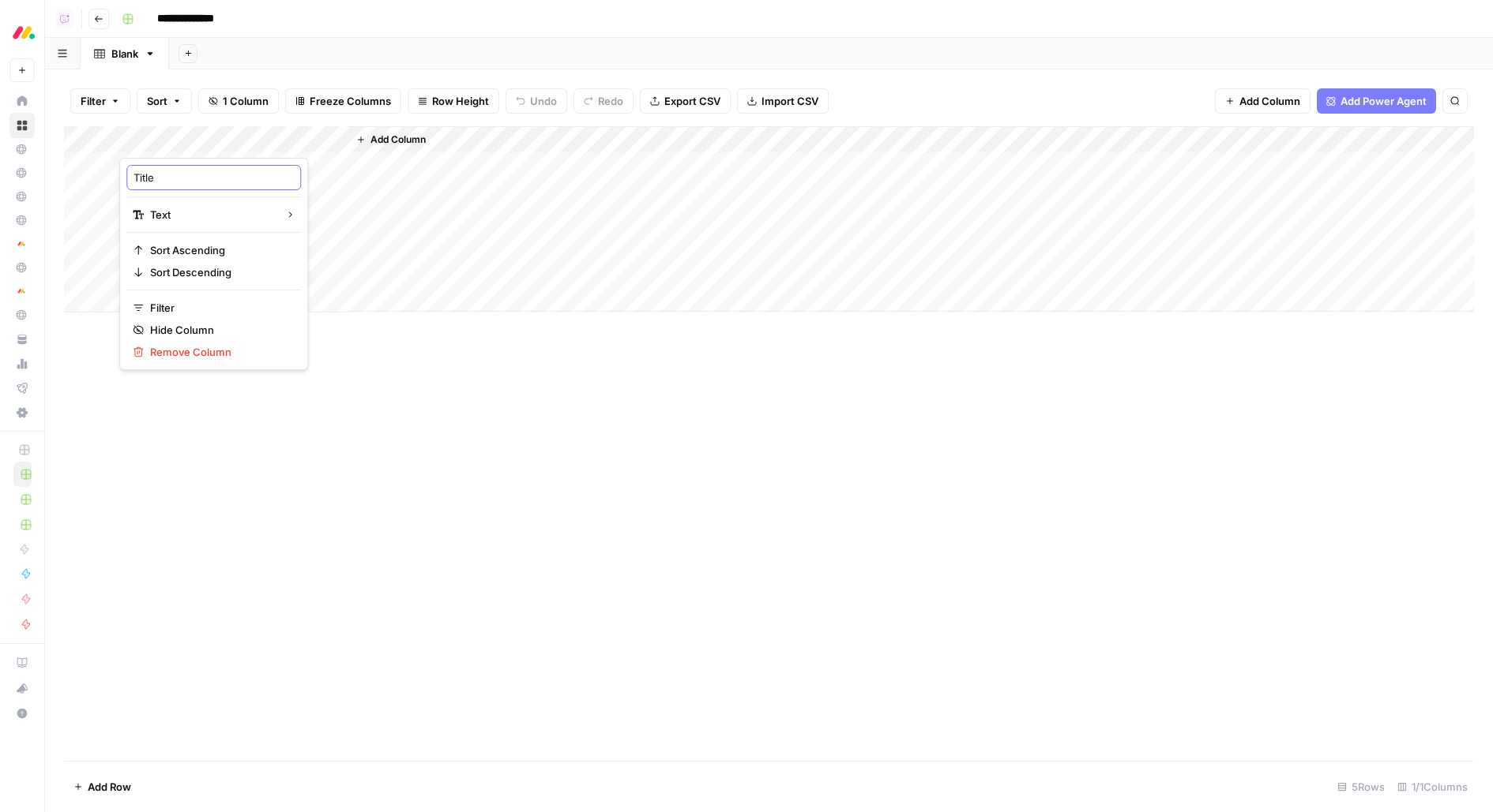
click at [220, 177] on input "Title" at bounding box center [213, 177] width 160 height 16
type input "Language"
click at [197, 159] on div "Add Column" at bounding box center [768, 219] width 1410 height 187
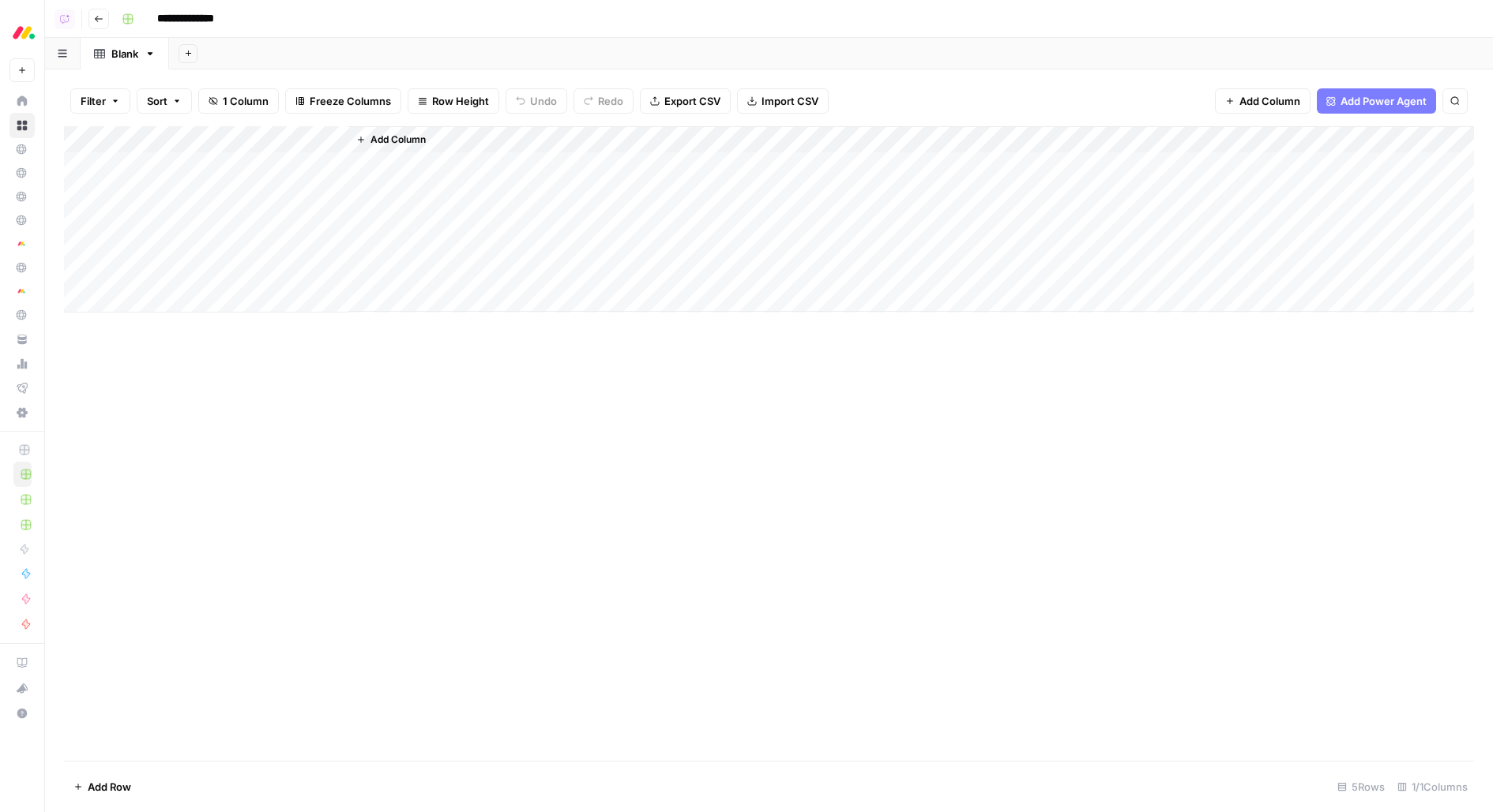
click at [197, 159] on div "Add Column" at bounding box center [768, 219] width 1410 height 187
type textarea "******"
click at [405, 143] on span "Add Column" at bounding box center [398, 139] width 56 height 14
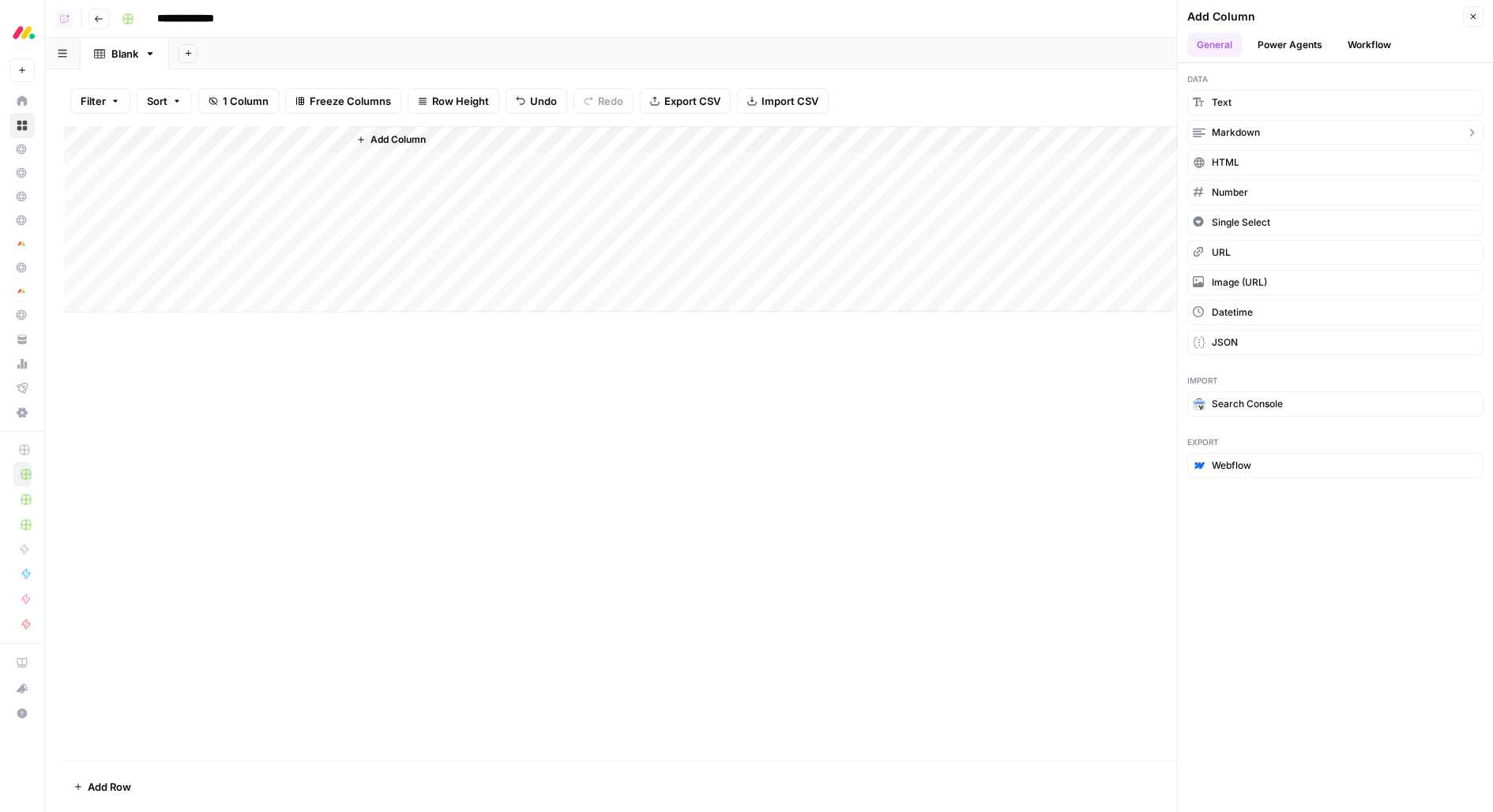
click at [1219, 129] on span "Markdown" at bounding box center [1236, 132] width 48 height 14
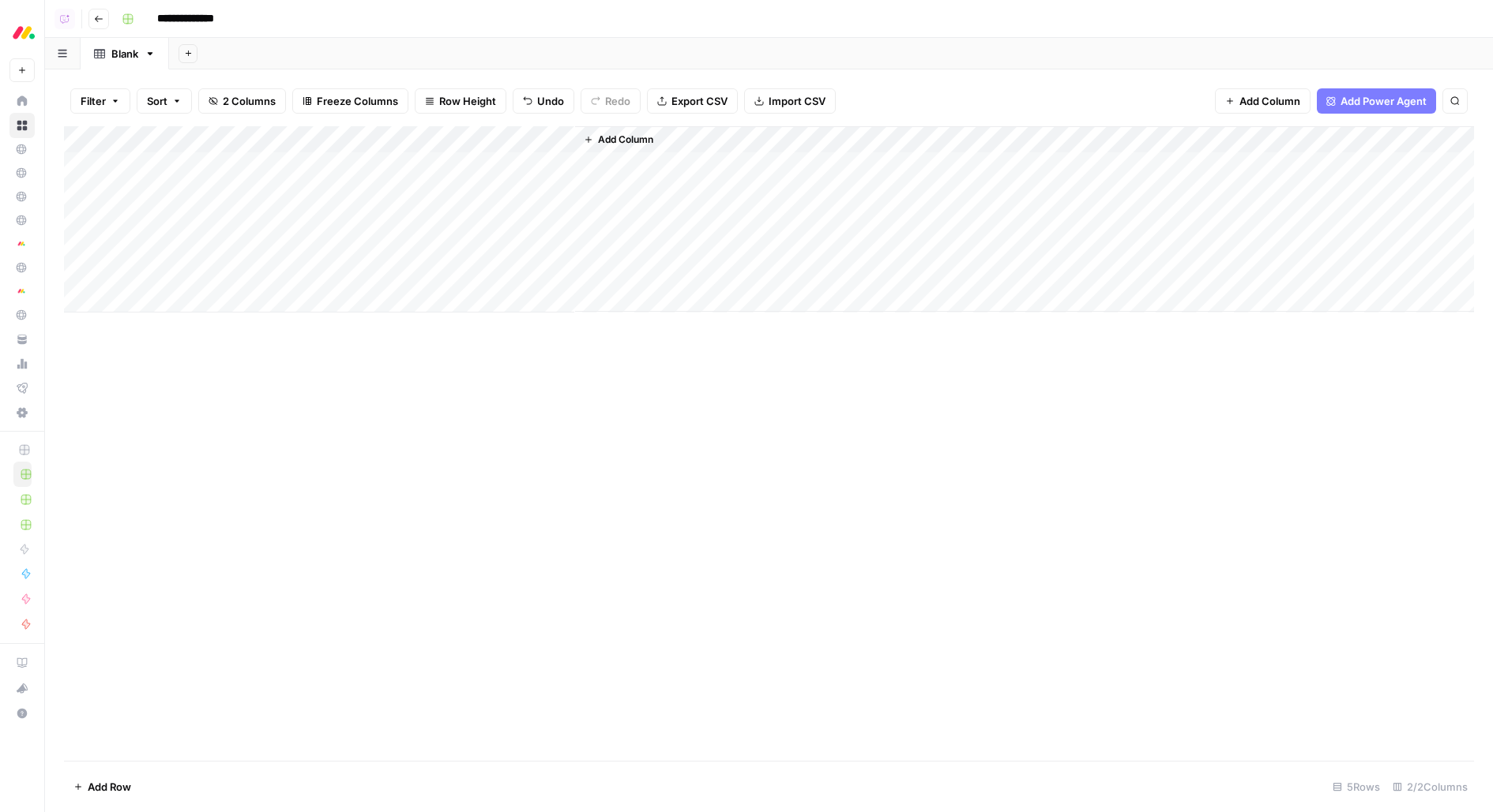
click at [495, 132] on div "Add Column" at bounding box center [768, 219] width 1410 height 187
click at [412, 175] on input "New Column" at bounding box center [441, 177] width 160 height 16
type input "Specificities"
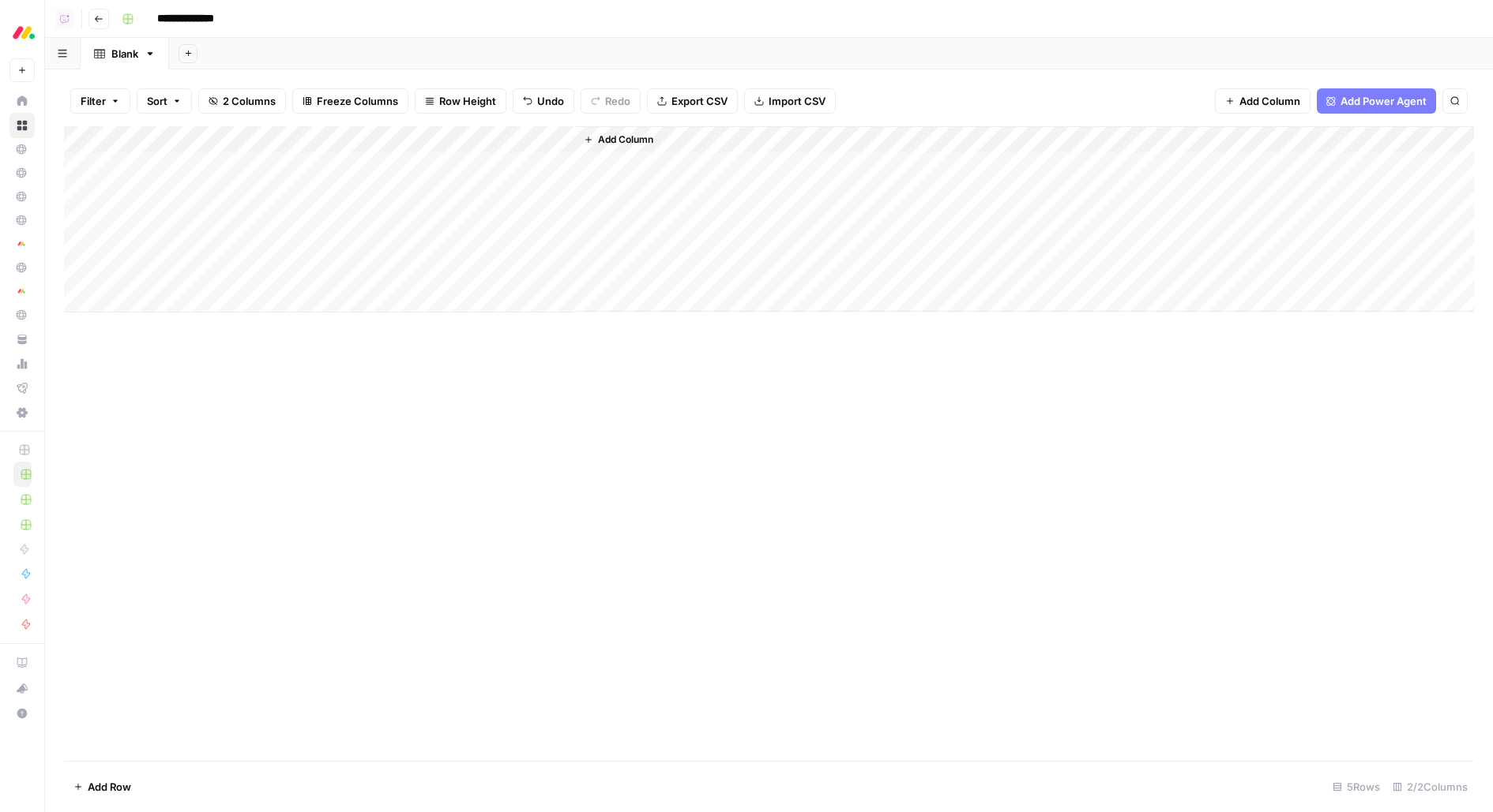
click at [622, 151] on div "Add Column" at bounding box center [1024, 219] width 899 height 186
click at [618, 139] on span "Add Column" at bounding box center [626, 139] width 56 height 14
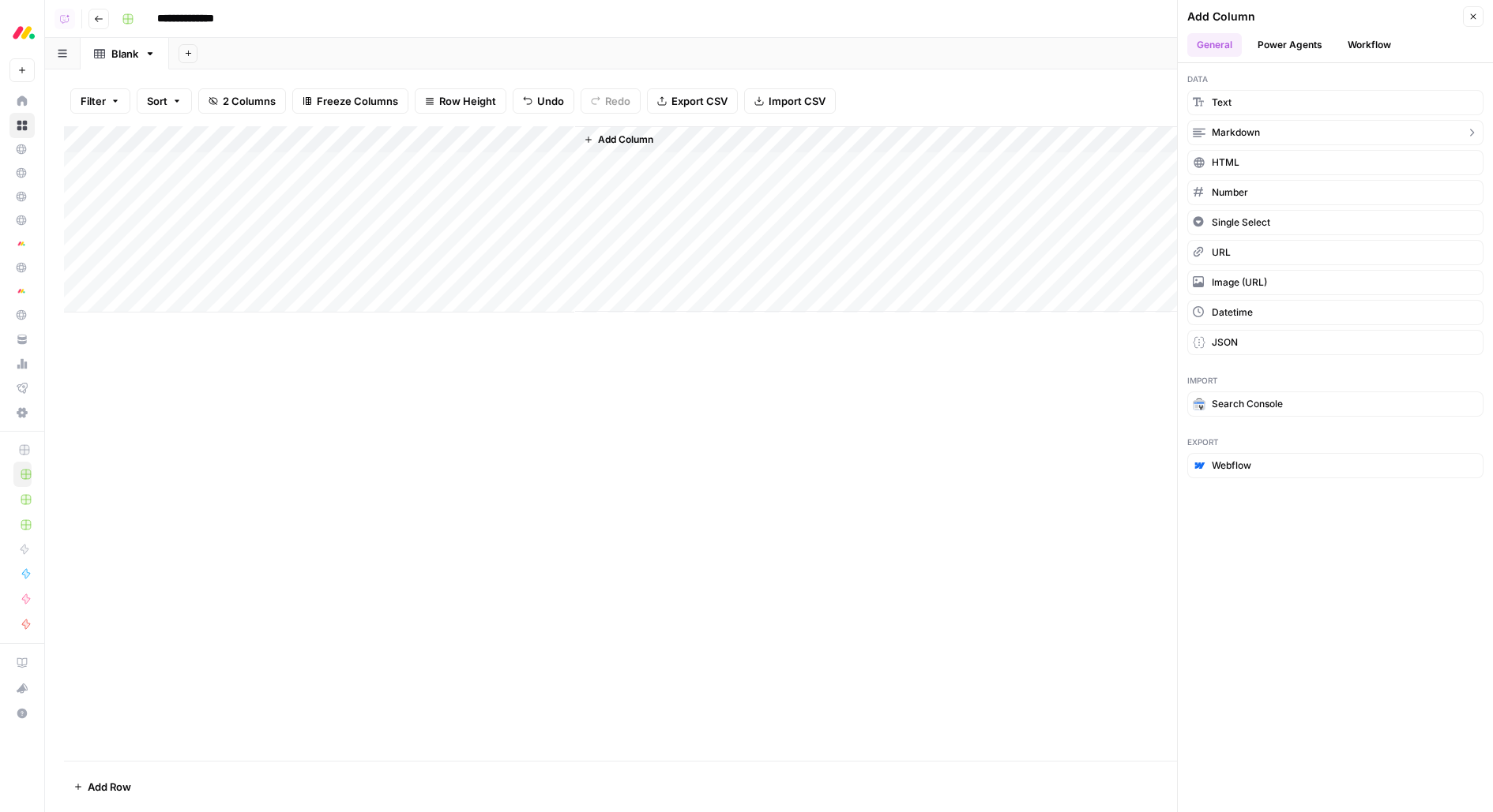
click at [1269, 140] on button "Markdown" at bounding box center [1335, 133] width 296 height 25
click at [1287, 134] on button "Markdown" at bounding box center [1335, 133] width 296 height 25
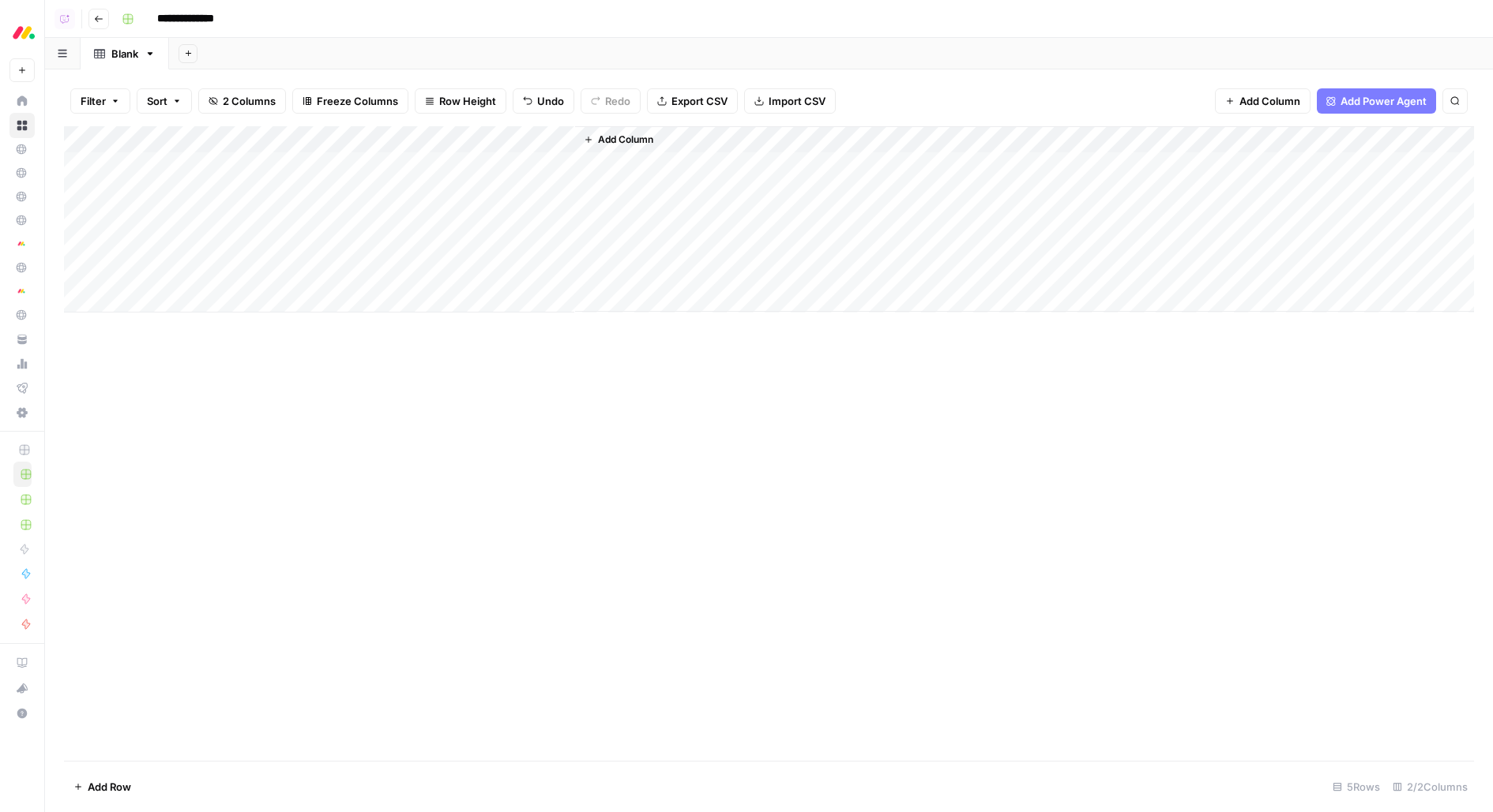
click at [603, 140] on span "Add Column" at bounding box center [626, 139] width 56 height 14
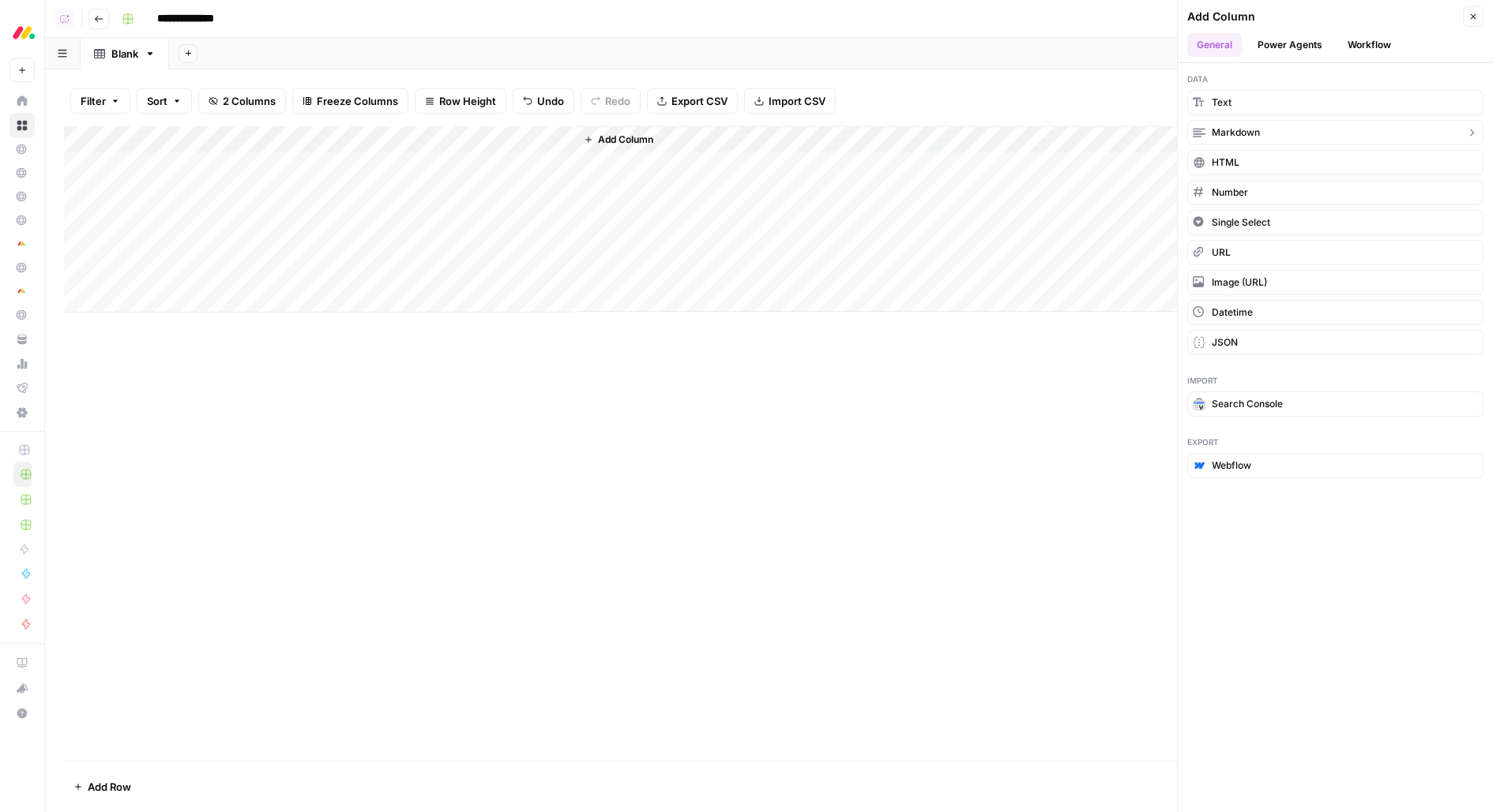
click at [1237, 126] on span "Markdown" at bounding box center [1236, 132] width 48 height 14
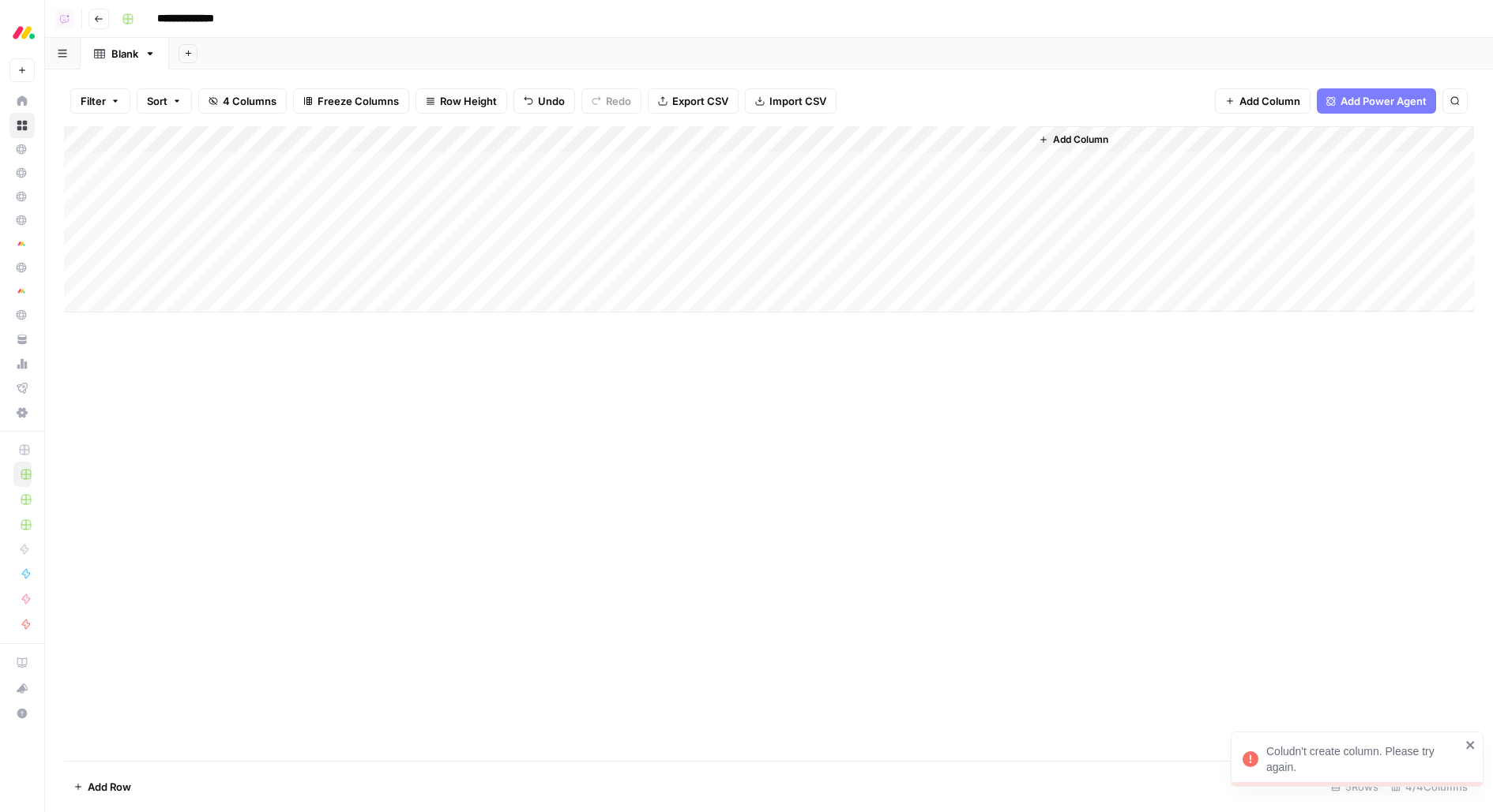
click at [697, 142] on div "Add Column" at bounding box center [768, 219] width 1410 height 187
click at [632, 186] on div "New Column" at bounding box center [669, 177] width 174 height 25
click at [632, 183] on input "New Column" at bounding box center [668, 177] width 160 height 16
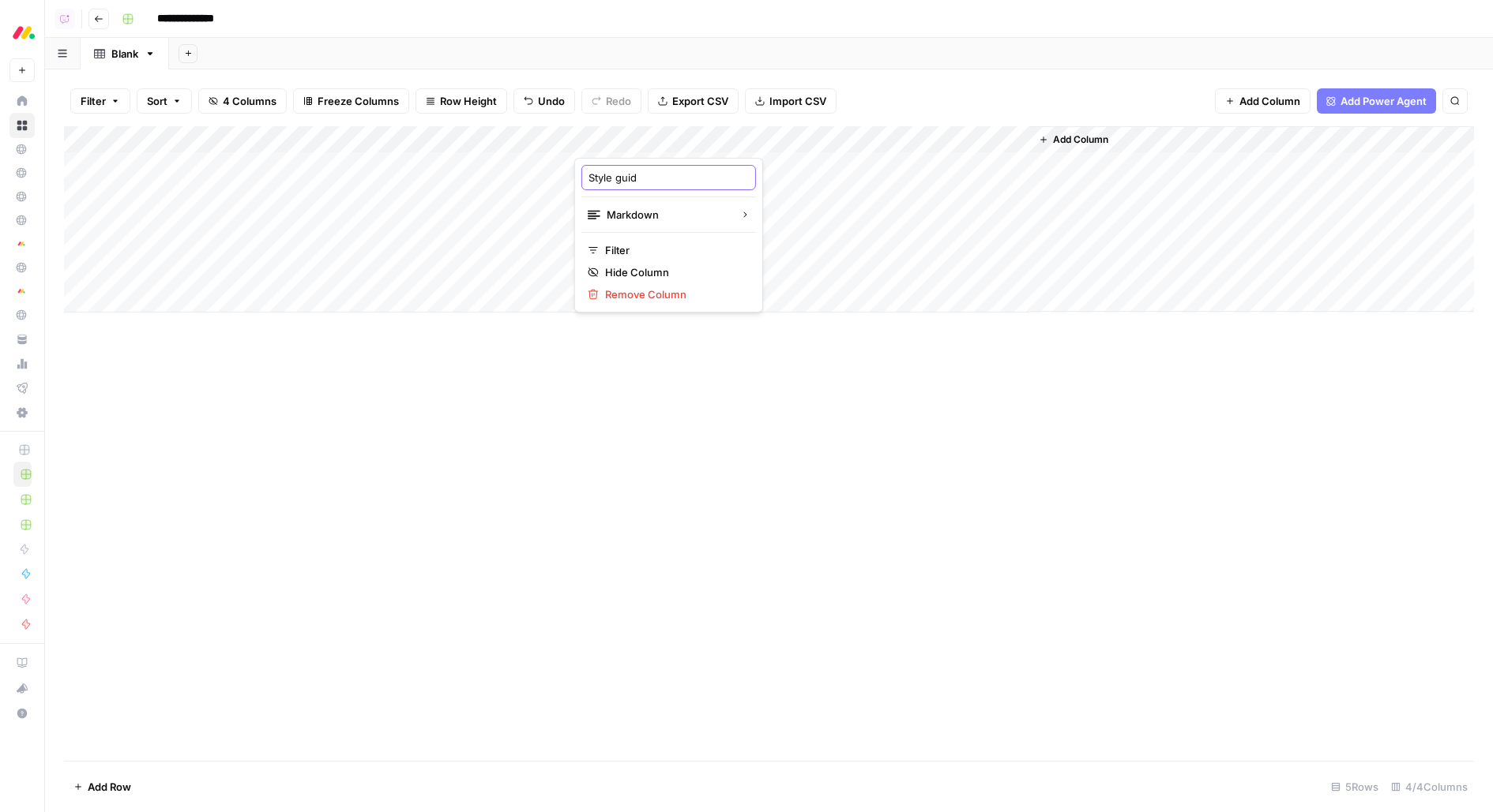
type input "Style guide"
click at [864, 137] on div "Add Column" at bounding box center [768, 219] width 1410 height 187
click at [888, 181] on input "New Column (1)" at bounding box center [895, 177] width 160 height 16
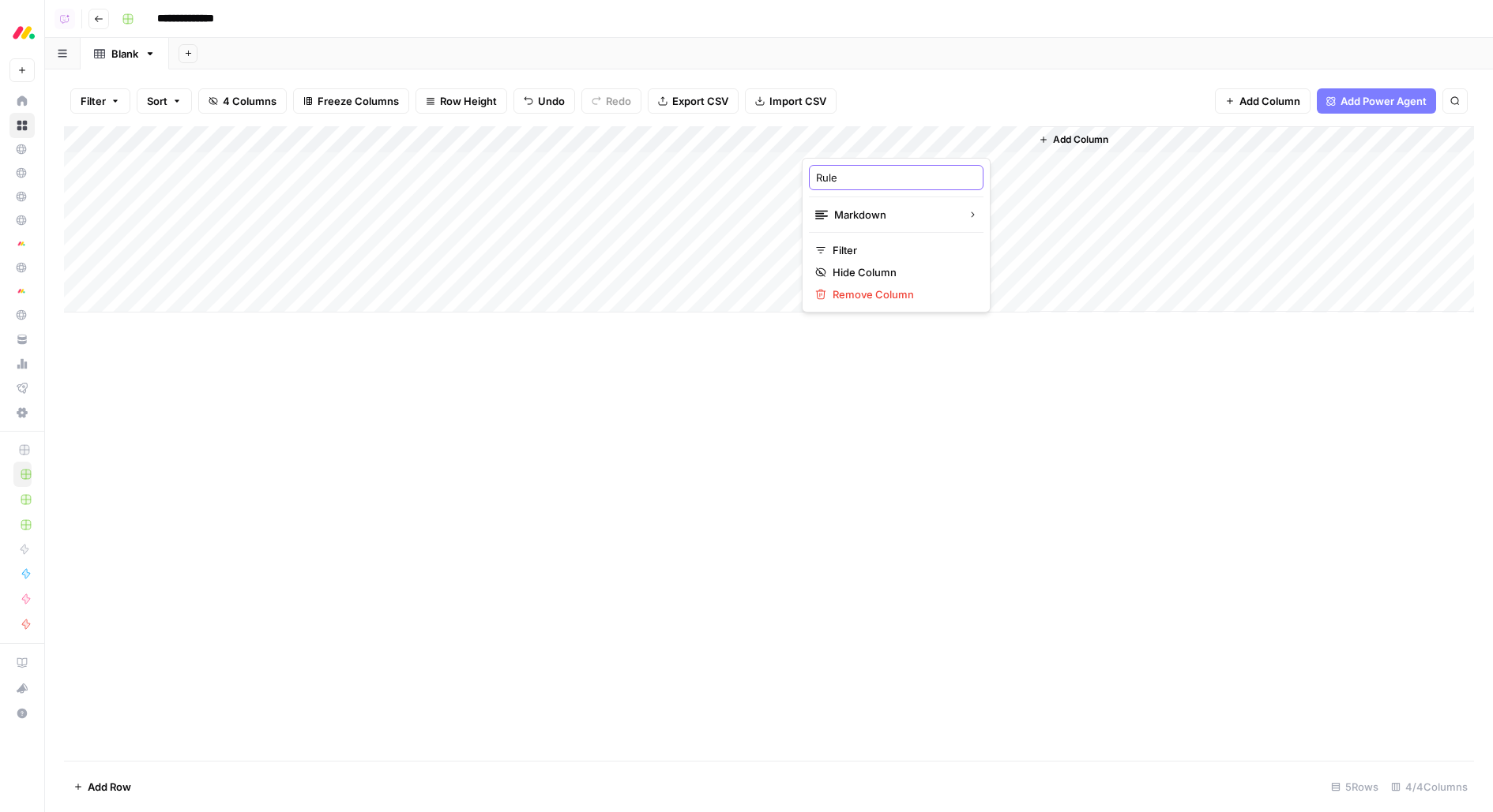
type input "Rules"
click at [391, 162] on div "Add Column" at bounding box center [768, 219] width 1410 height 187
click at [562, 163] on div "Add Column" at bounding box center [768, 219] width 1410 height 187
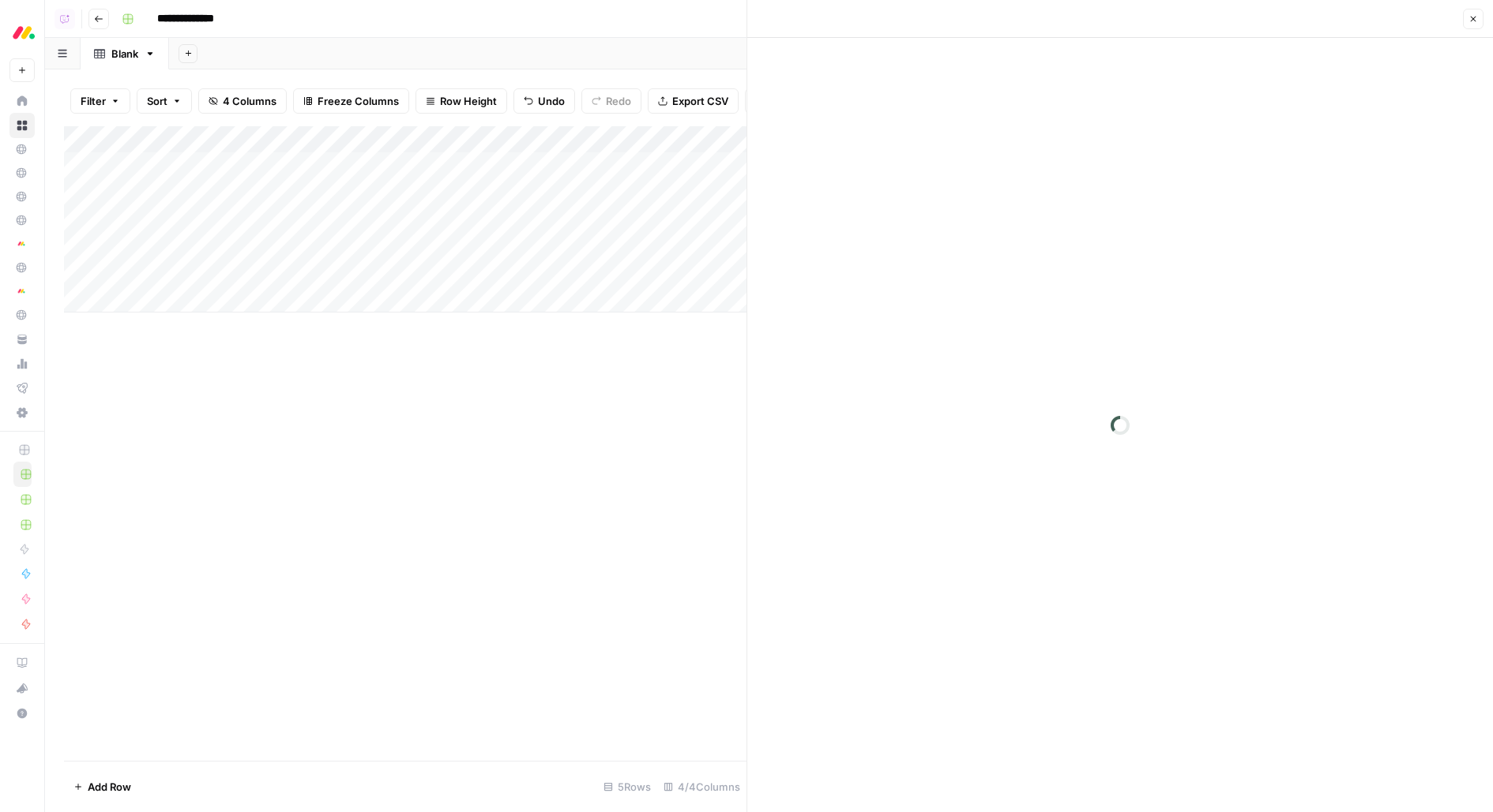
click at [1478, 17] on button "Close" at bounding box center [1473, 18] width 21 height 21
click at [795, 163] on div "Add Column" at bounding box center [768, 219] width 1410 height 187
click at [1481, 20] on button "Close" at bounding box center [1473, 18] width 21 height 21
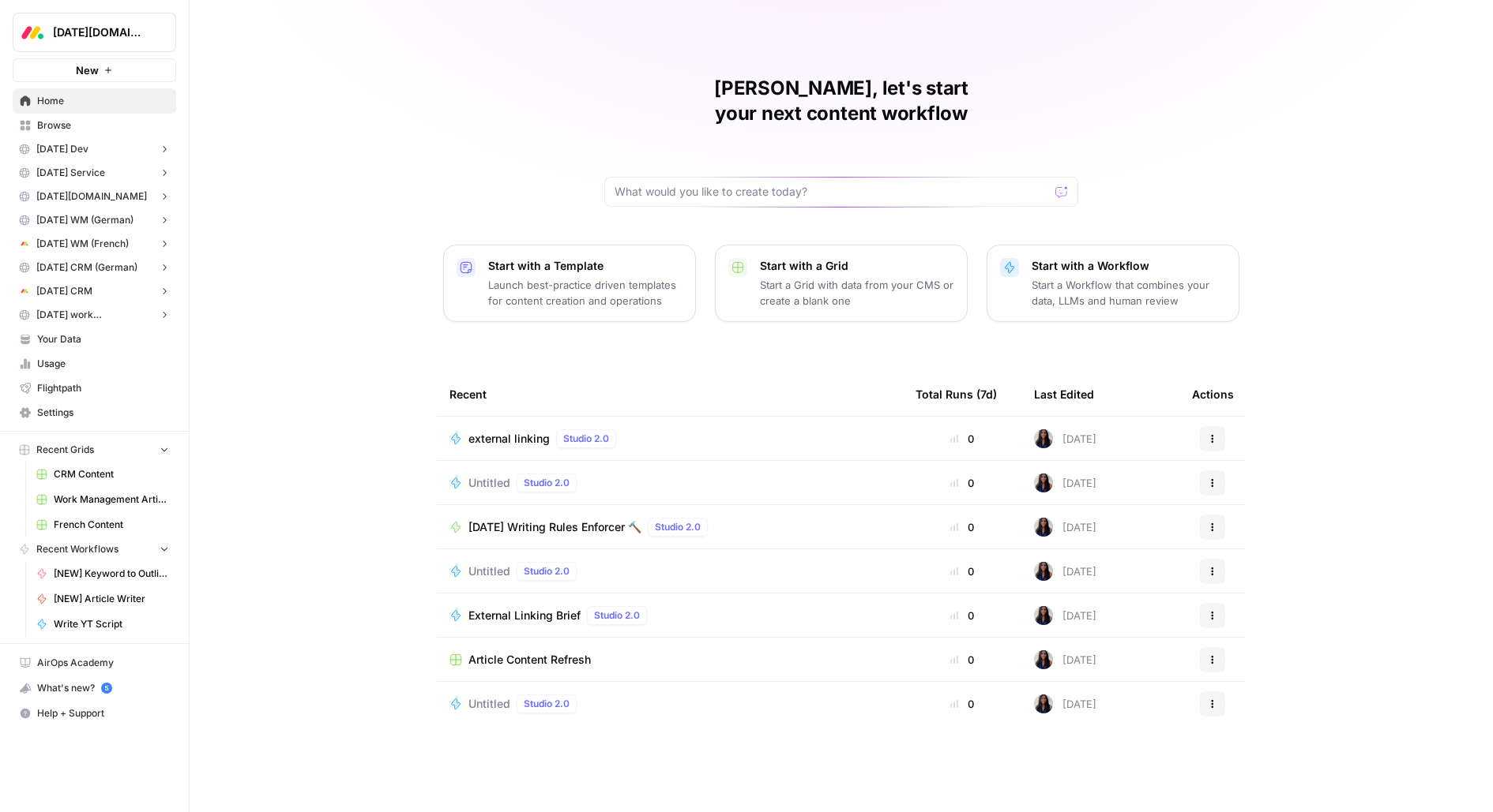
click at [120, 11] on div "Monday.com New" at bounding box center [94, 41] width 188 height 82
click at [155, 27] on div "Monday.com" at bounding box center [112, 32] width 118 height 16
type input "prepl"
click button "Preply" at bounding box center [143, 119] width 253 height 25
click at [141, 33] on span "Monday.com" at bounding box center [100, 32] width 95 height 16
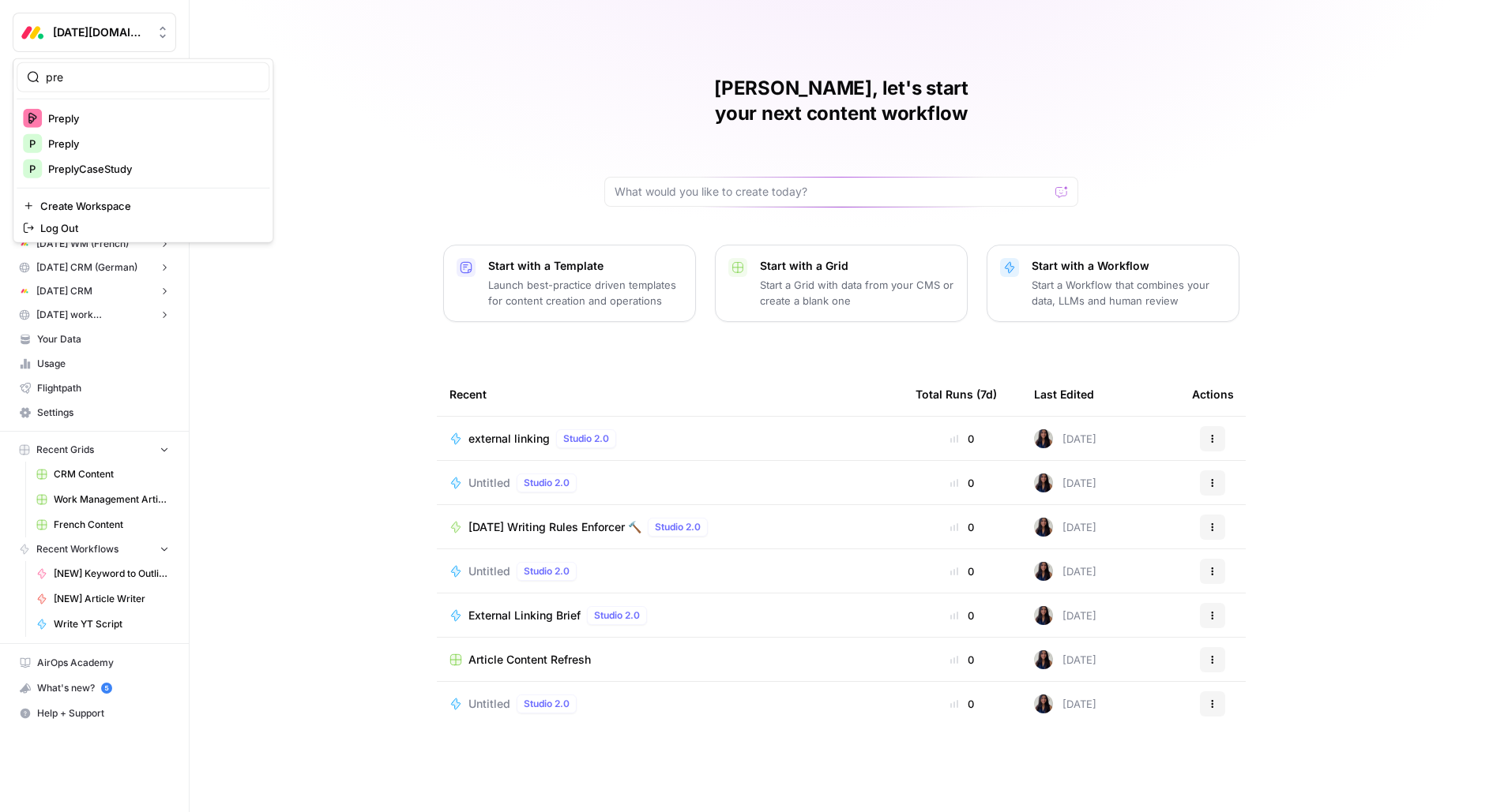
type input "pre"
click at [57, 112] on span "Preply" at bounding box center [152, 118] width 208 height 16
click at [107, 40] on span "Monday.com" at bounding box center [100, 32] width 95 height 16
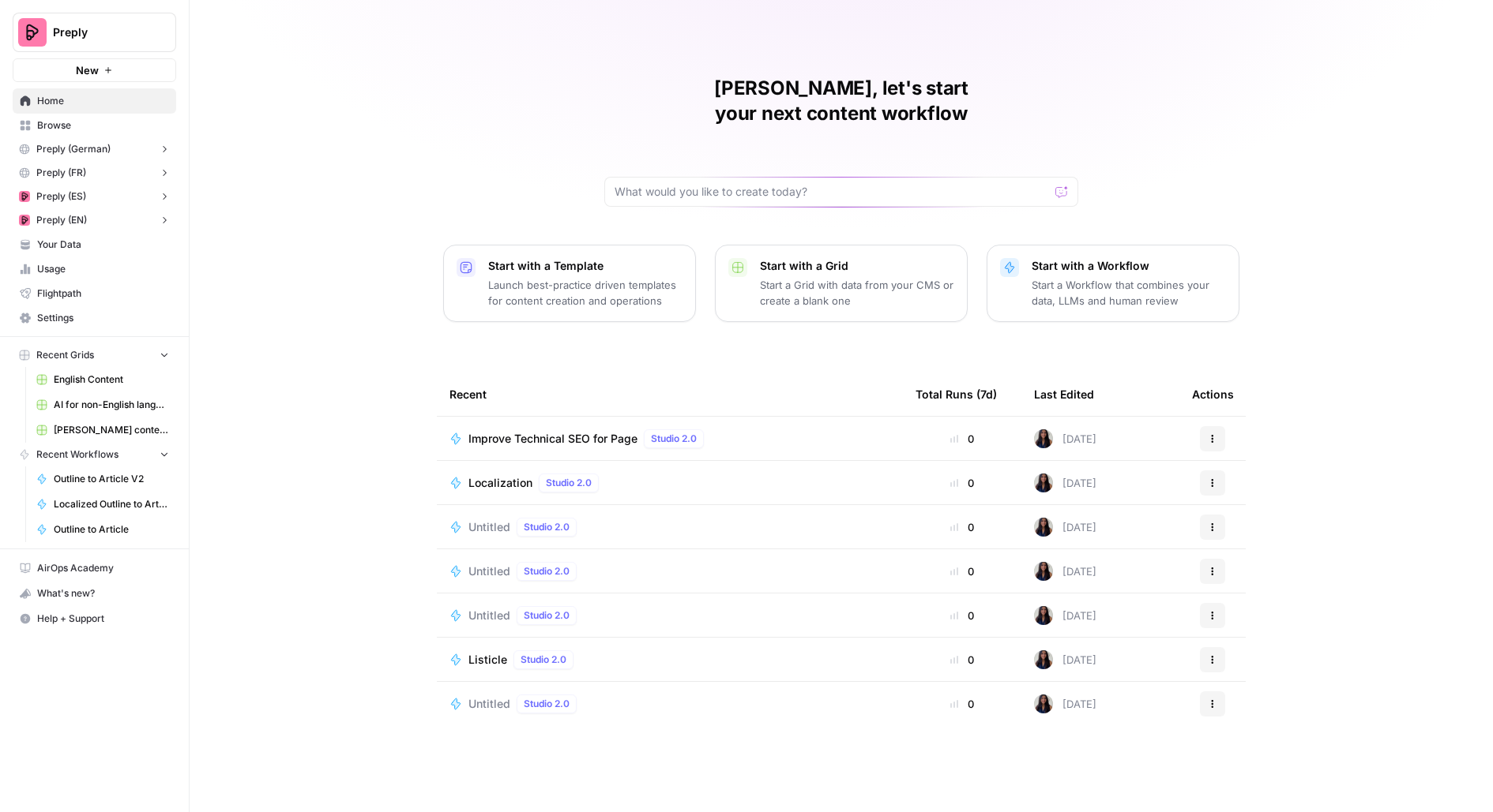
click at [326, 163] on div "[PERSON_NAME], let's start your next content workflow Start with a Template Lau…" at bounding box center [841, 406] width 1304 height 812
click at [45, 246] on span "Your Data" at bounding box center [103, 245] width 132 height 14
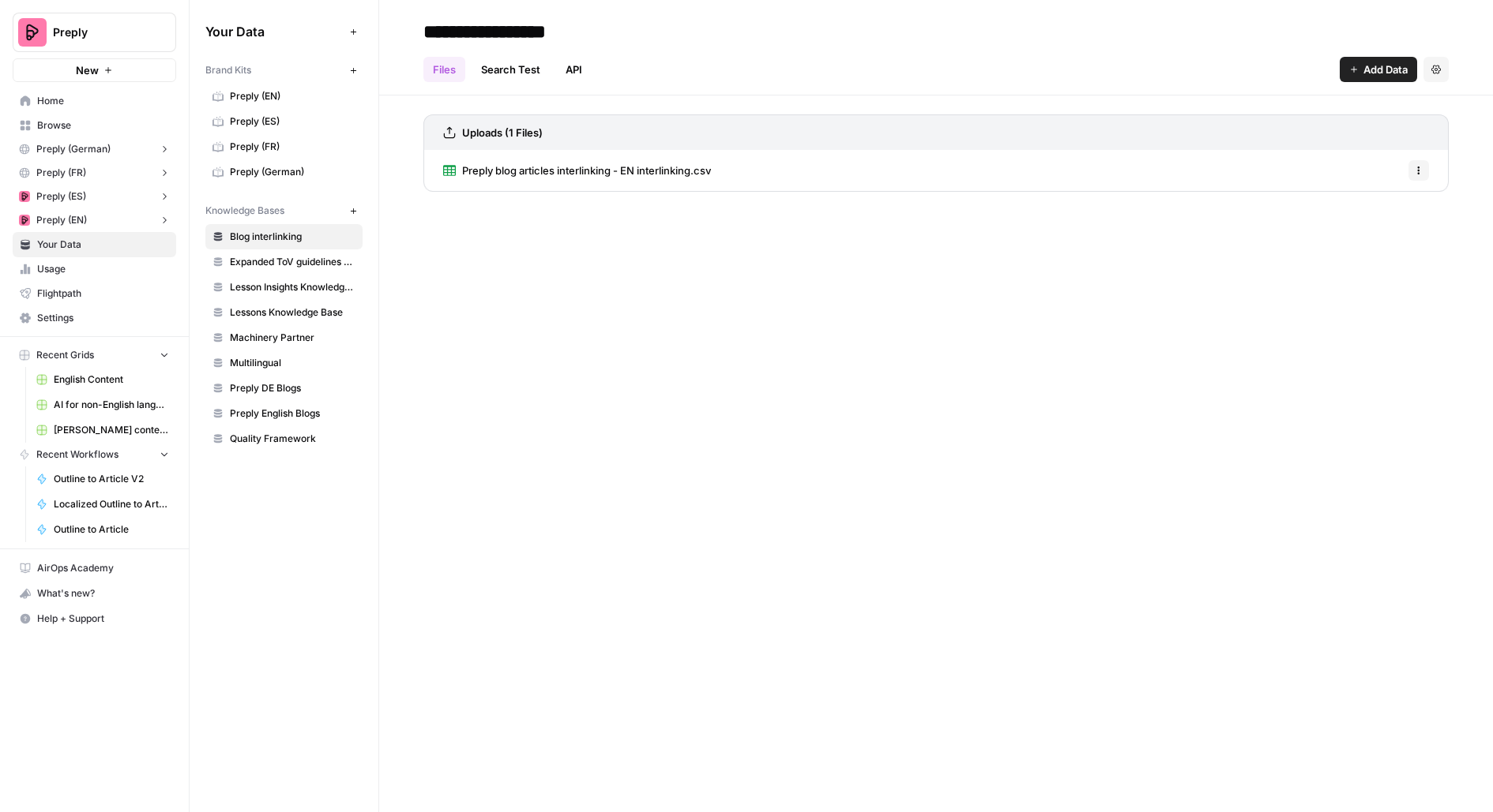
click at [241, 168] on span "Preply (German)" at bounding box center [292, 172] width 125 height 14
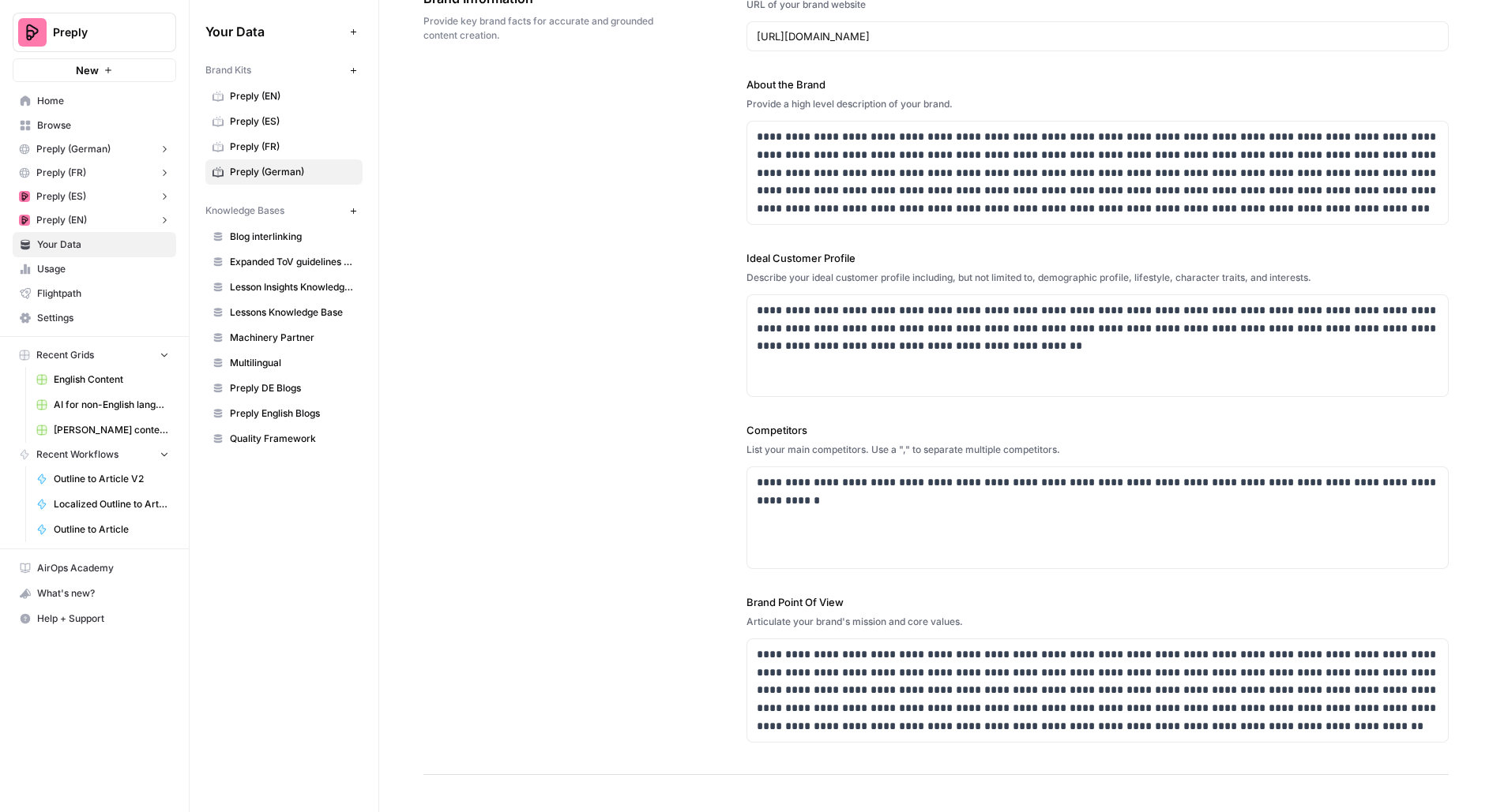
scroll to position [221, 0]
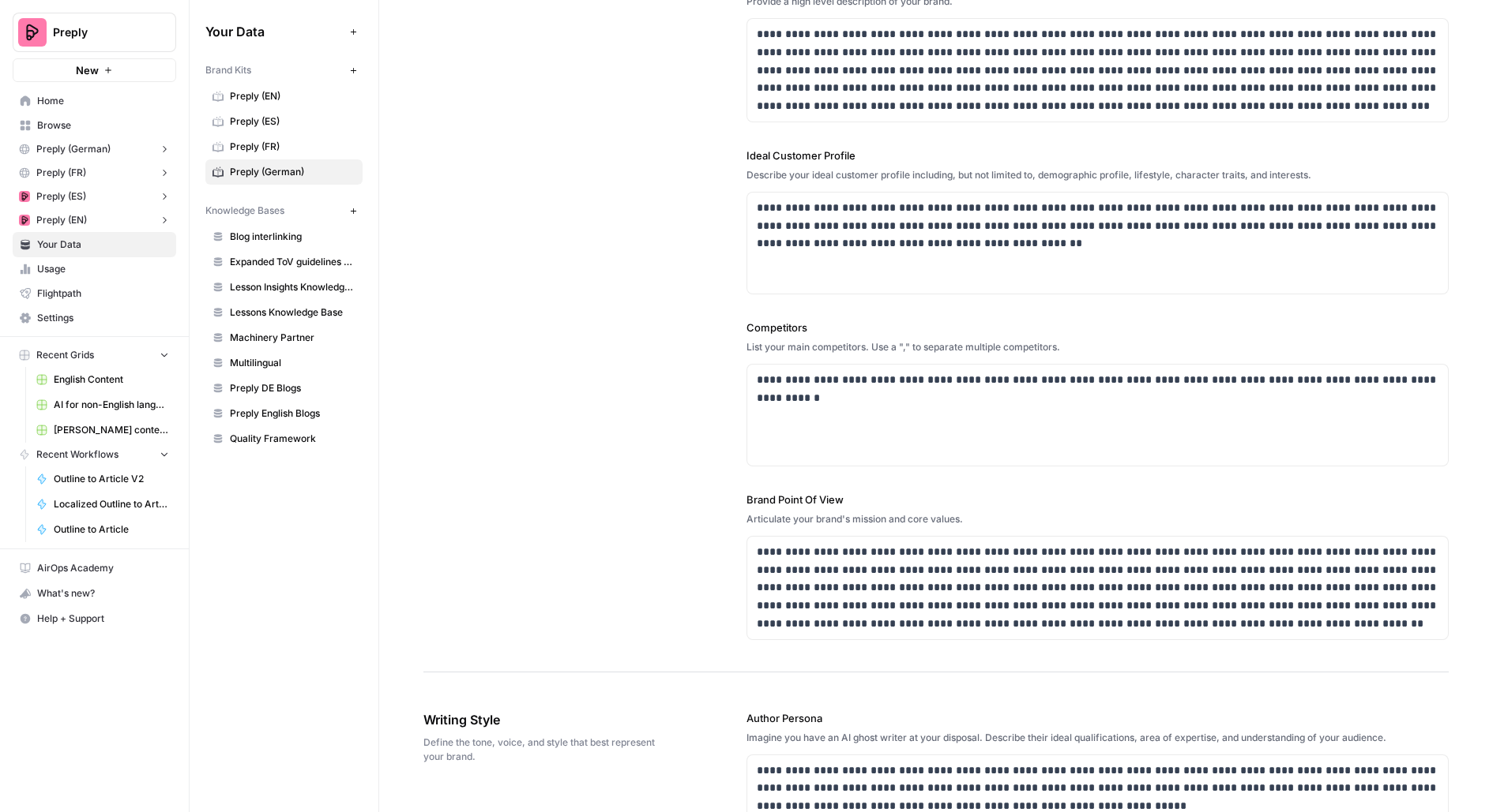
click at [84, 138] on button "Preply (German)" at bounding box center [94, 149] width 163 height 24
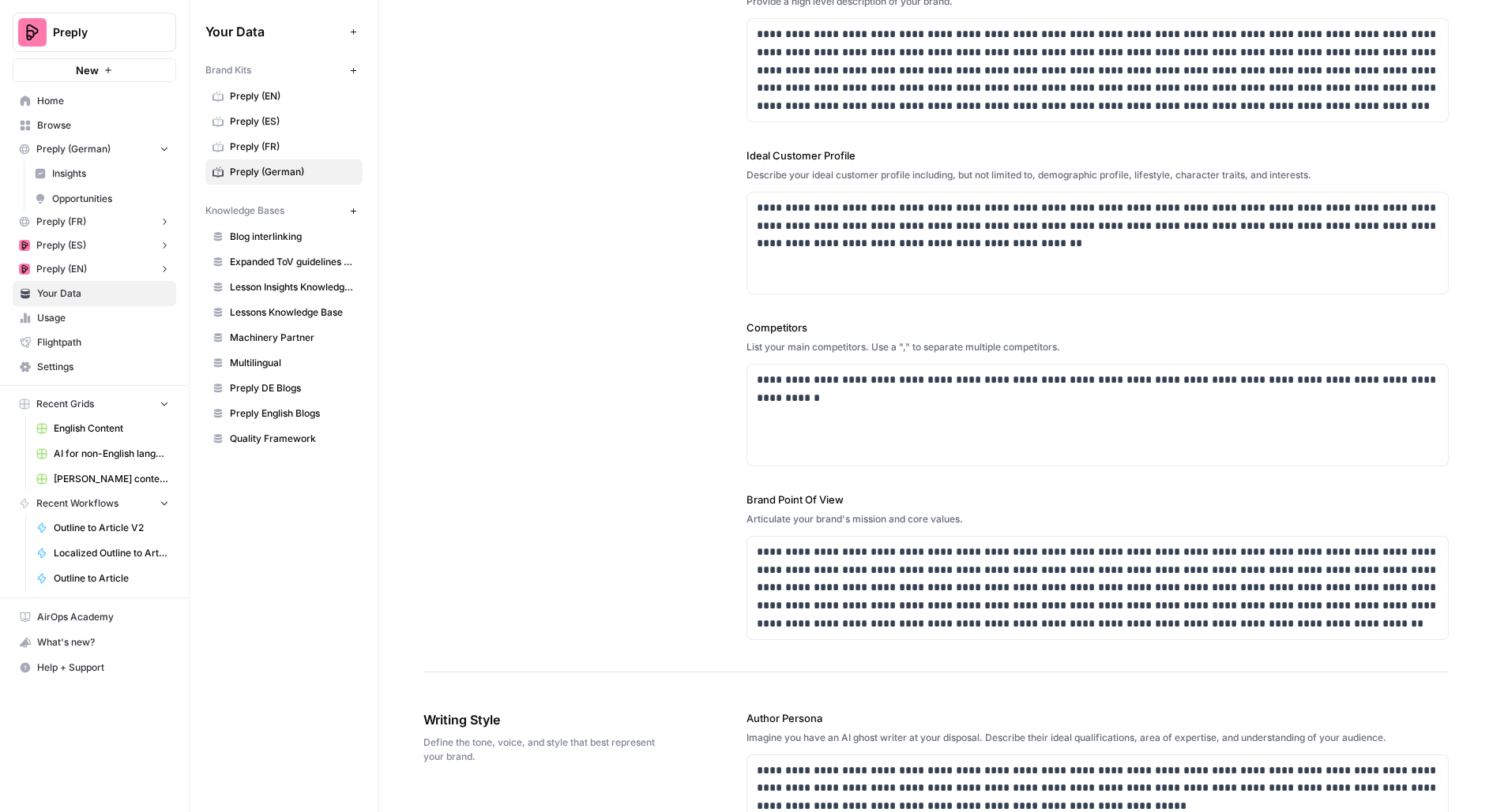
click at [79, 130] on span "Browse" at bounding box center [103, 125] width 132 height 14
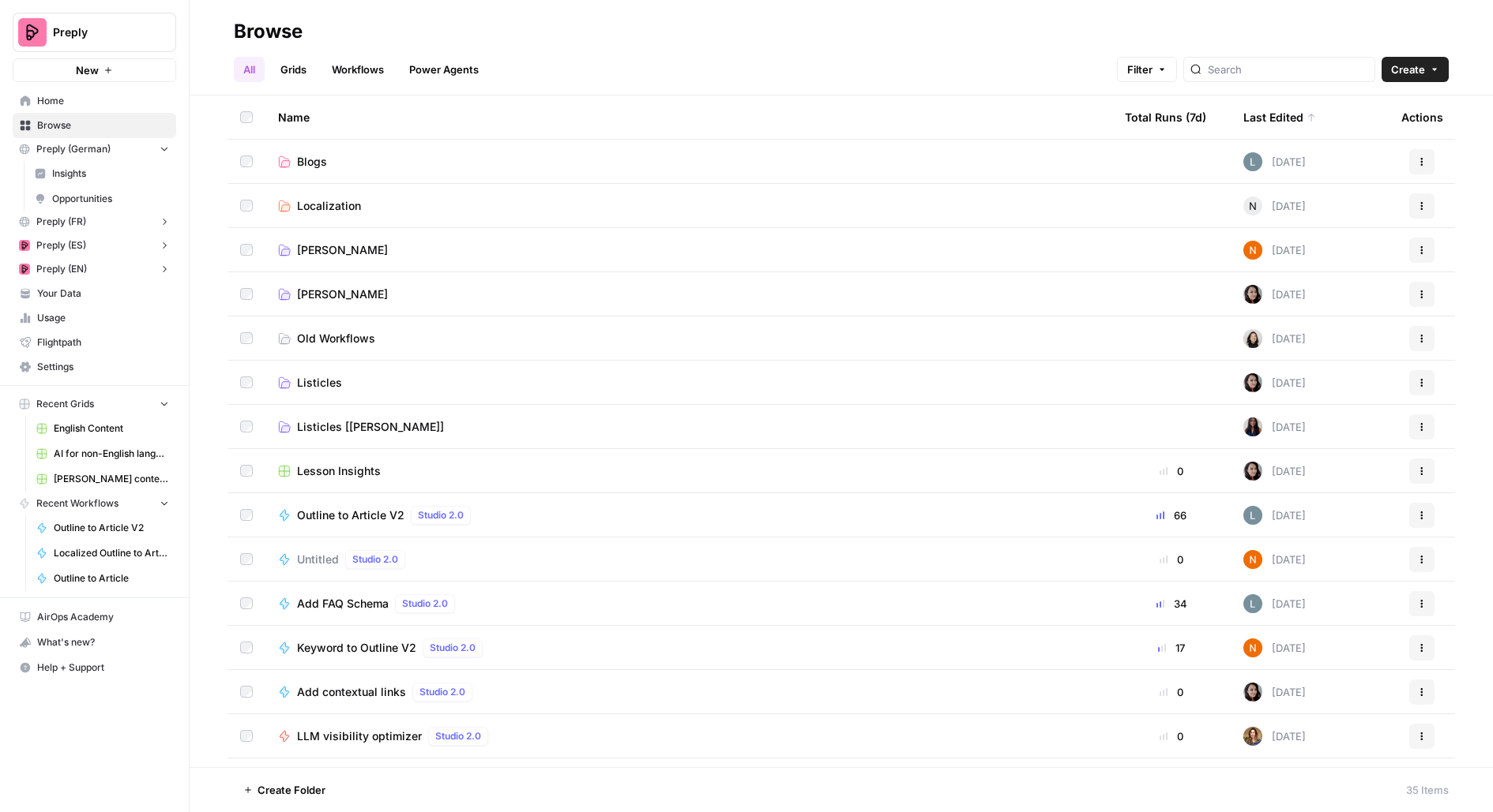
click at [286, 64] on link "Grids" at bounding box center [293, 70] width 45 height 25
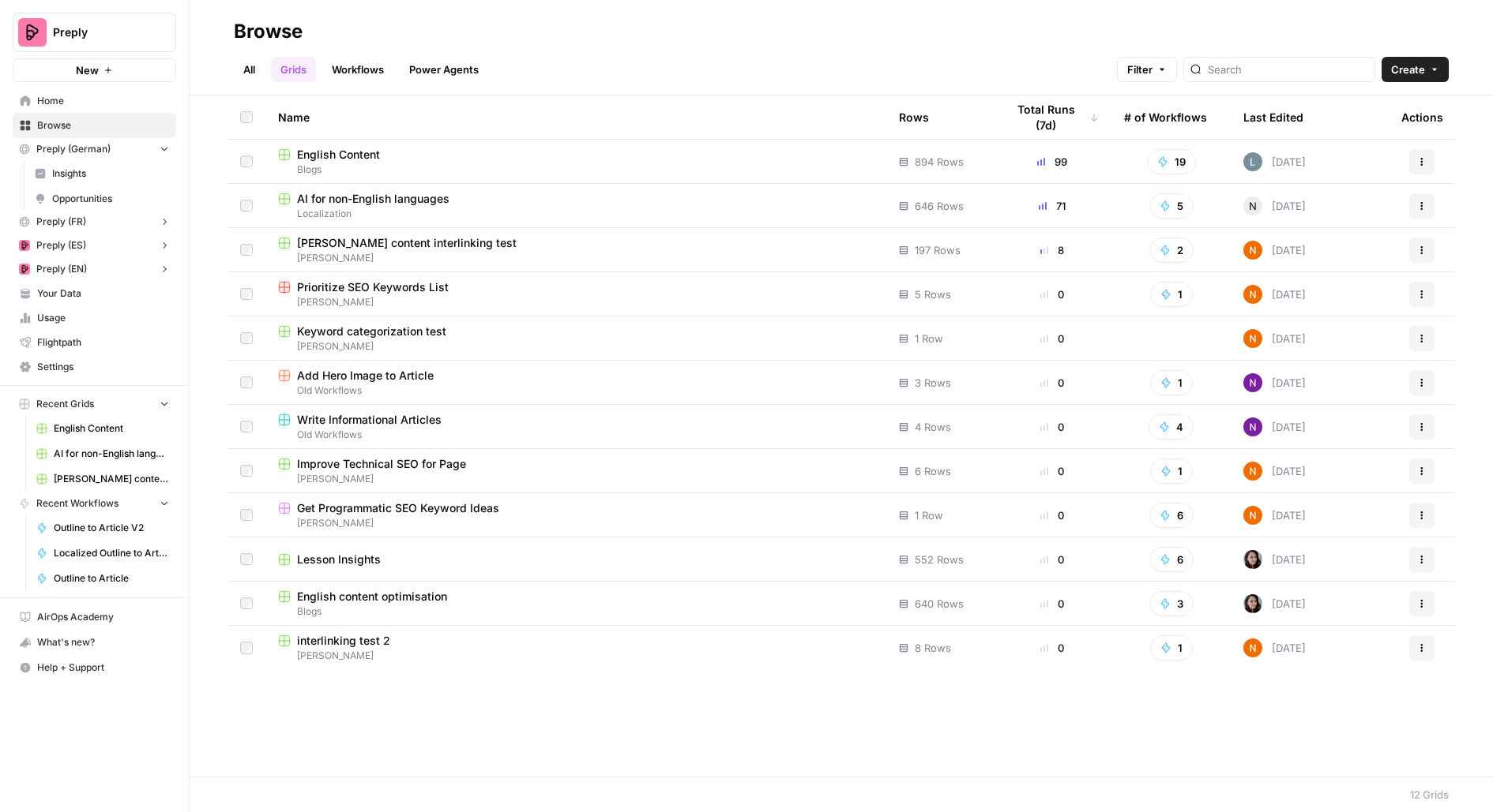
click at [334, 218] on span "Localization" at bounding box center [576, 213] width 596 height 14
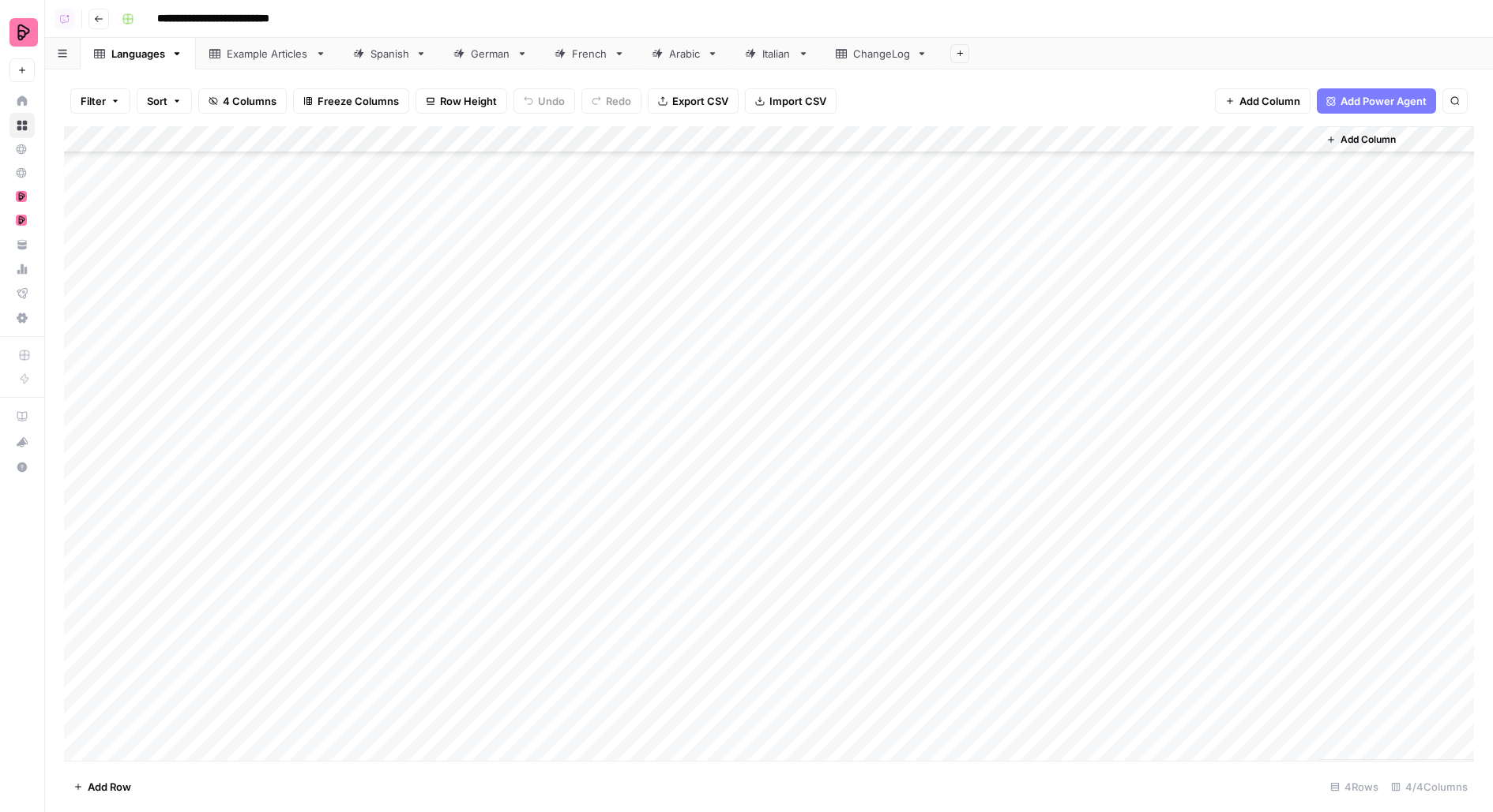
scroll to position [123, 0]
click at [658, 278] on div "Add Column" at bounding box center [768, 443] width 1410 height 635
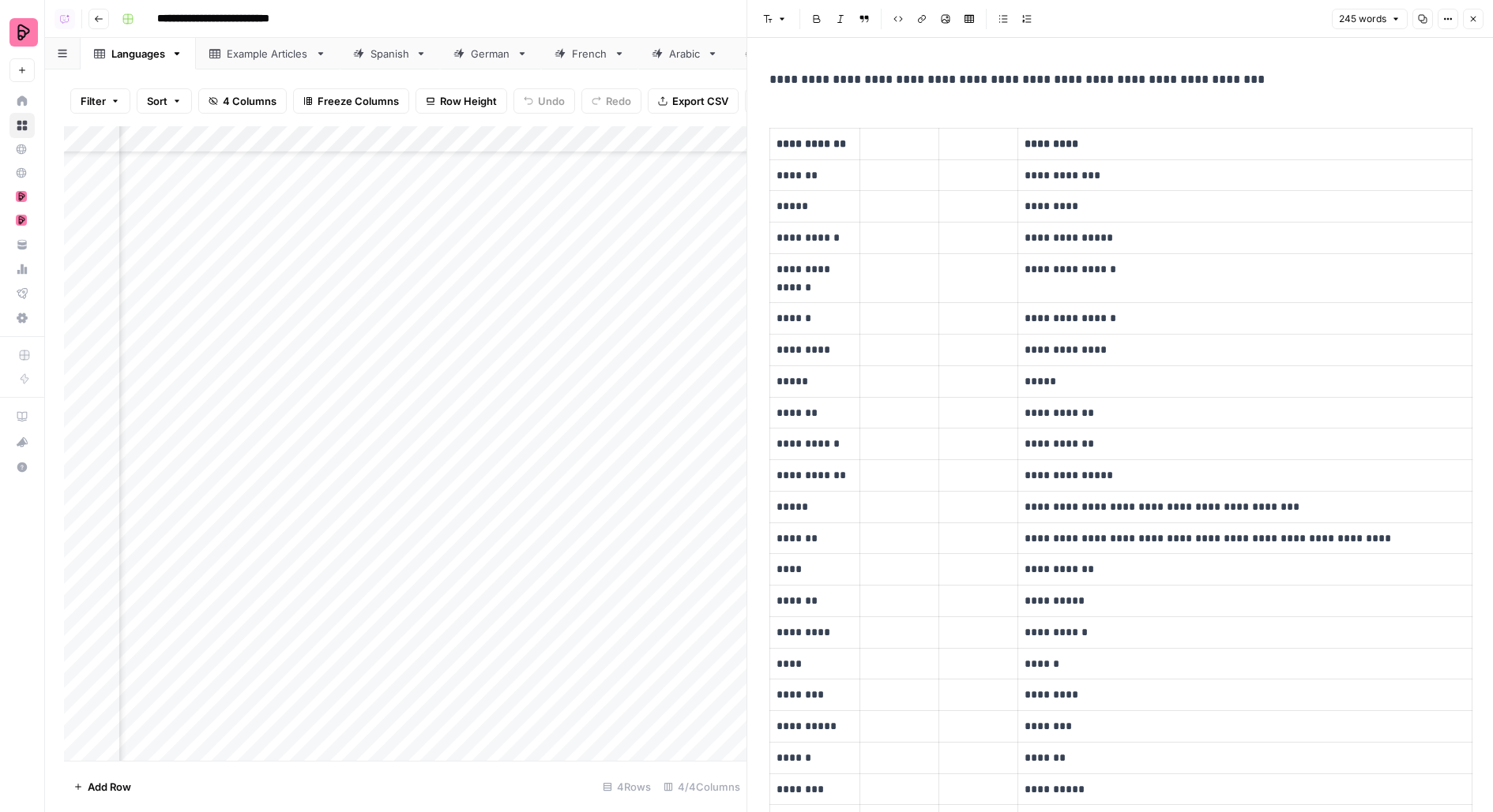
scroll to position [69, 91]
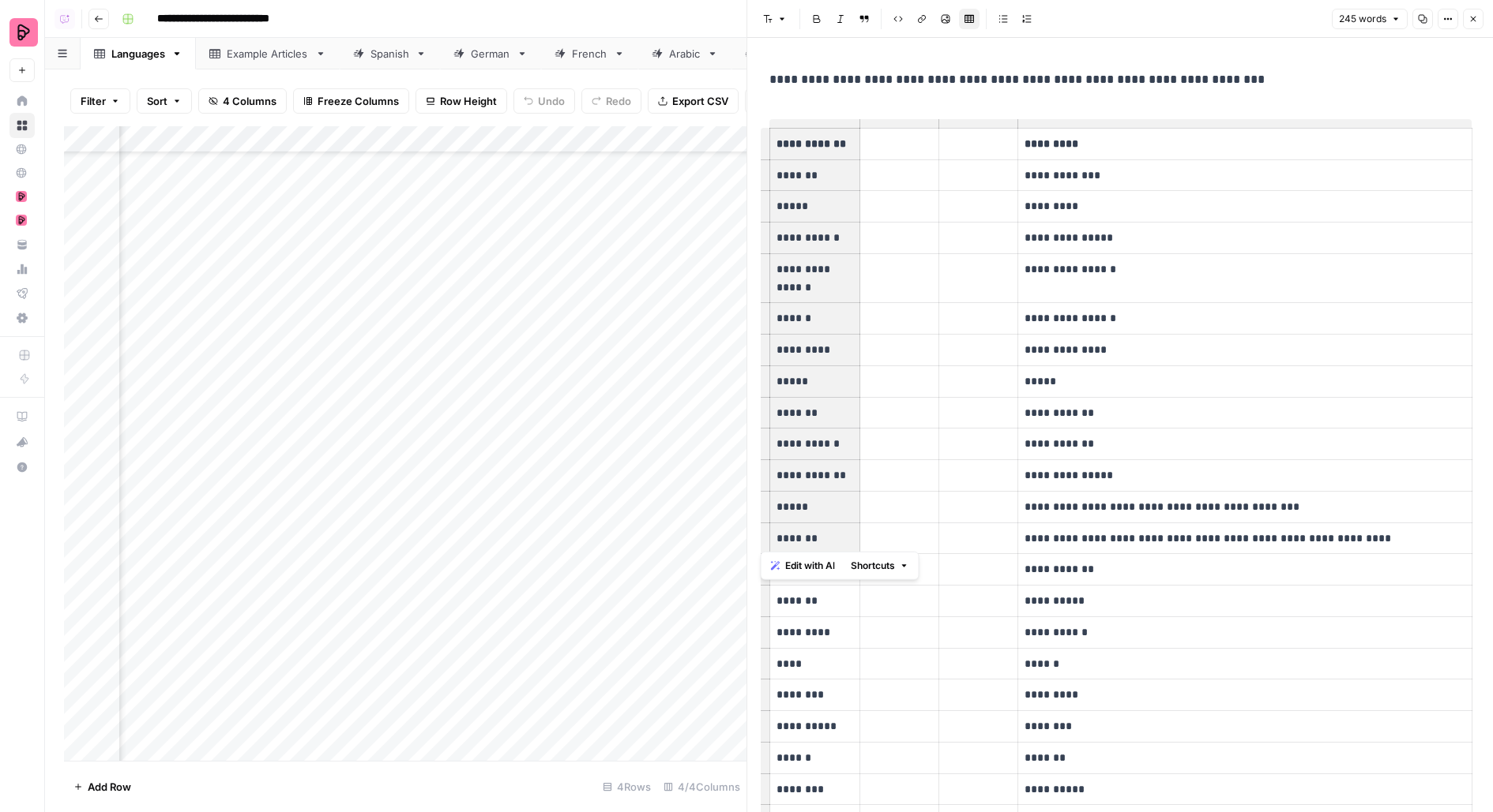
drag, startPoint x: 778, startPoint y: 143, endPoint x: 851, endPoint y: 649, distance: 511.2
click at [851, 649] on body "**********" at bounding box center [746, 406] width 1493 height 812
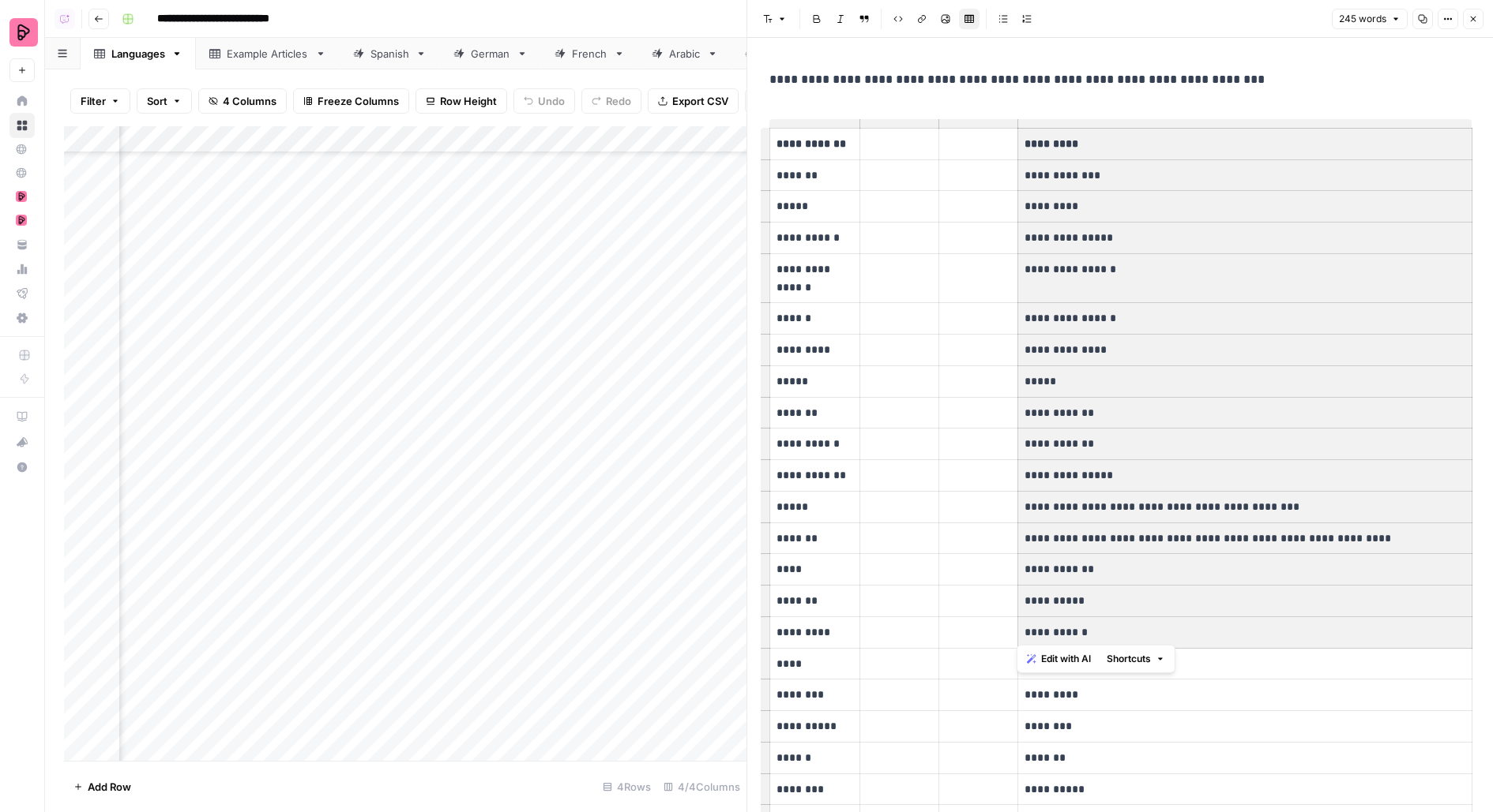
drag, startPoint x: 1032, startPoint y: 134, endPoint x: 1077, endPoint y: 649, distance: 517.0
click at [1077, 649] on body "**********" at bounding box center [746, 406] width 1493 height 812
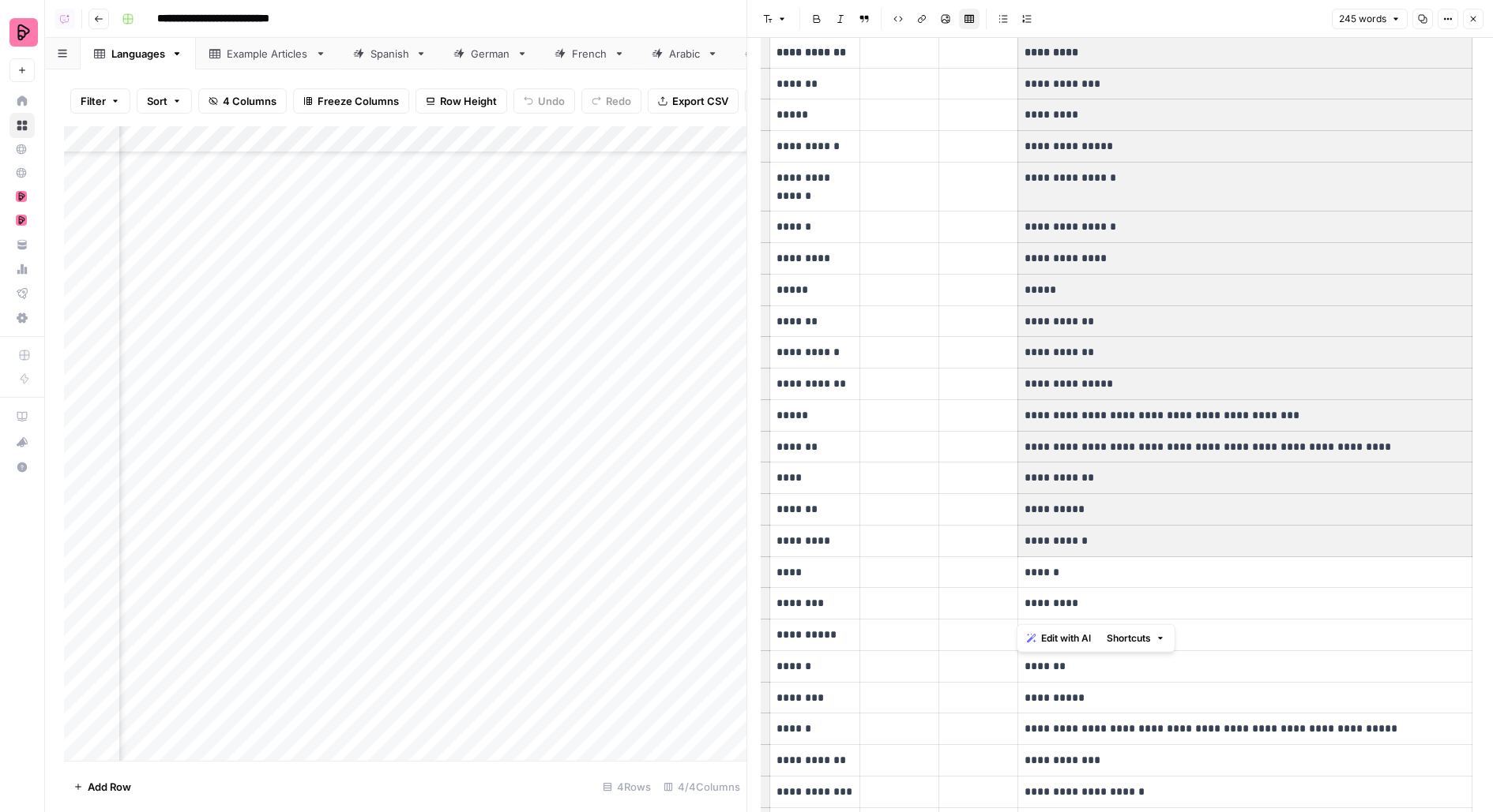
scroll to position [108, 0]
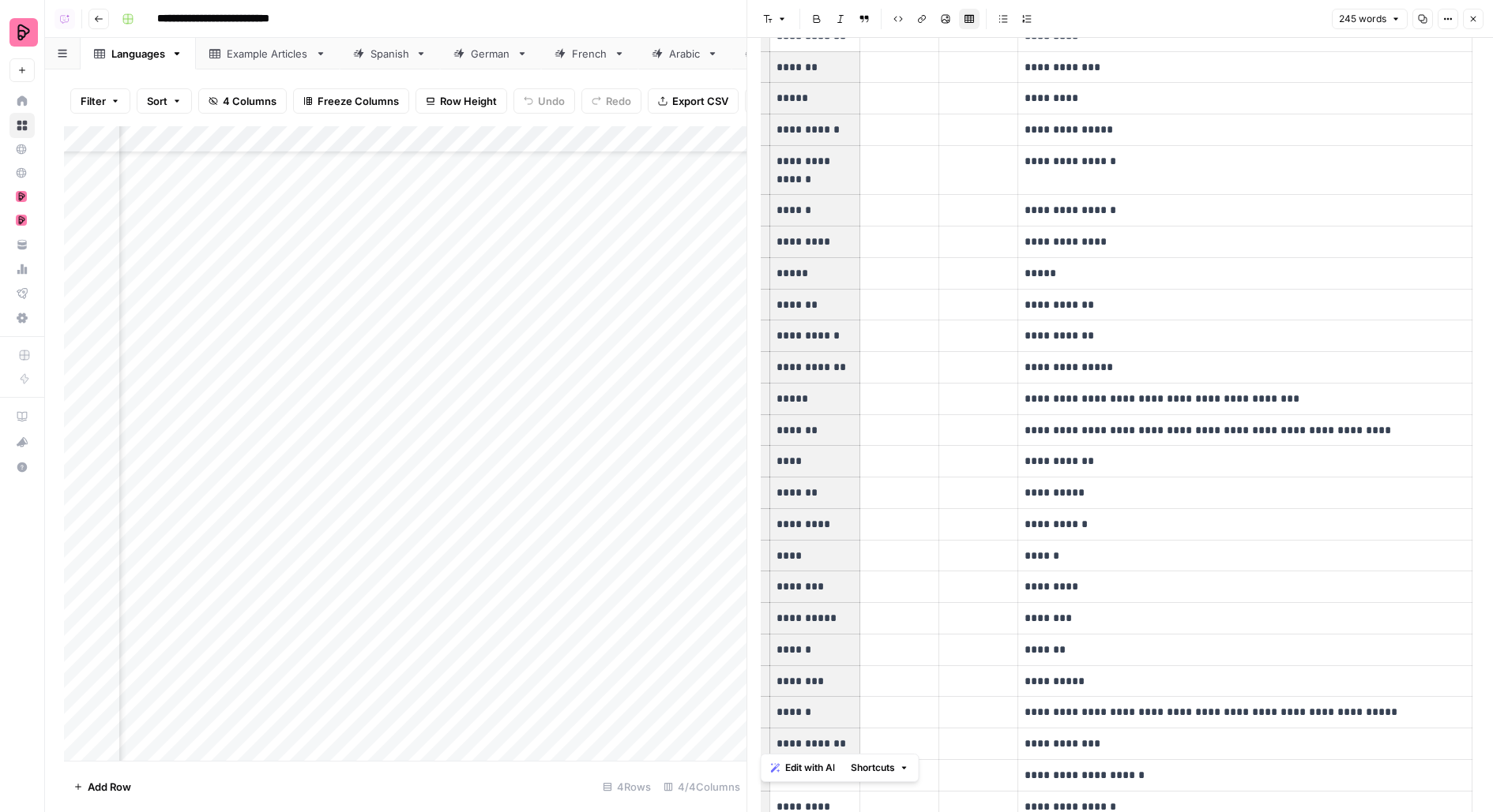
drag, startPoint x: 807, startPoint y: 72, endPoint x: 807, endPoint y: 757, distance: 685.0
click at [807, 757] on tbody "**********" at bounding box center [1121, 495] width 702 height 951
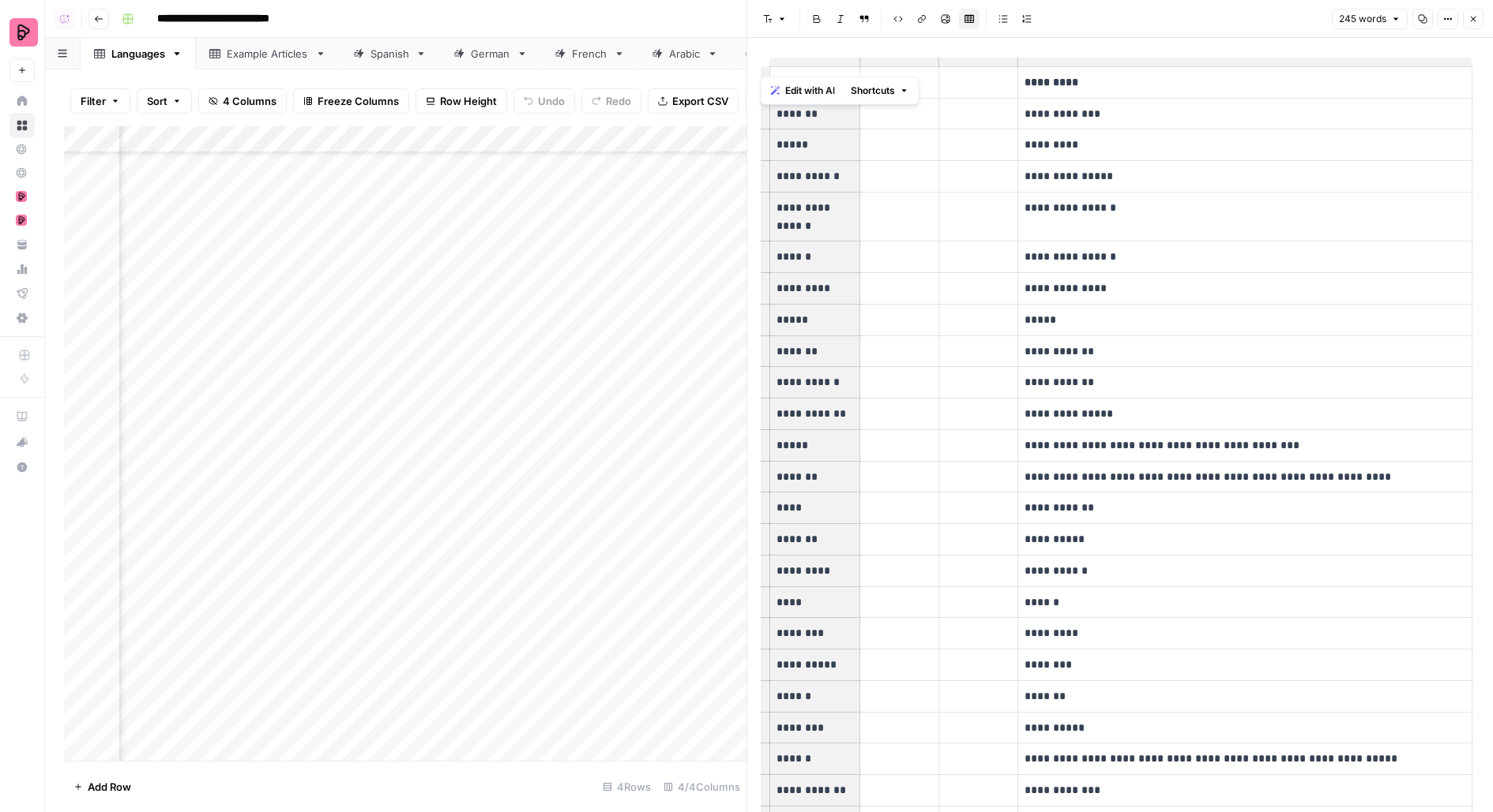
scroll to position [0, 0]
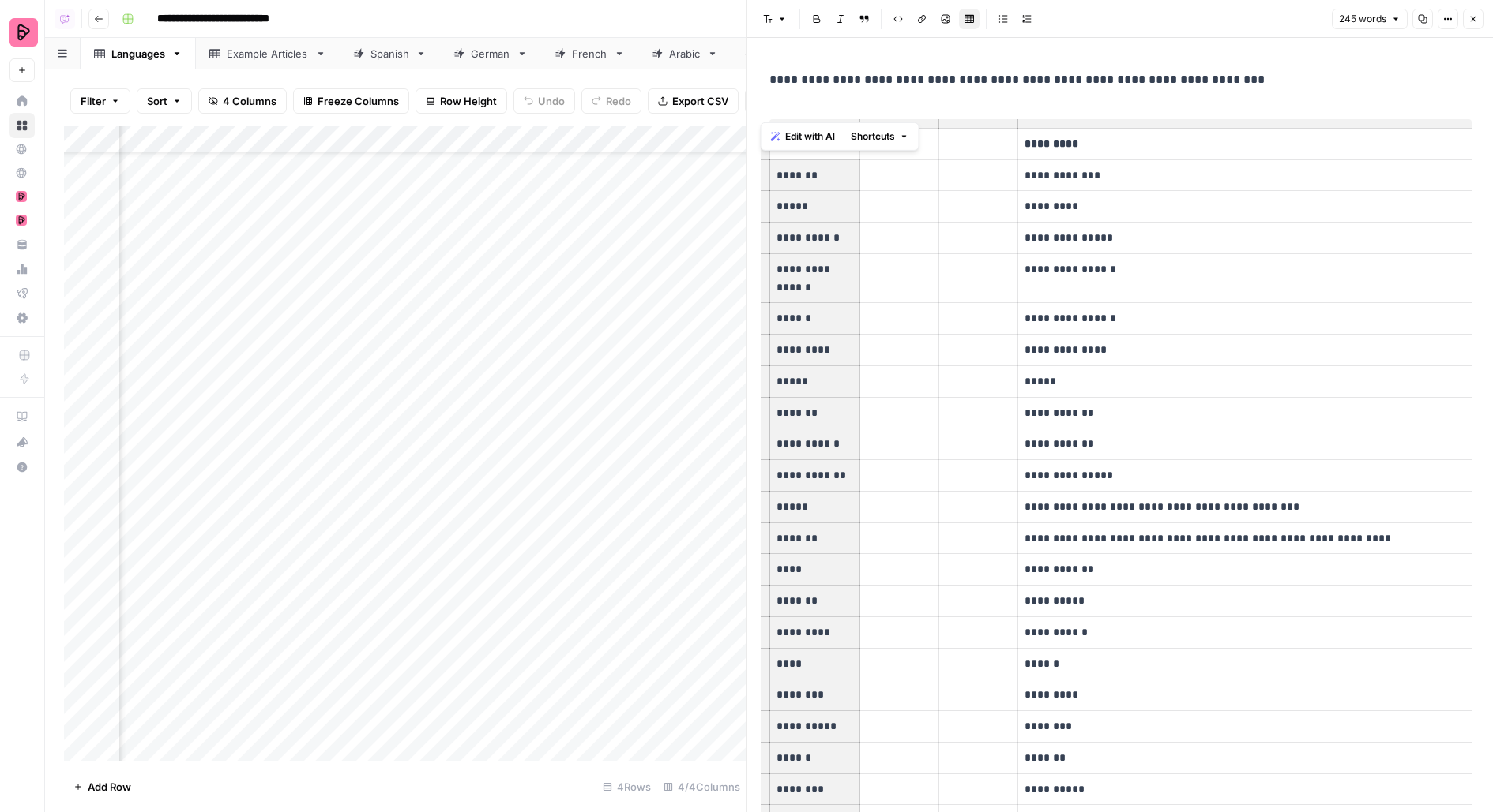
click at [1132, 275] on p "**********" at bounding box center [1245, 270] width 440 height 18
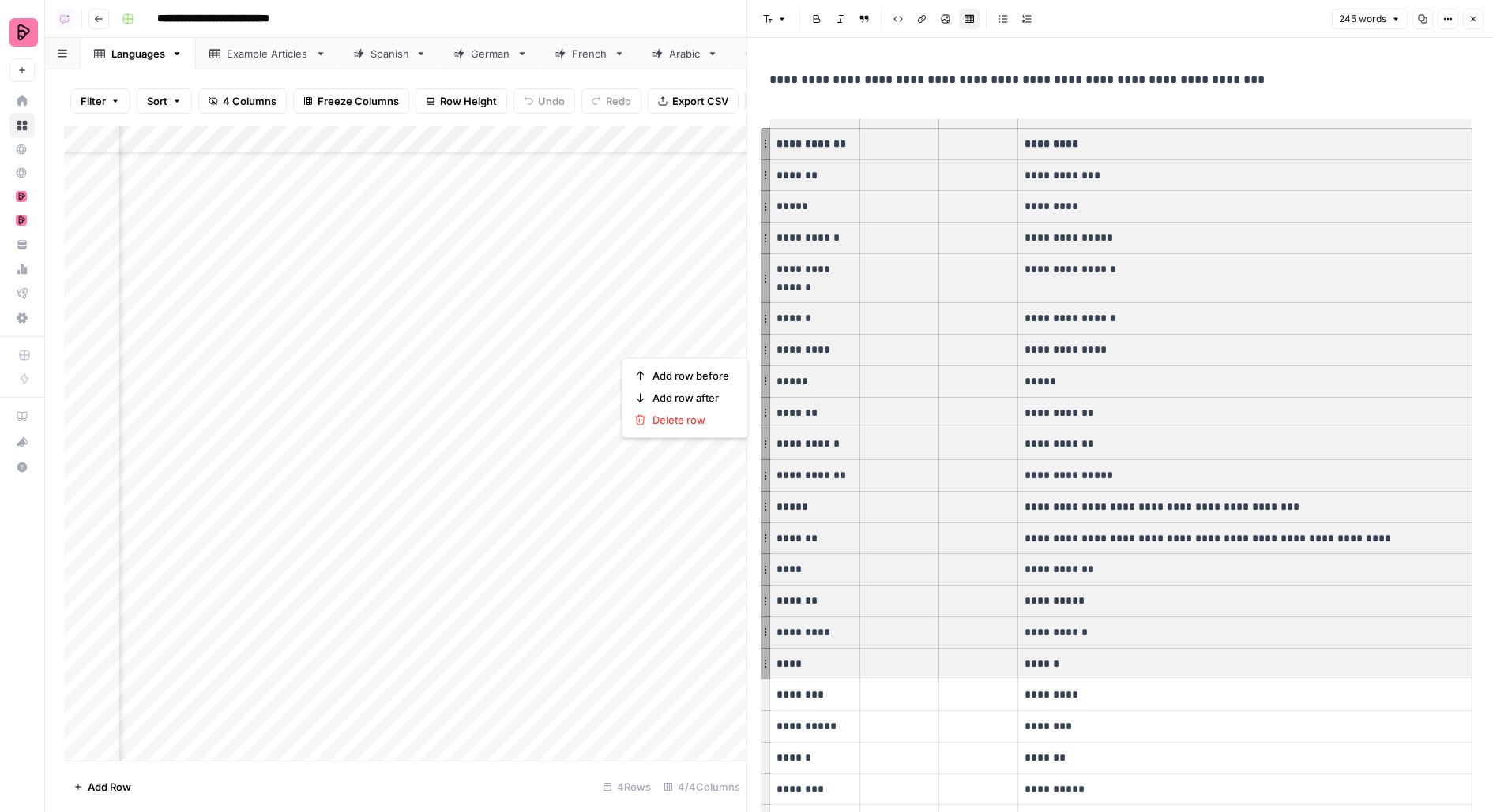
drag, startPoint x: 773, startPoint y: 143, endPoint x: 1270, endPoint y: 664, distance: 720.0
click at [1270, 664] on tbody "**********" at bounding box center [1121, 603] width 702 height 951
click at [1475, 15] on icon "button" at bounding box center [1473, 18] width 9 height 9
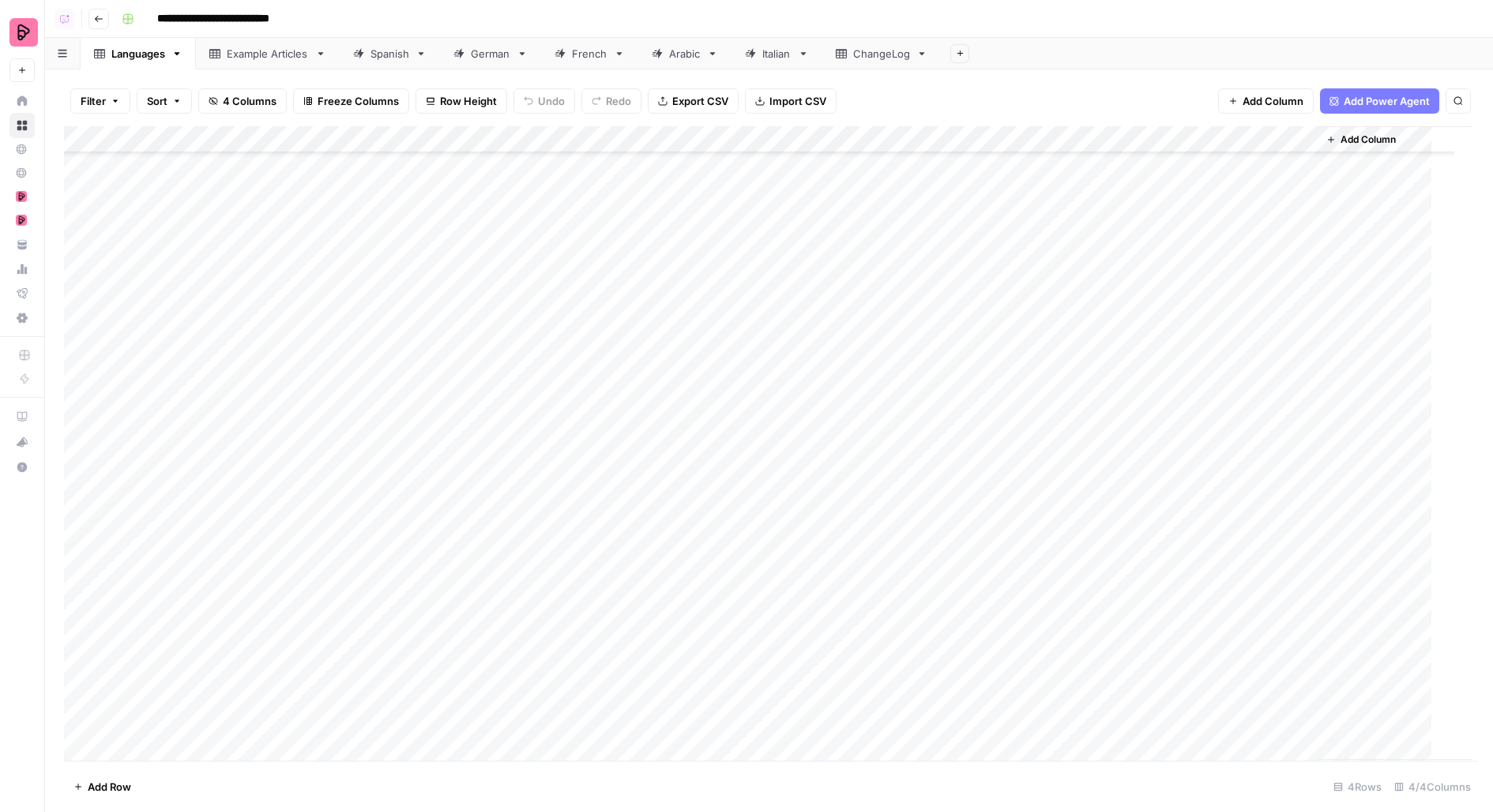
scroll to position [69, 0]
click at [971, 334] on div "Add Column" at bounding box center [768, 443] width 1410 height 635
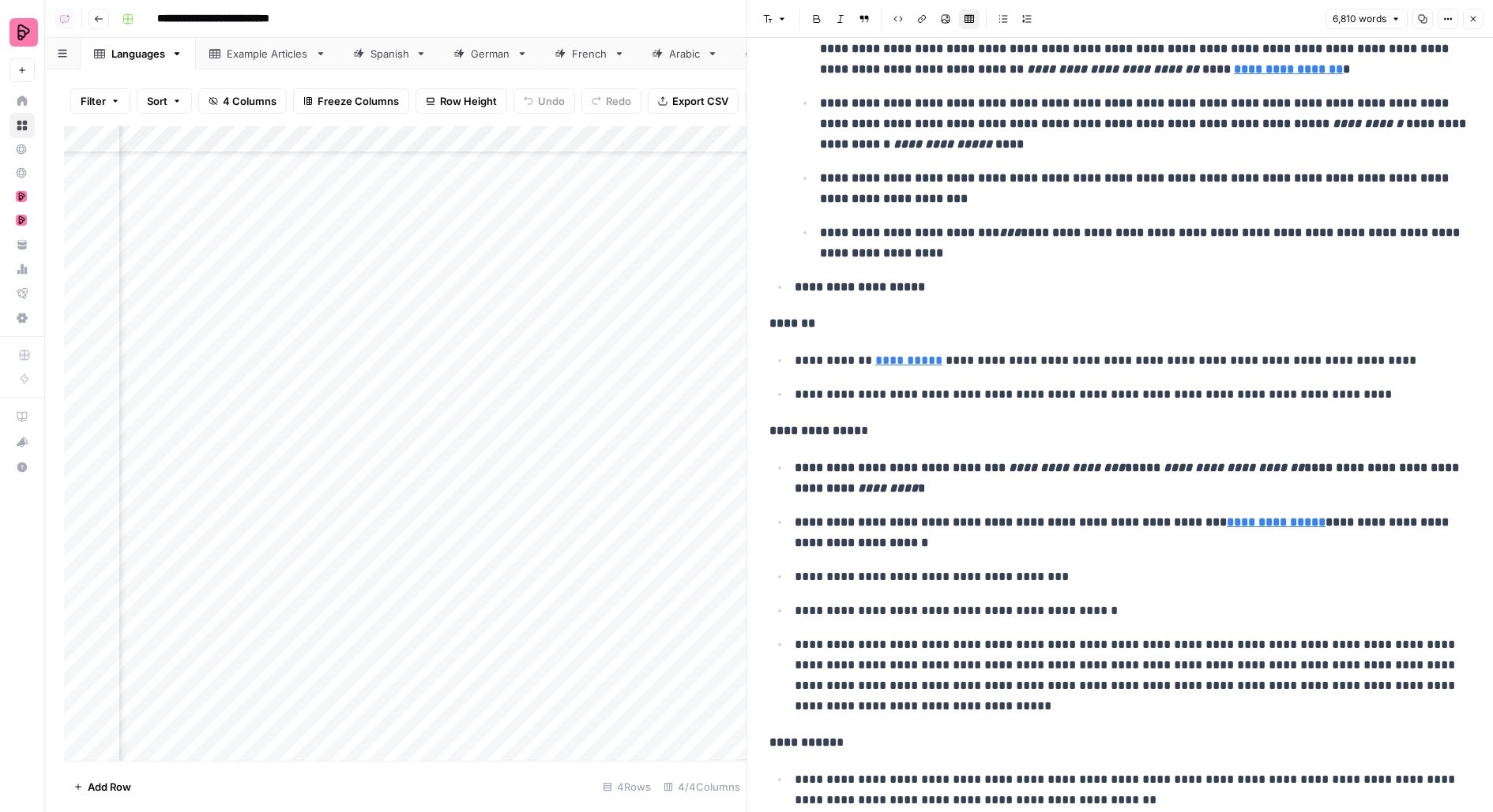
scroll to position [69, 659]
click at [645, 336] on div "Add Column" at bounding box center [405, 443] width 682 height 635
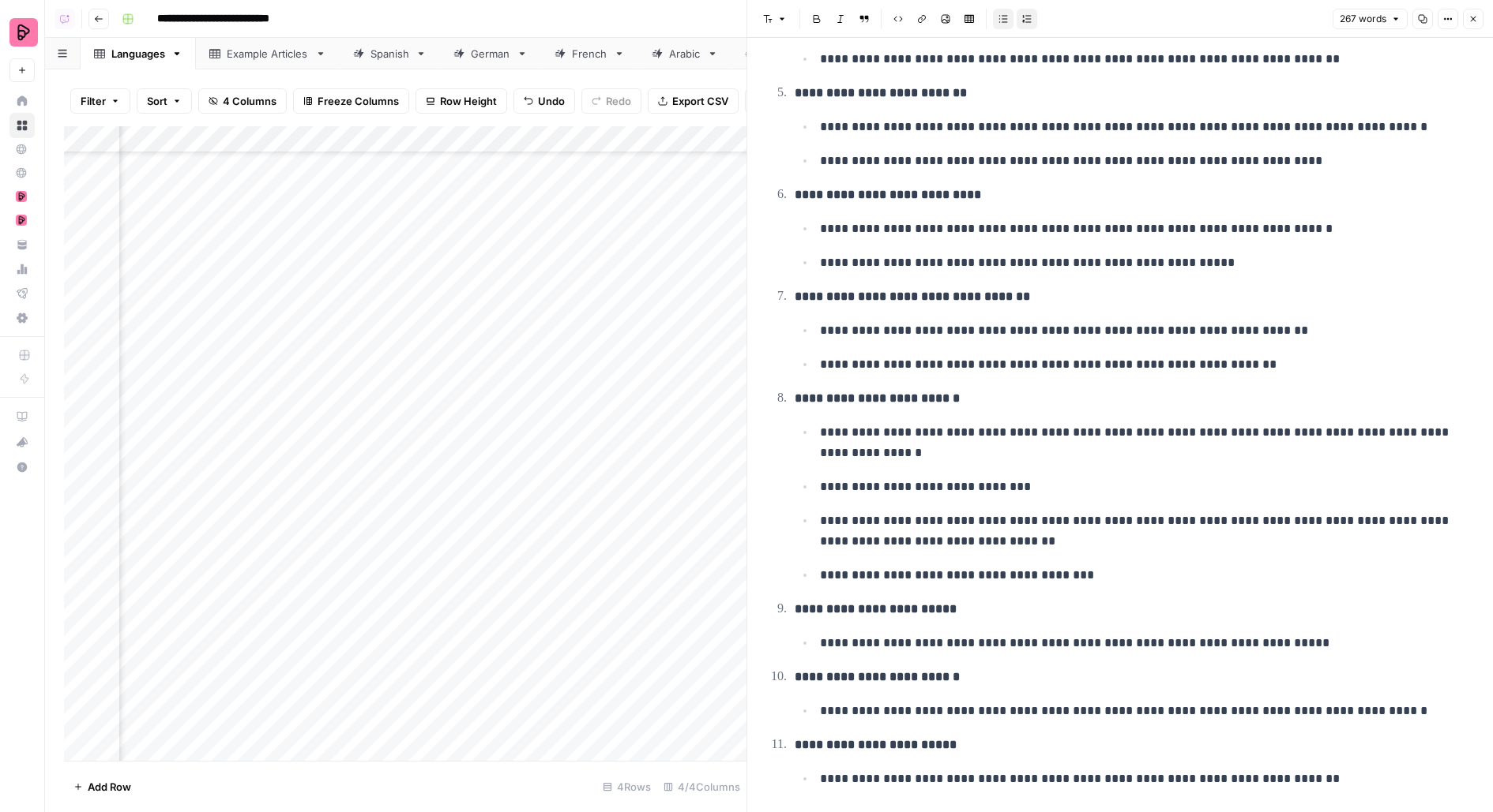
scroll to position [69, 659]
click at [1474, 17] on icon "button" at bounding box center [1473, 19] width 6 height 6
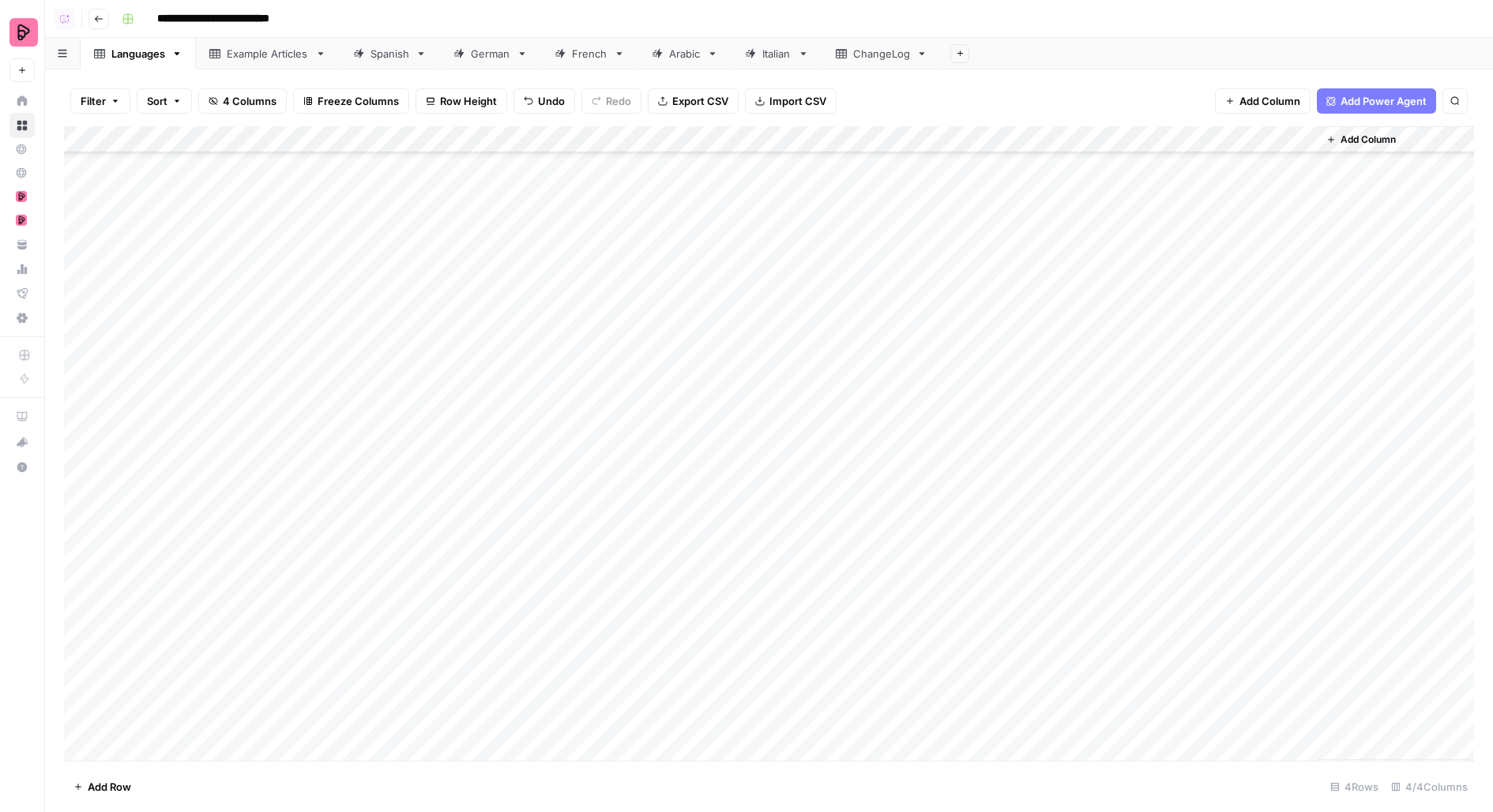
scroll to position [105, 0]
click at [661, 299] on div "Add Column" at bounding box center [768, 443] width 1410 height 635
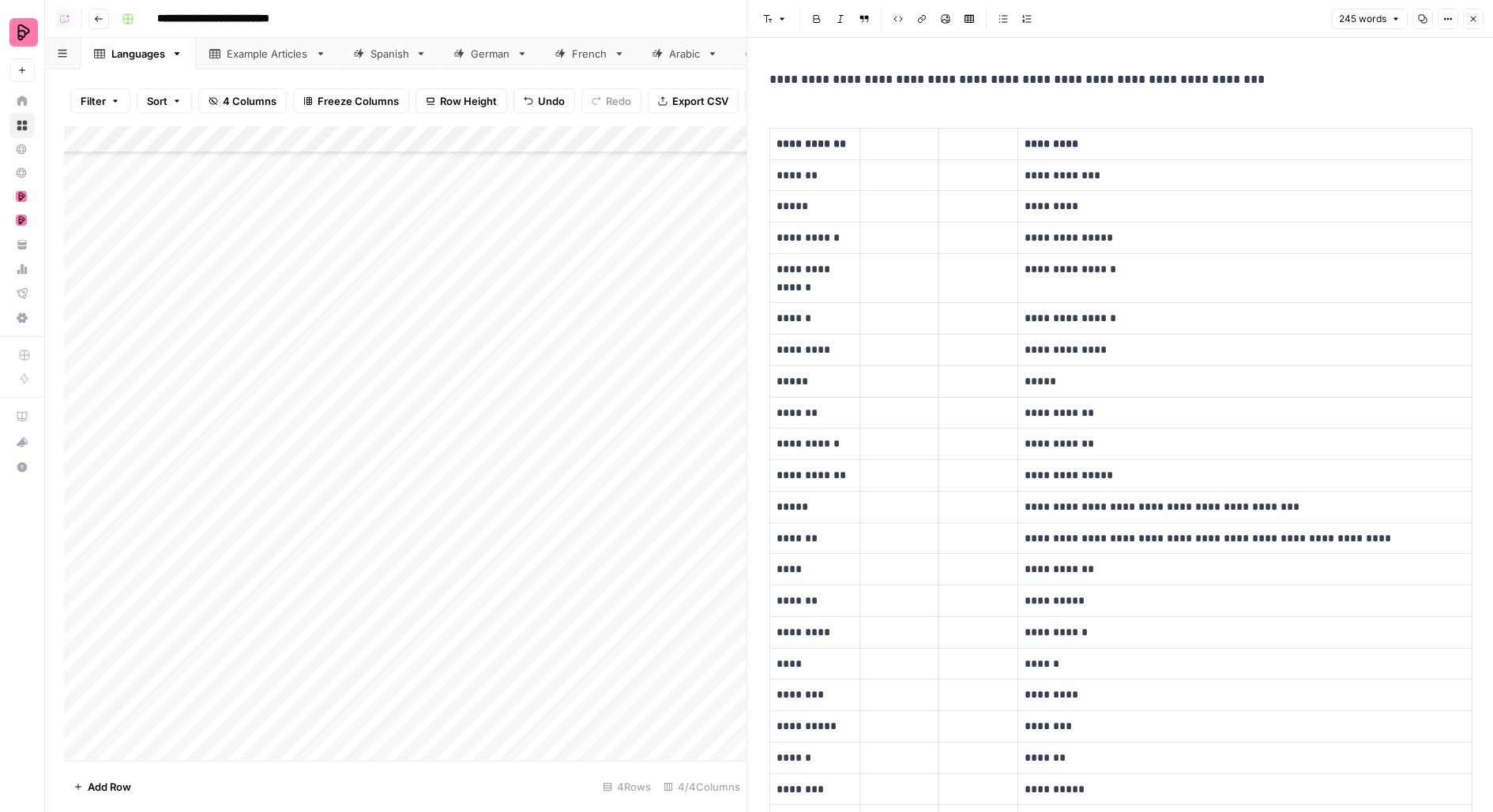
click at [1472, 19] on icon "button" at bounding box center [1473, 18] width 9 height 9
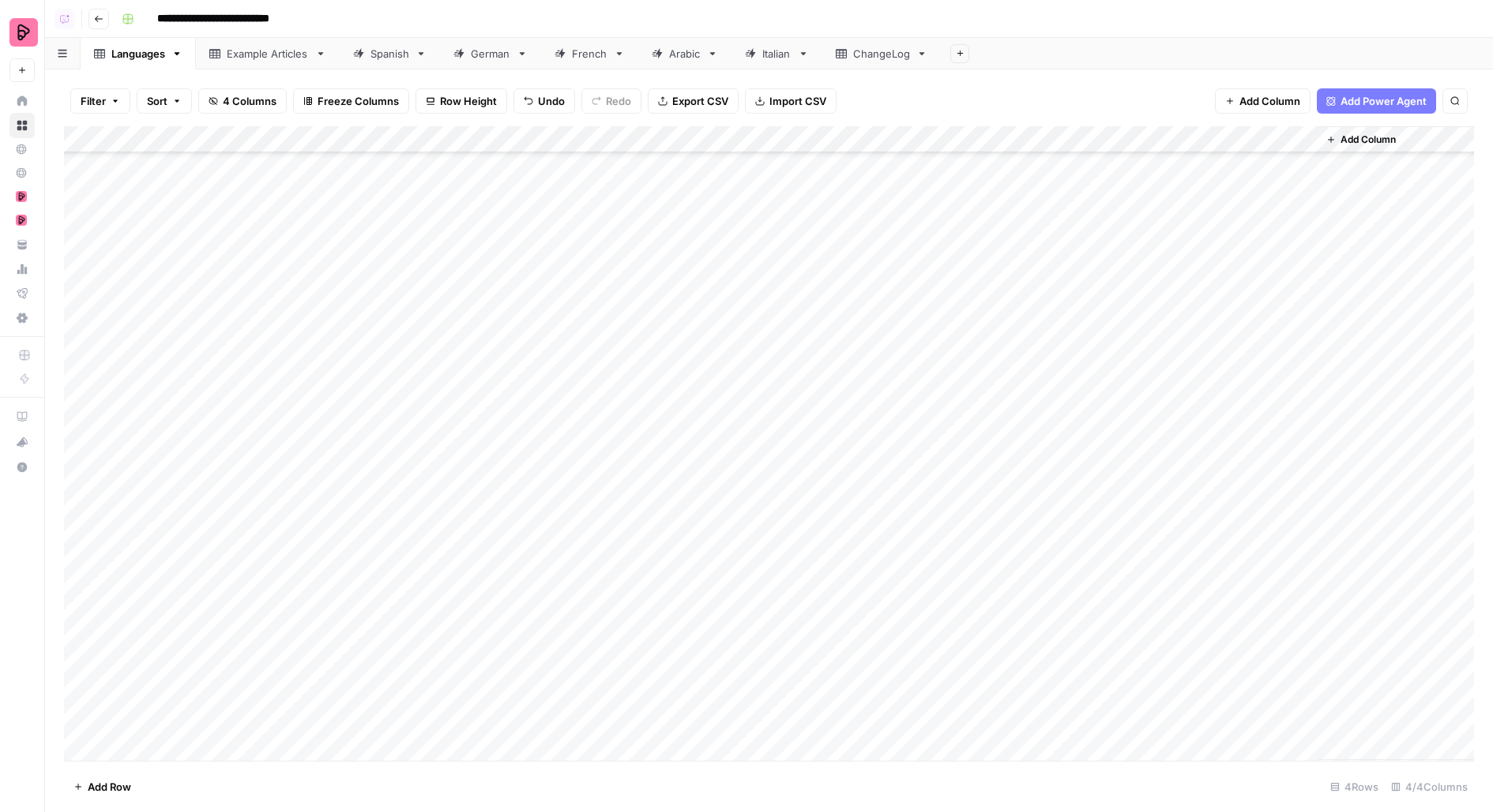
scroll to position [114, 0]
click at [978, 290] on div "Add Column" at bounding box center [768, 443] width 1410 height 635
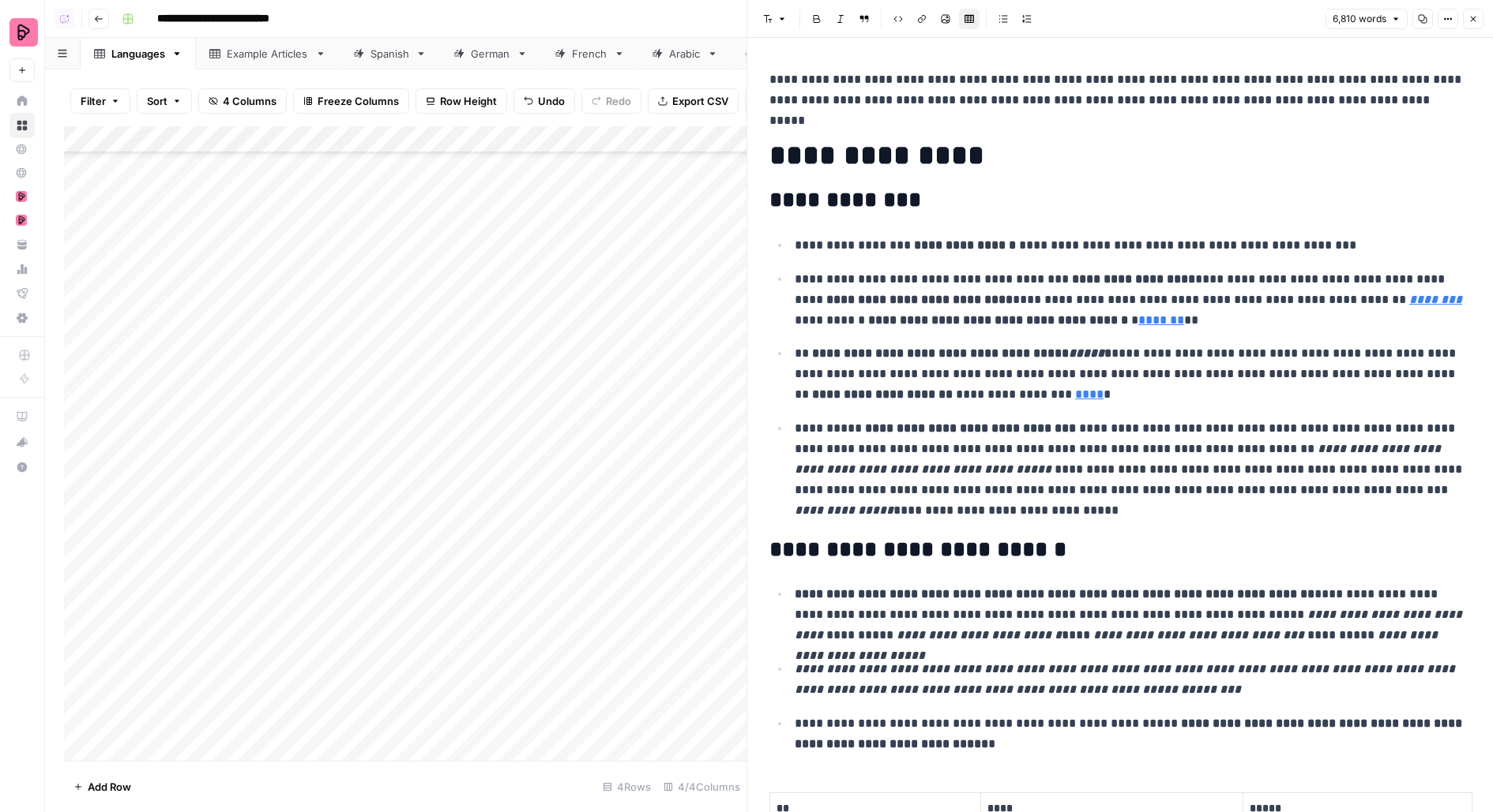
scroll to position [115, 54]
click at [1470, 17] on icon "button" at bounding box center [1473, 18] width 9 height 9
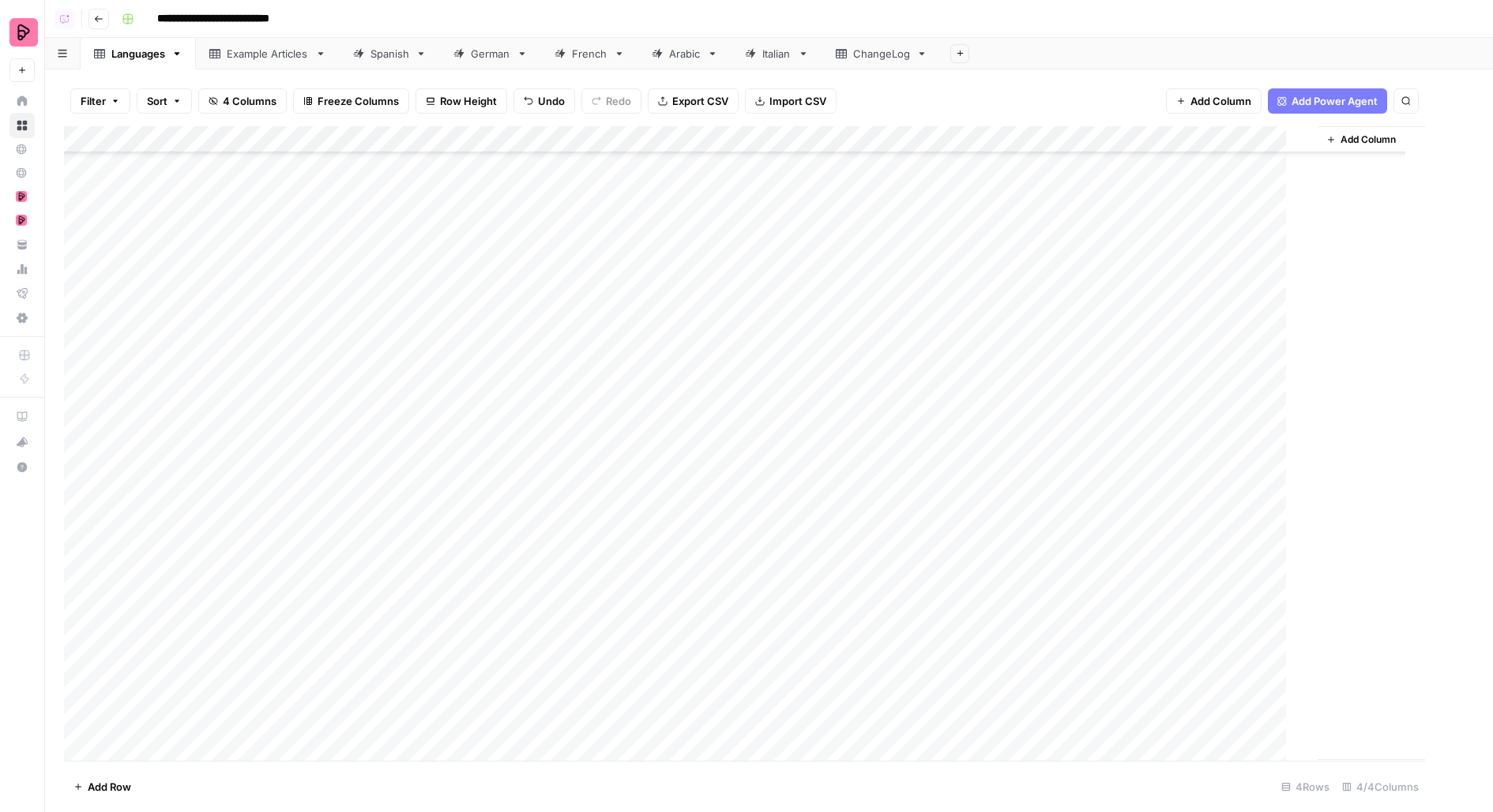
scroll to position [115, 0]
click at [179, 284] on div "Add Column" at bounding box center [768, 443] width 1410 height 635
click at [151, 290] on div "Add Column" at bounding box center [768, 443] width 1410 height 635
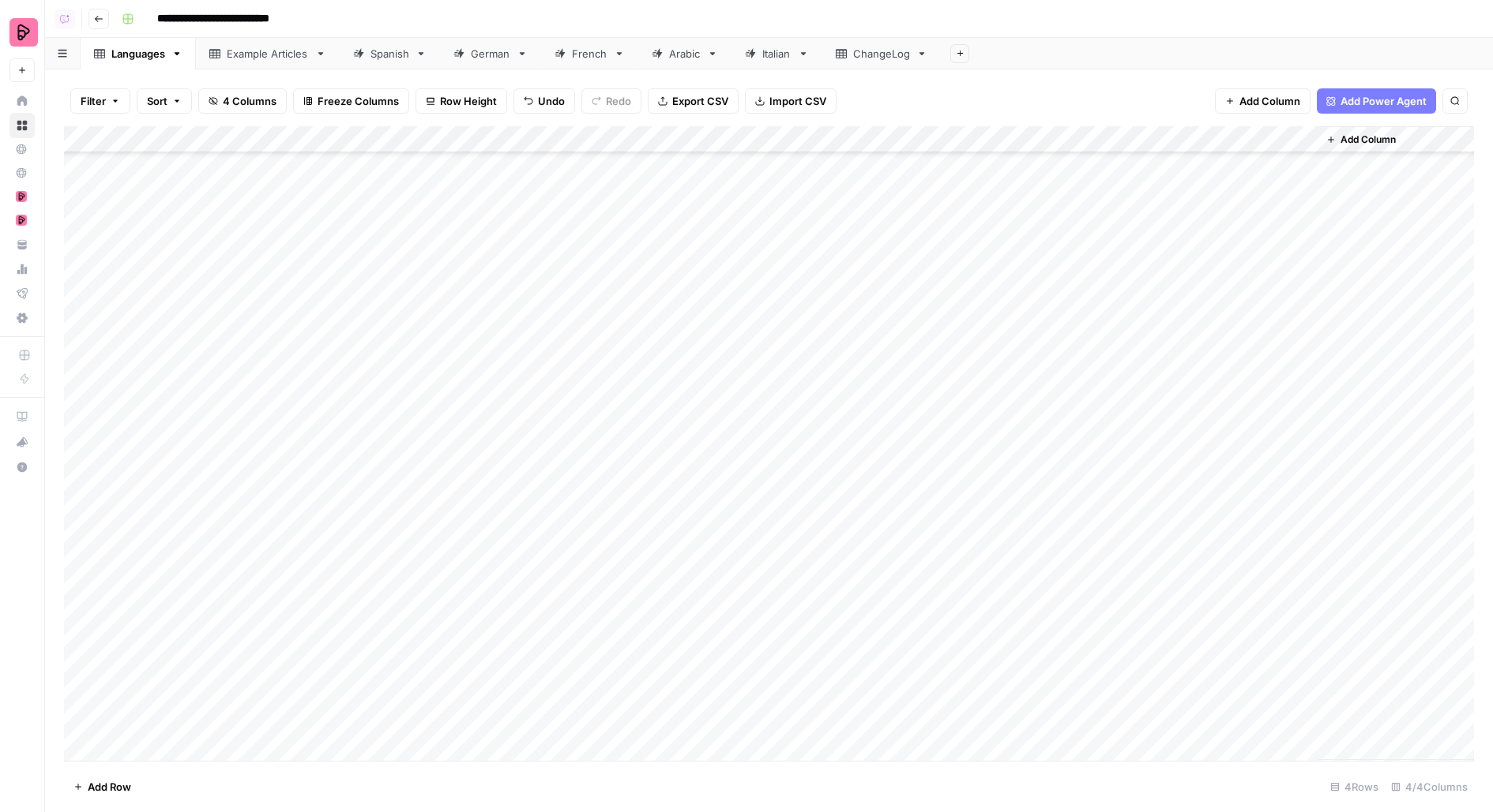
click at [151, 290] on div "Add Column" at bounding box center [768, 443] width 1410 height 635
drag, startPoint x: 170, startPoint y: 357, endPoint x: 1013, endPoint y: 369, distance: 843.1
click at [1013, 369] on div "Add Column" at bounding box center [768, 443] width 1410 height 635
click at [537, 491] on div "Add Column" at bounding box center [768, 443] width 1410 height 635
click at [379, 56] on div "Spanish" at bounding box center [389, 53] width 39 height 16
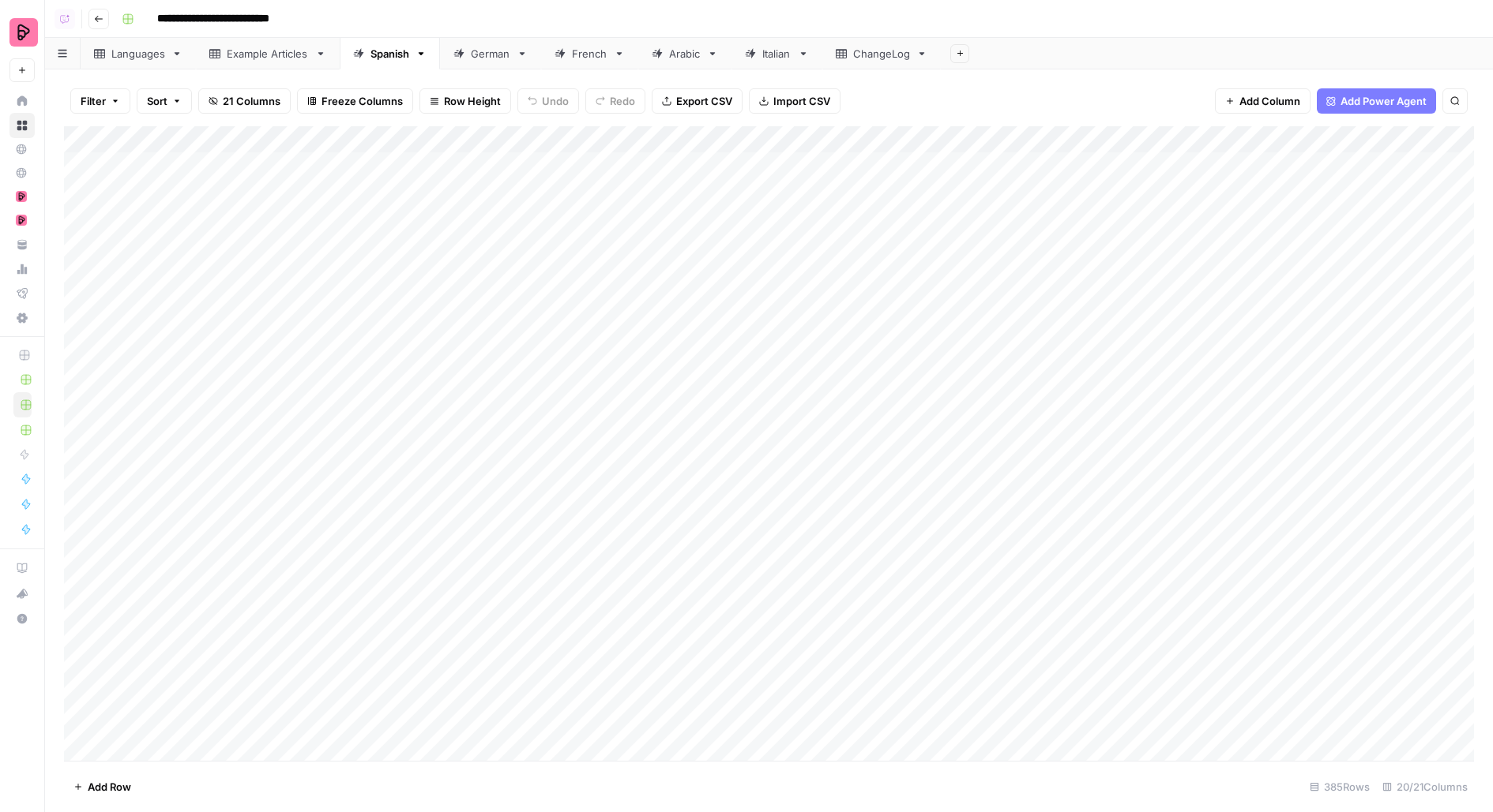
click at [927, 137] on div "Add Column" at bounding box center [768, 443] width 1410 height 635
click at [876, 265] on span "Configure Inputs" at bounding box center [941, 272] width 139 height 16
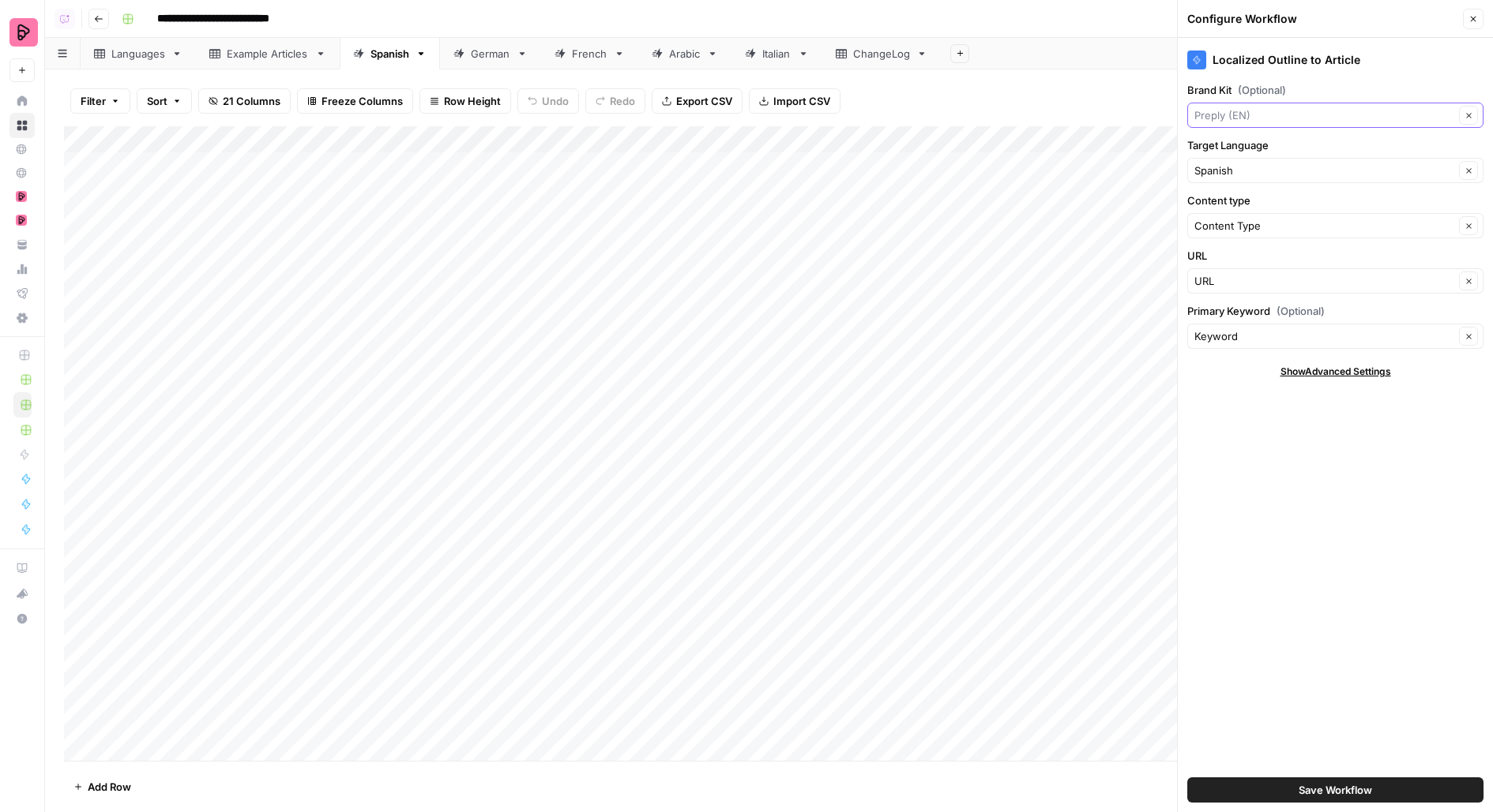
click at [1257, 112] on input "Brand Kit (Optional)" at bounding box center [1324, 114] width 260 height 16
click at [1266, 198] on span "Preply (ES)" at bounding box center [1332, 196] width 263 height 16
type input "Preply (ES)"
click at [1294, 794] on button "Save Workflow" at bounding box center [1335, 790] width 296 height 25
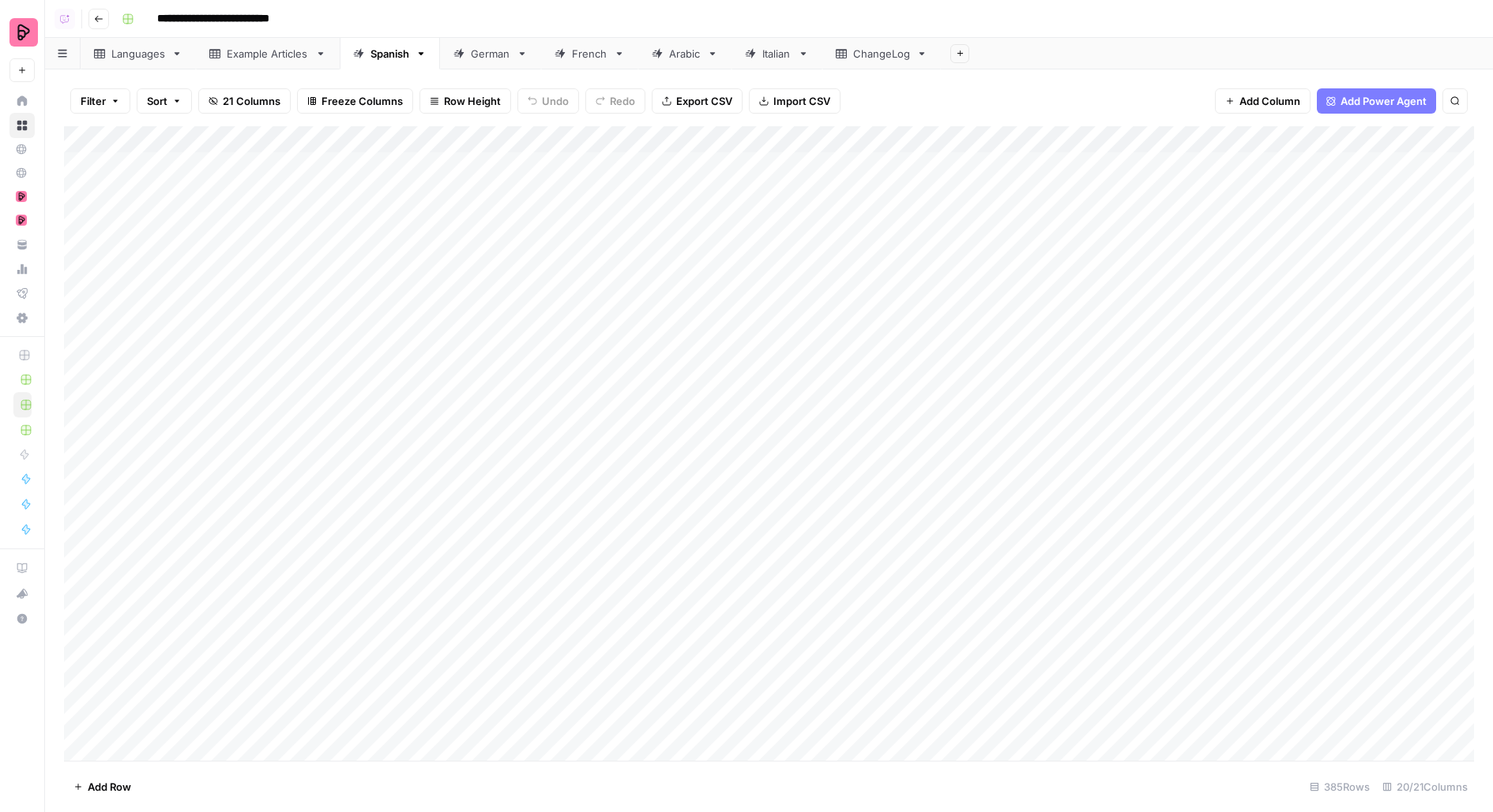
click at [233, 59] on div "Example Articles" at bounding box center [267, 53] width 82 height 16
click at [128, 54] on div "Languages" at bounding box center [138, 53] width 54 height 16
